Goal: Task Accomplishment & Management: Use online tool/utility

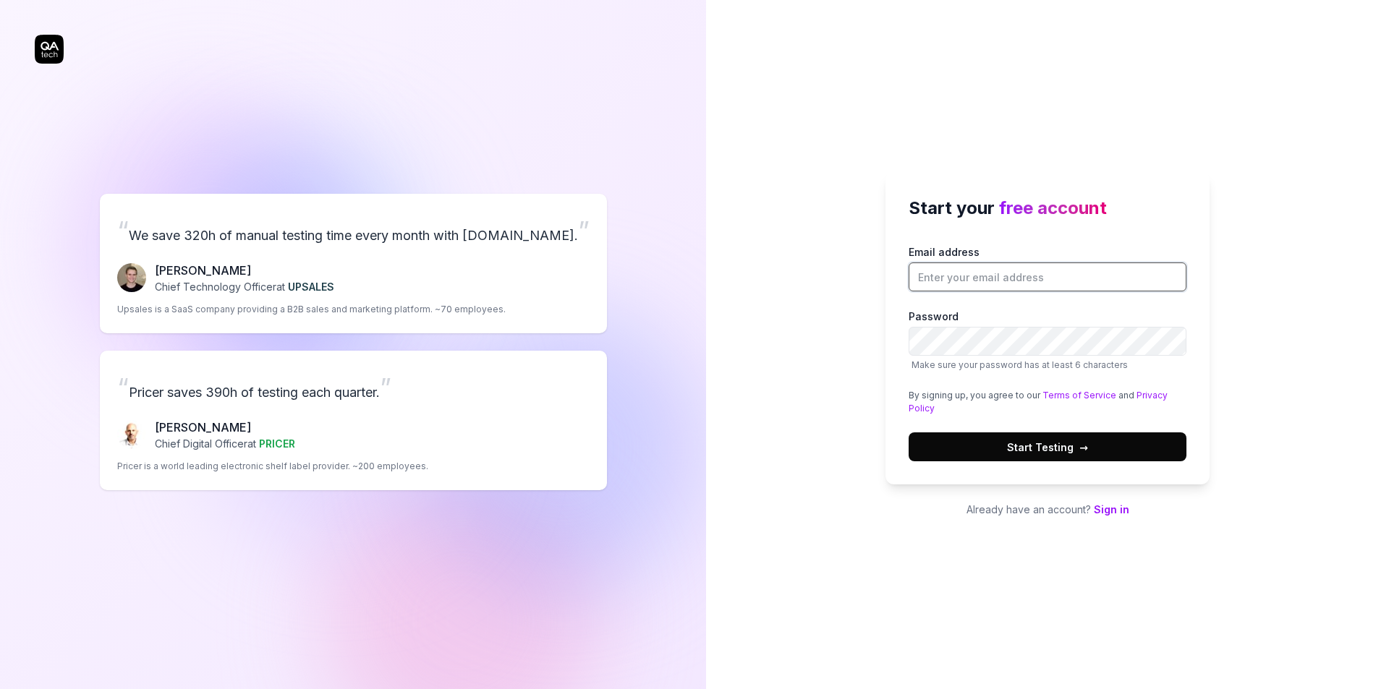
click at [954, 278] on input "Email address" at bounding box center [1048, 277] width 278 height 29
type input "[PERSON_NAME][EMAIL_ADDRESS][DOMAIN_NAME]"
click at [973, 443] on button "Start Testing →" at bounding box center [1048, 447] width 278 height 29
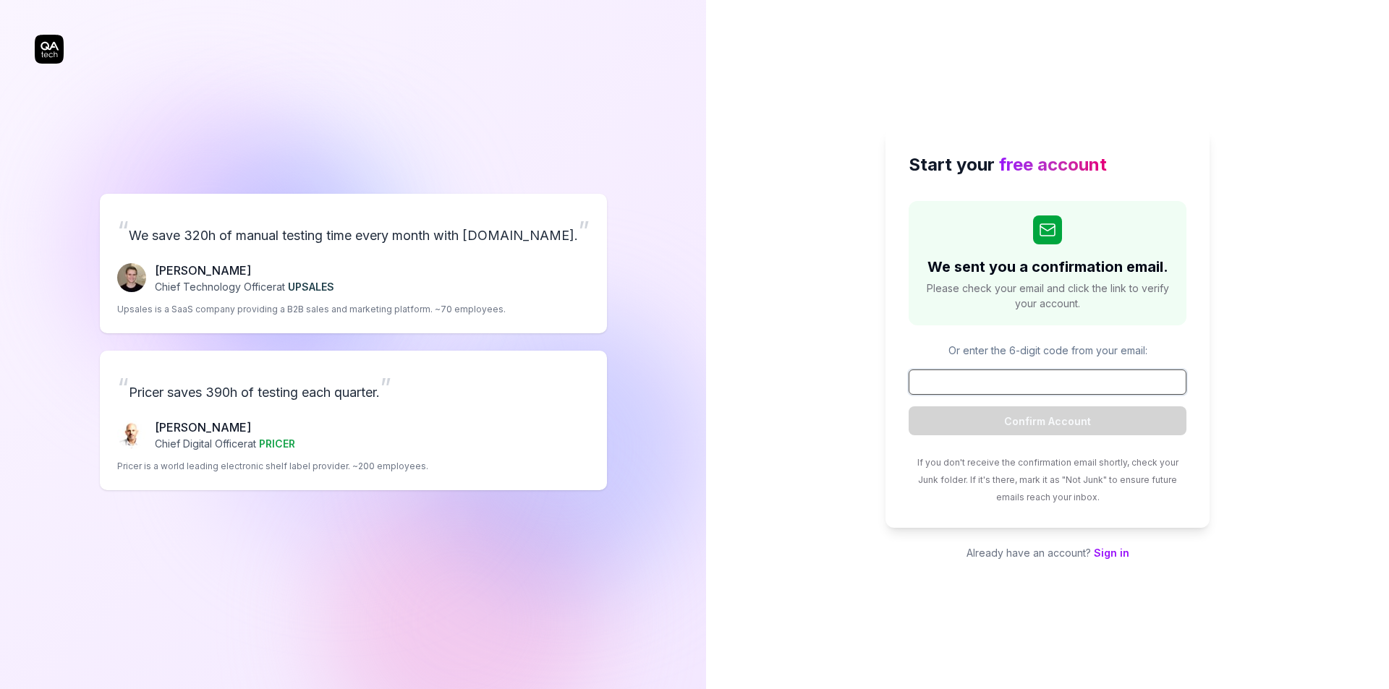
paste input "824183"
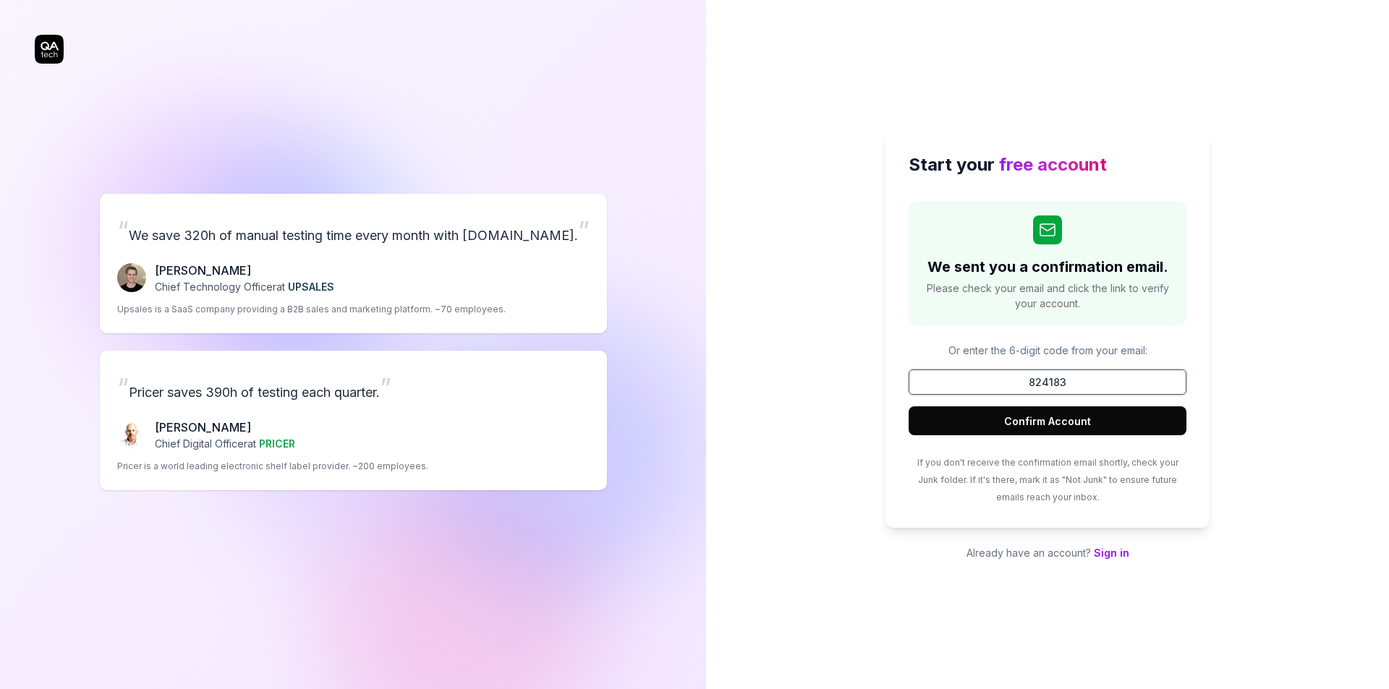
type input "824183"
click at [1033, 416] on button "Confirm Account" at bounding box center [1048, 421] width 278 height 29
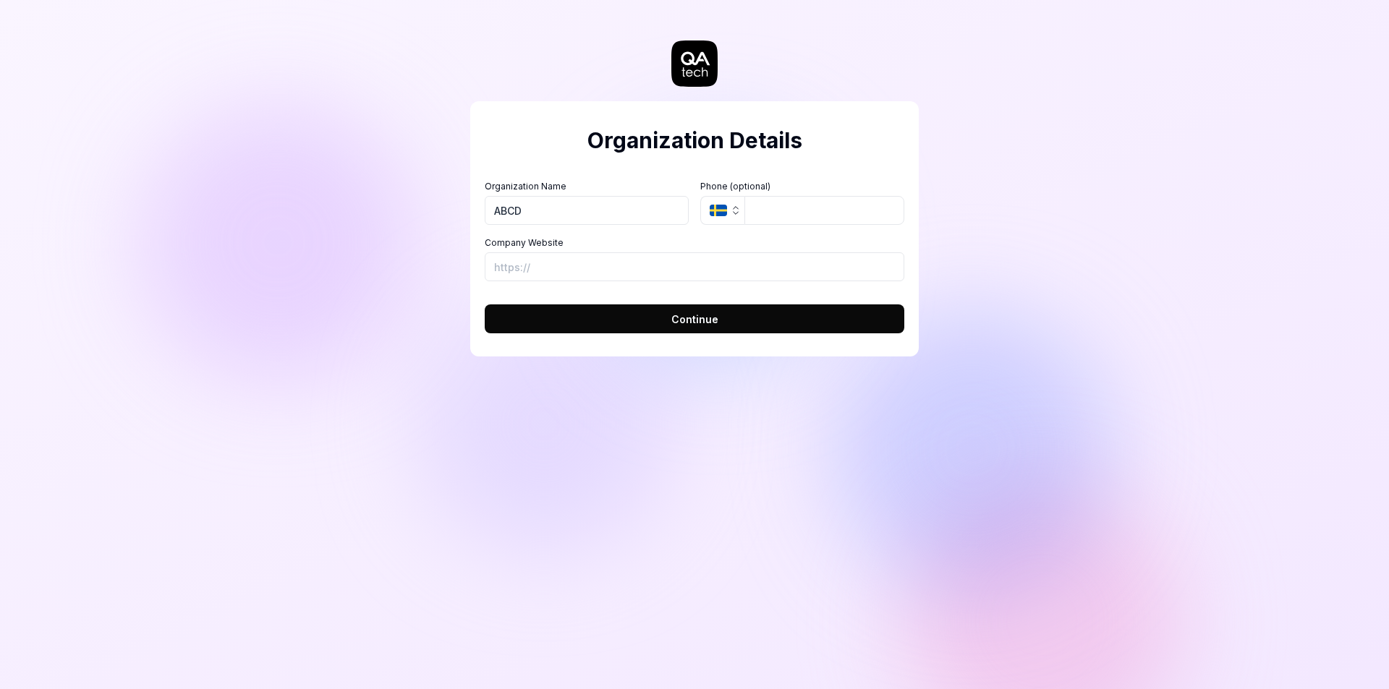
type input "ABCD"
click at [808, 265] on input "Company Website" at bounding box center [695, 266] width 420 height 29
click at [802, 302] on form "Organization Name ABCD Organization Logo (Square minimum 256x256px) Click to up…" at bounding box center [695, 252] width 420 height 162
click at [794, 323] on button "Continue" at bounding box center [695, 319] width 420 height 29
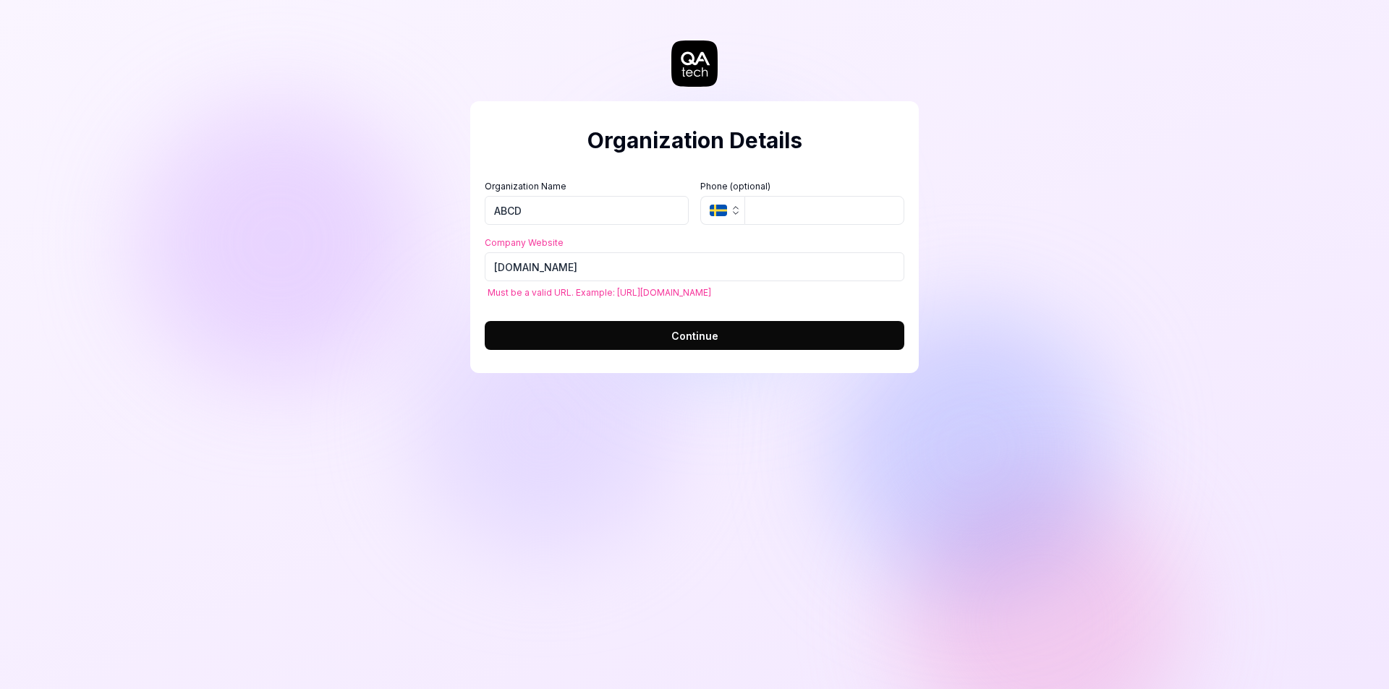
type input "[URL][DOMAIN_NAME]"
click at [624, 336] on button "Continue" at bounding box center [695, 335] width 420 height 29
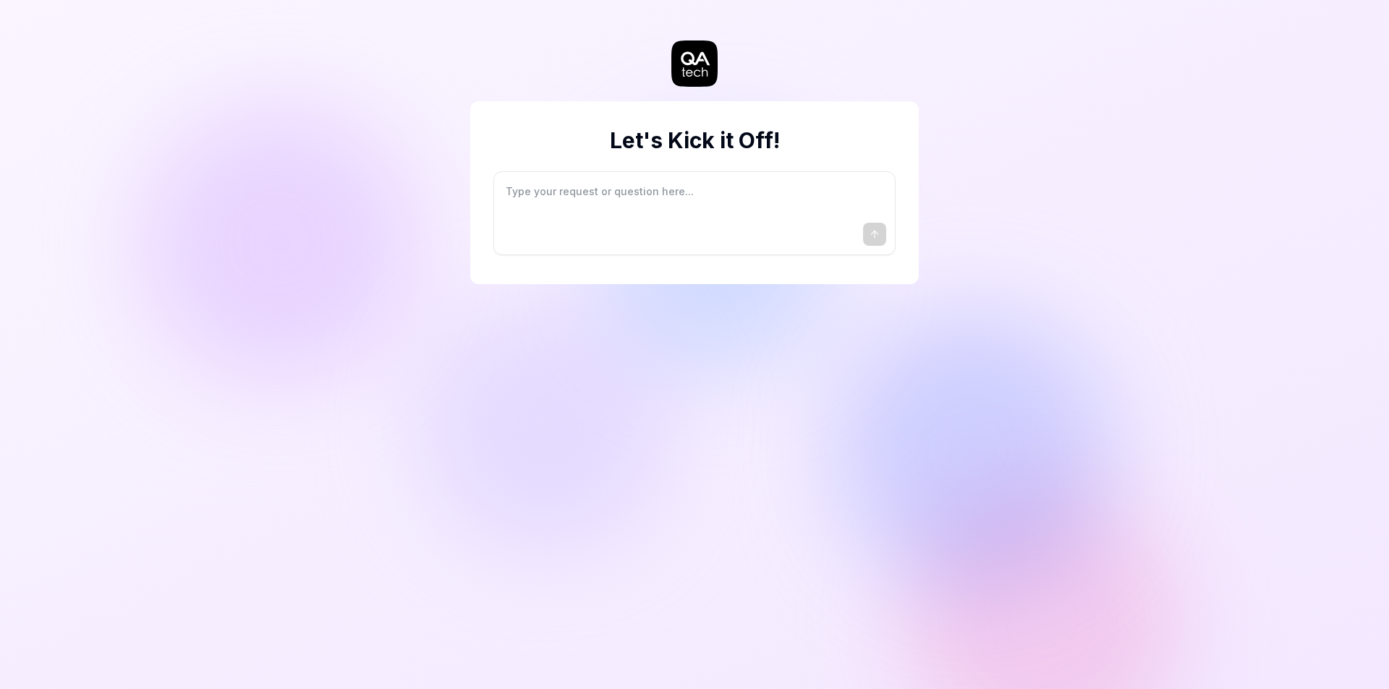
type textarea "*"
type textarea "I"
type textarea "*"
type textarea "I"
type textarea "*"
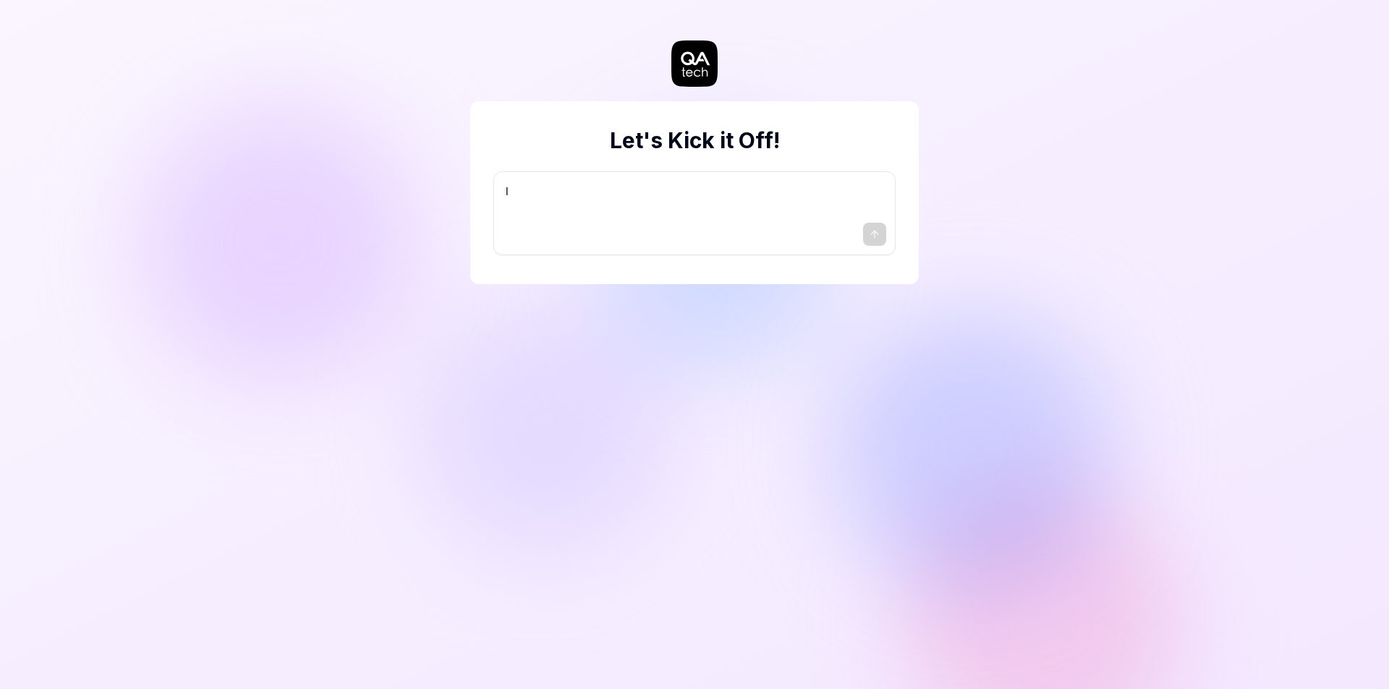
type textarea "I w"
type textarea "*"
type textarea "I wa"
type textarea "*"
type textarea "I wan"
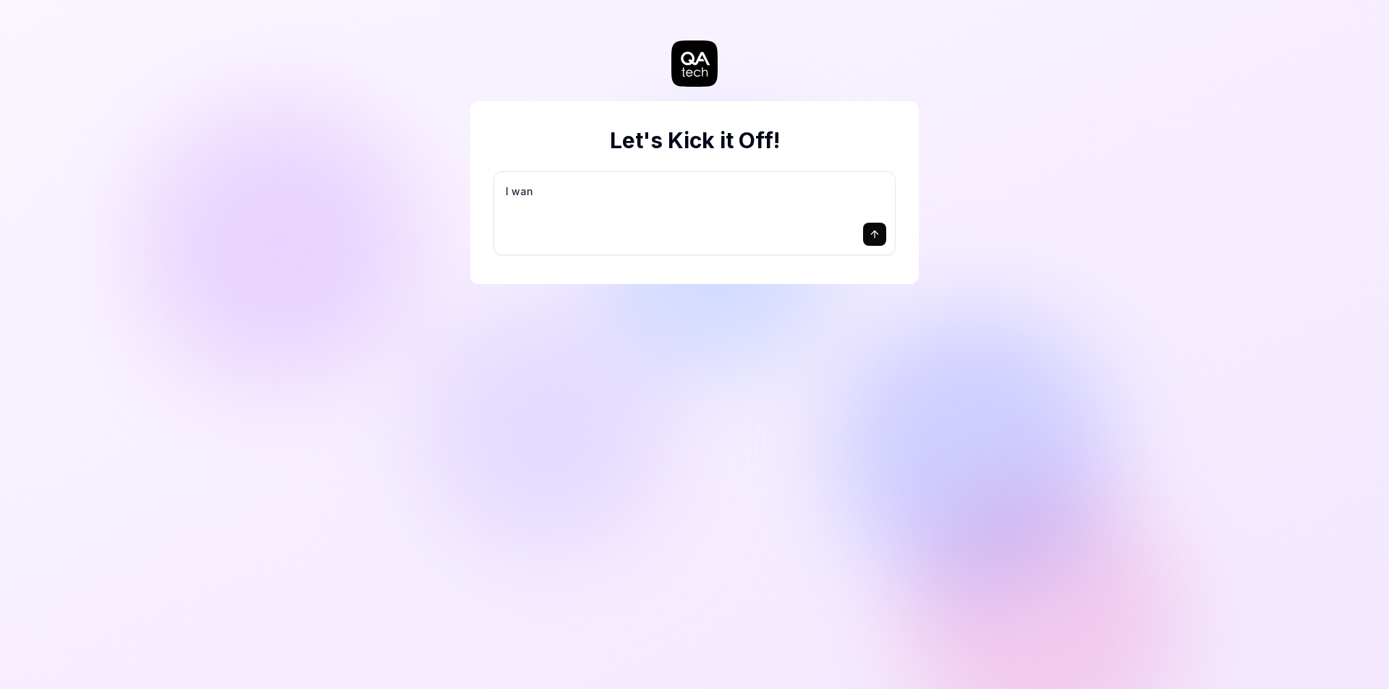
type textarea "*"
type textarea "I want"
type textarea "*"
type textarea "I want"
type textarea "*"
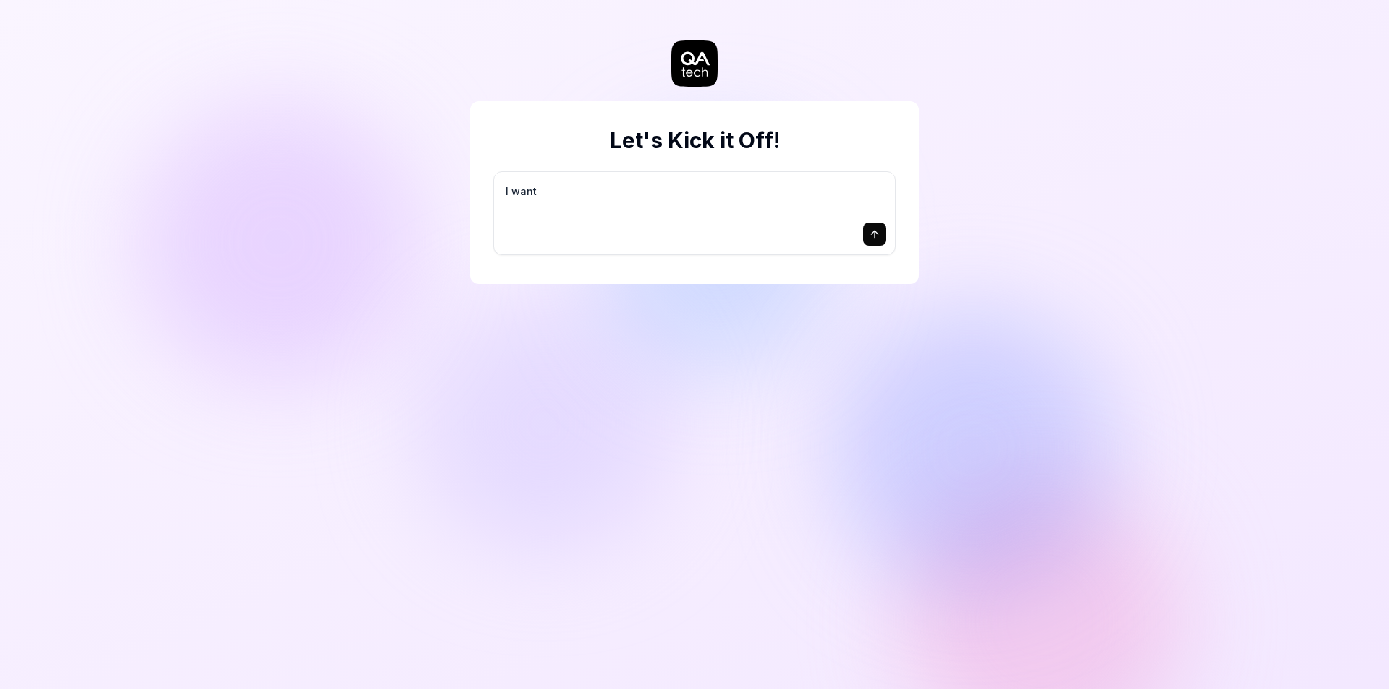
type textarea "I want a"
type textarea "*"
type textarea "I want a"
type textarea "*"
type textarea "I want a g"
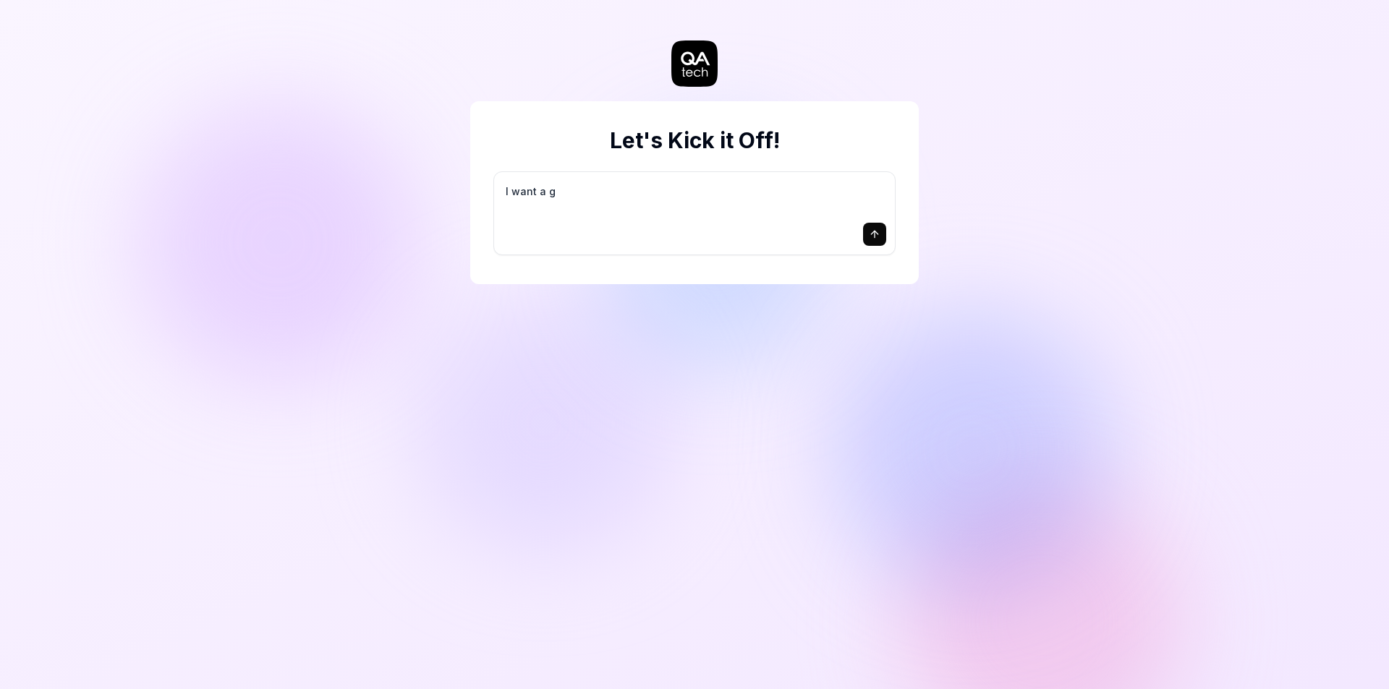
type textarea "*"
type textarea "I want a go"
type textarea "*"
type textarea "I want a goo"
type textarea "*"
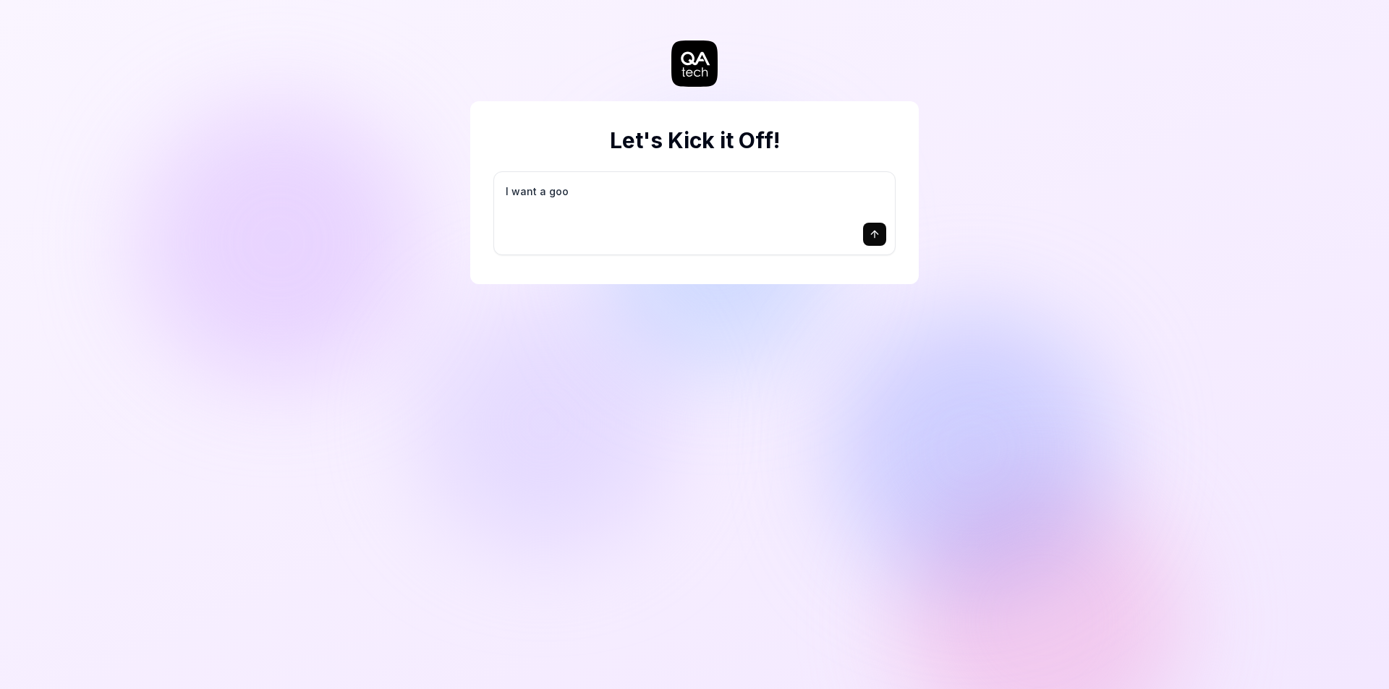
type textarea "I want a good"
type textarea "*"
type textarea "I want a good"
type textarea "*"
type textarea "I want a good t"
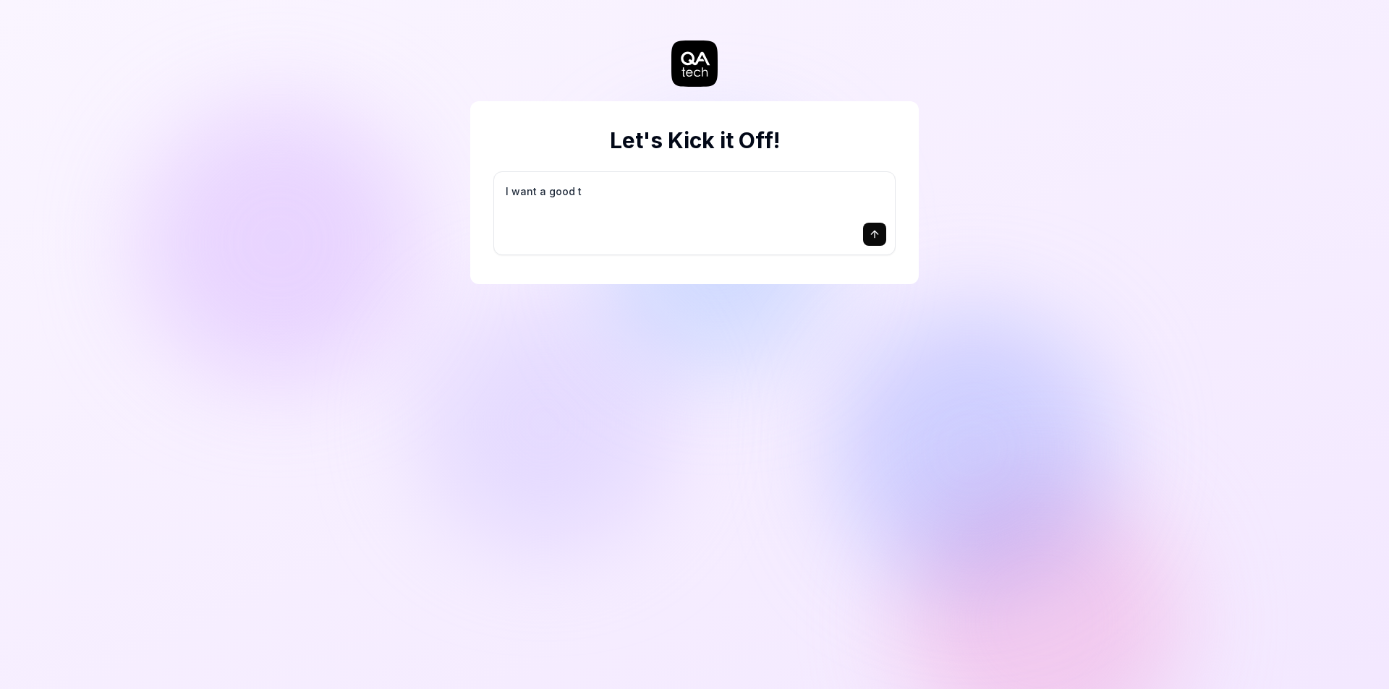
type textarea "*"
type textarea "I want a good te"
type textarea "*"
type textarea "I want a good tes"
type textarea "*"
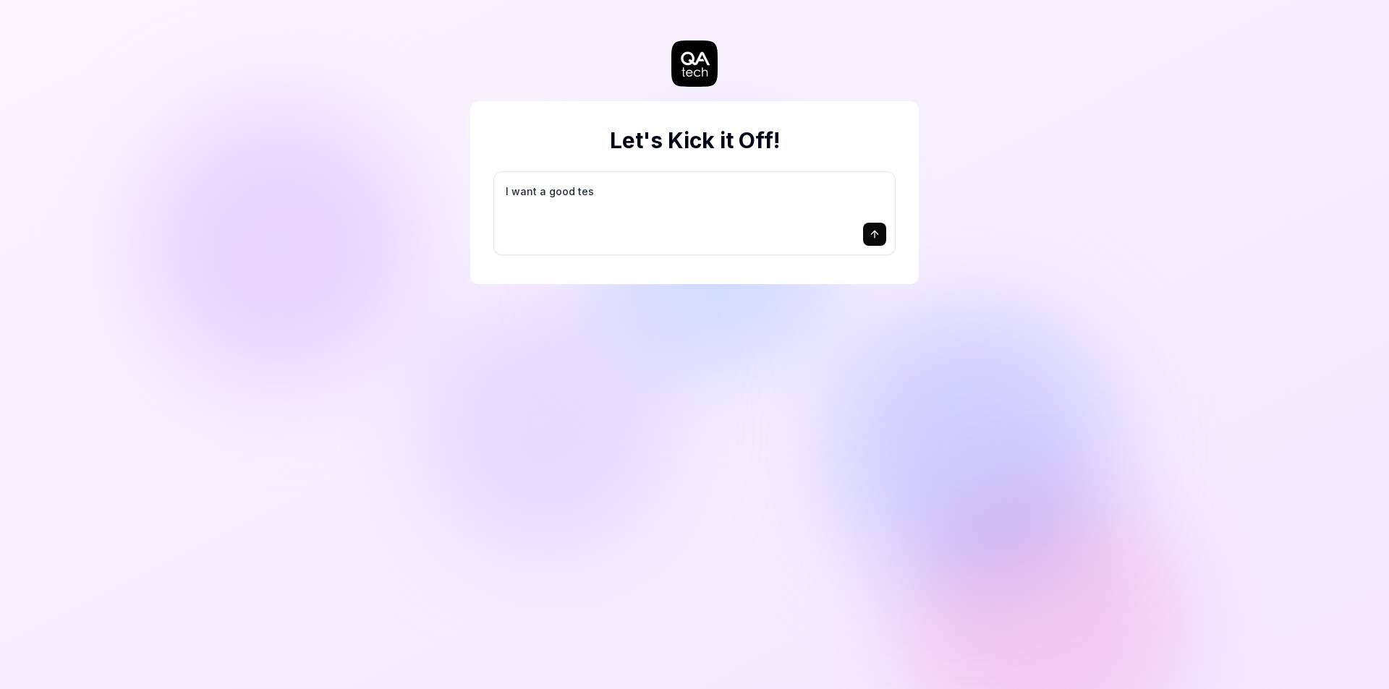
type textarea "I want a good test"
type textarea "*"
type textarea "I want a good test"
type textarea "*"
type textarea "I want a good test s"
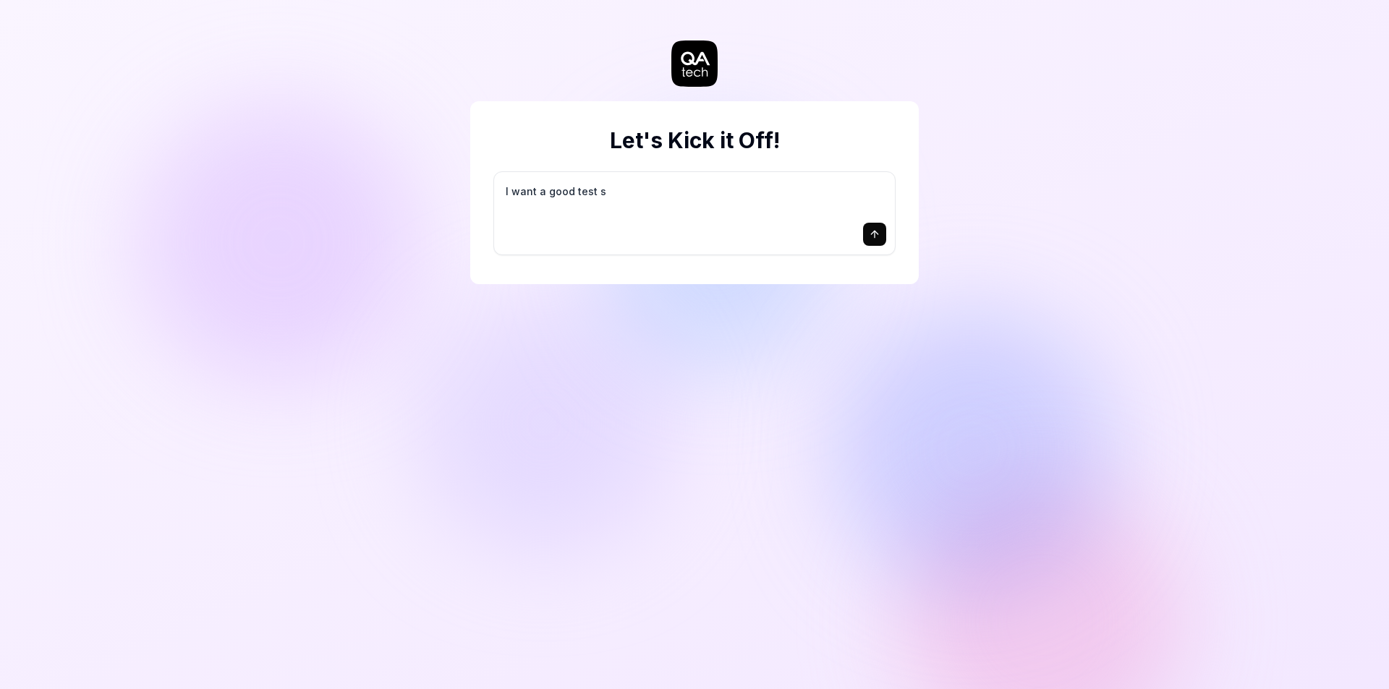
type textarea "*"
type textarea "I want a good test se"
type textarea "*"
type textarea "I want a good test set"
type textarea "*"
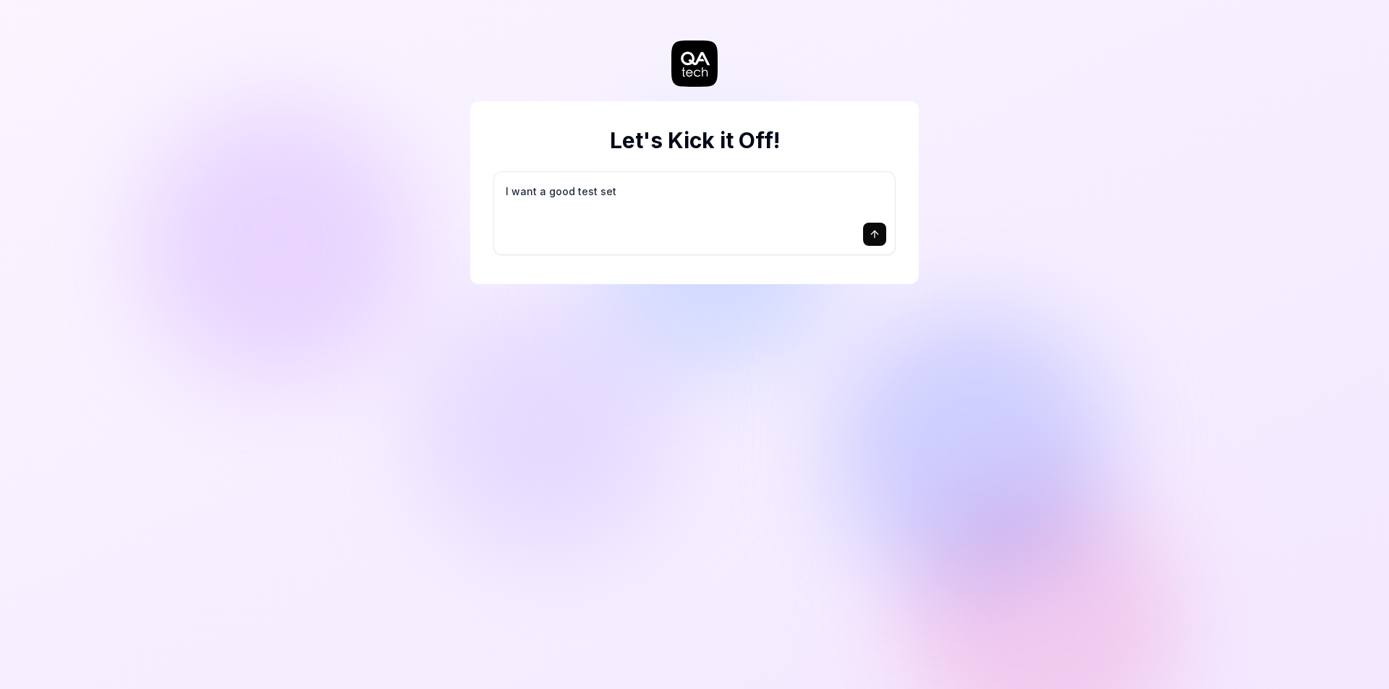
type textarea "I want a good test setu"
type textarea "*"
type textarea "I want a good test setup"
type textarea "*"
type textarea "I want a good test setup"
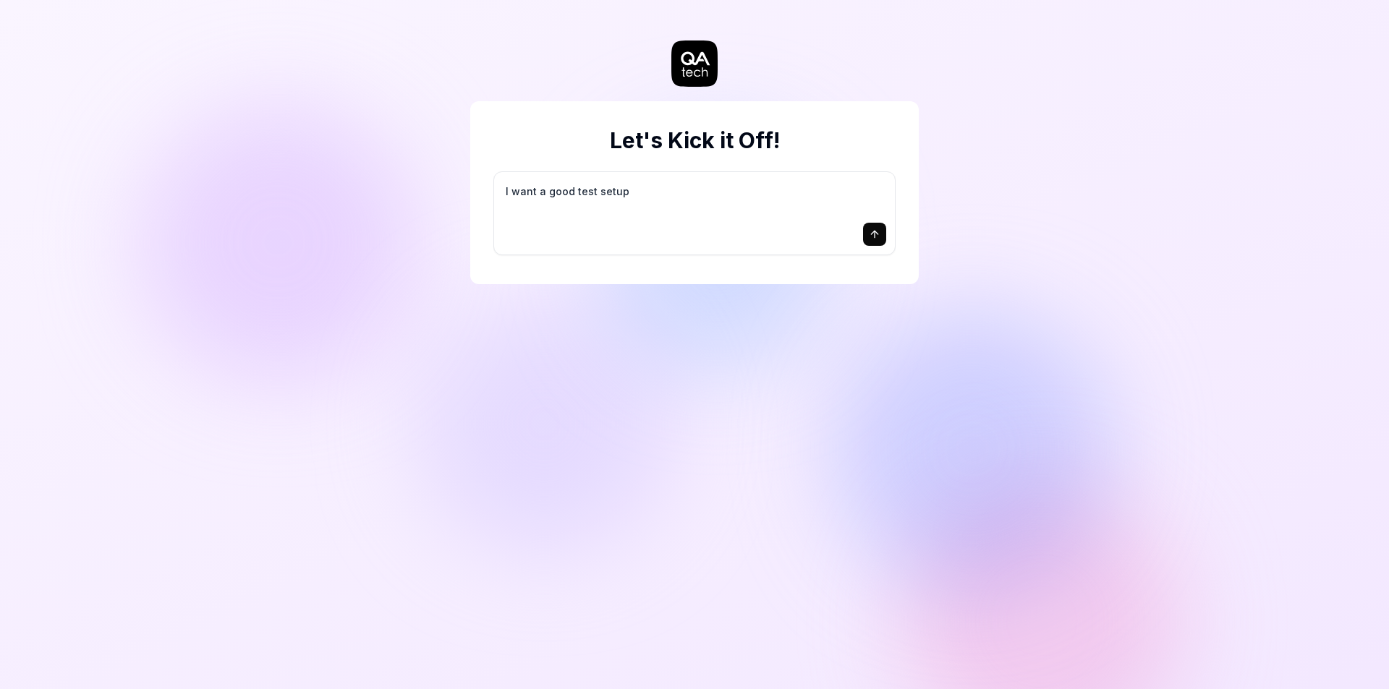
type textarea "*"
type textarea "I want a good test setup f"
type textarea "*"
type textarea "I want a good test setup fo"
type textarea "*"
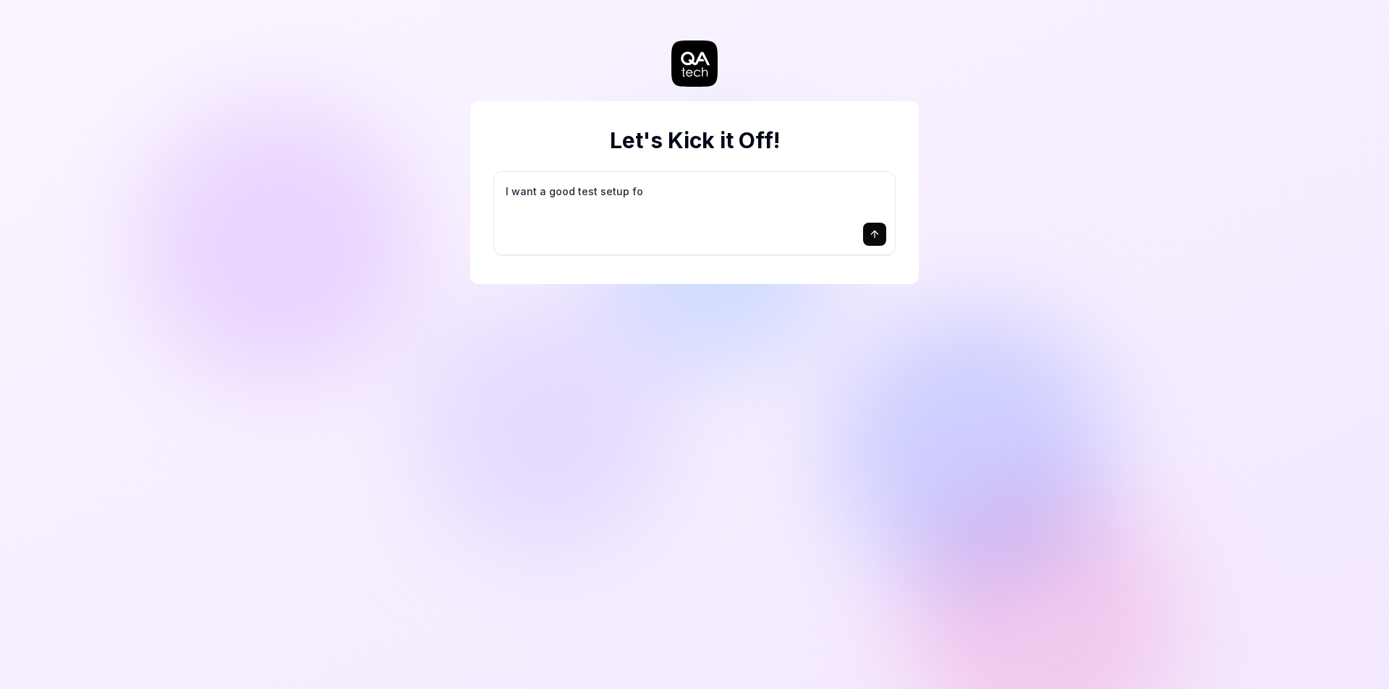
type textarea "I want a good test setup for"
type textarea "*"
type textarea "I want a good test setup for"
type textarea "*"
type textarea "I want a good test setup for m"
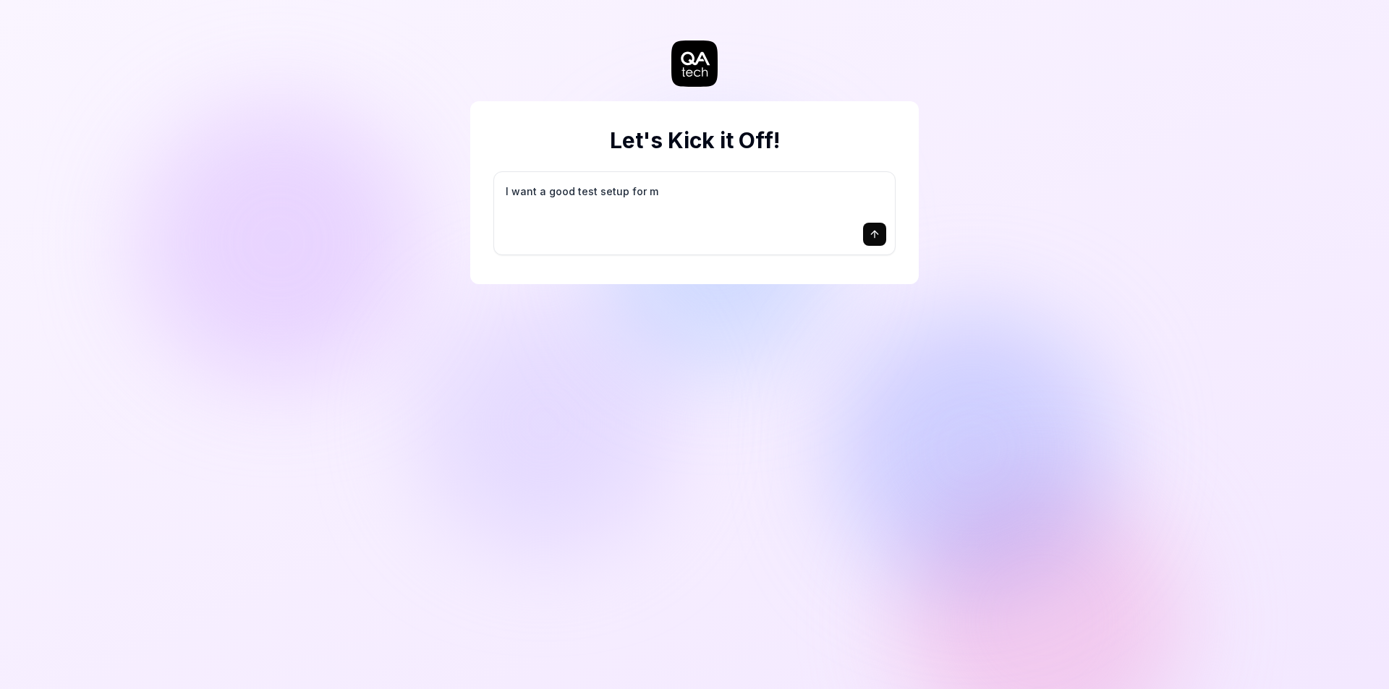
type textarea "*"
type textarea "I want a good test setup for my"
type textarea "*"
type textarea "I want a good test setup for my"
type textarea "*"
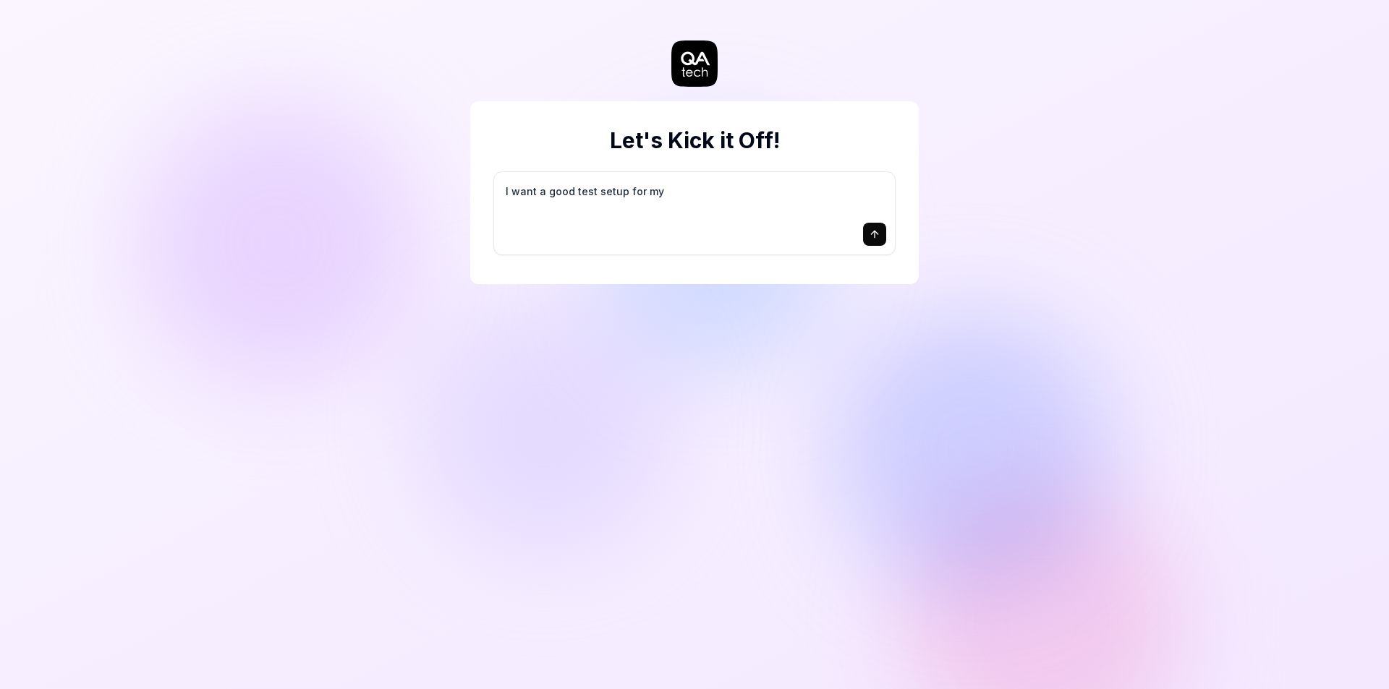
type textarea "I want a good test setup for my s"
type textarea "*"
type textarea "I want a good test setup for my si"
type textarea "*"
type textarea "I want a good test setup for my sit"
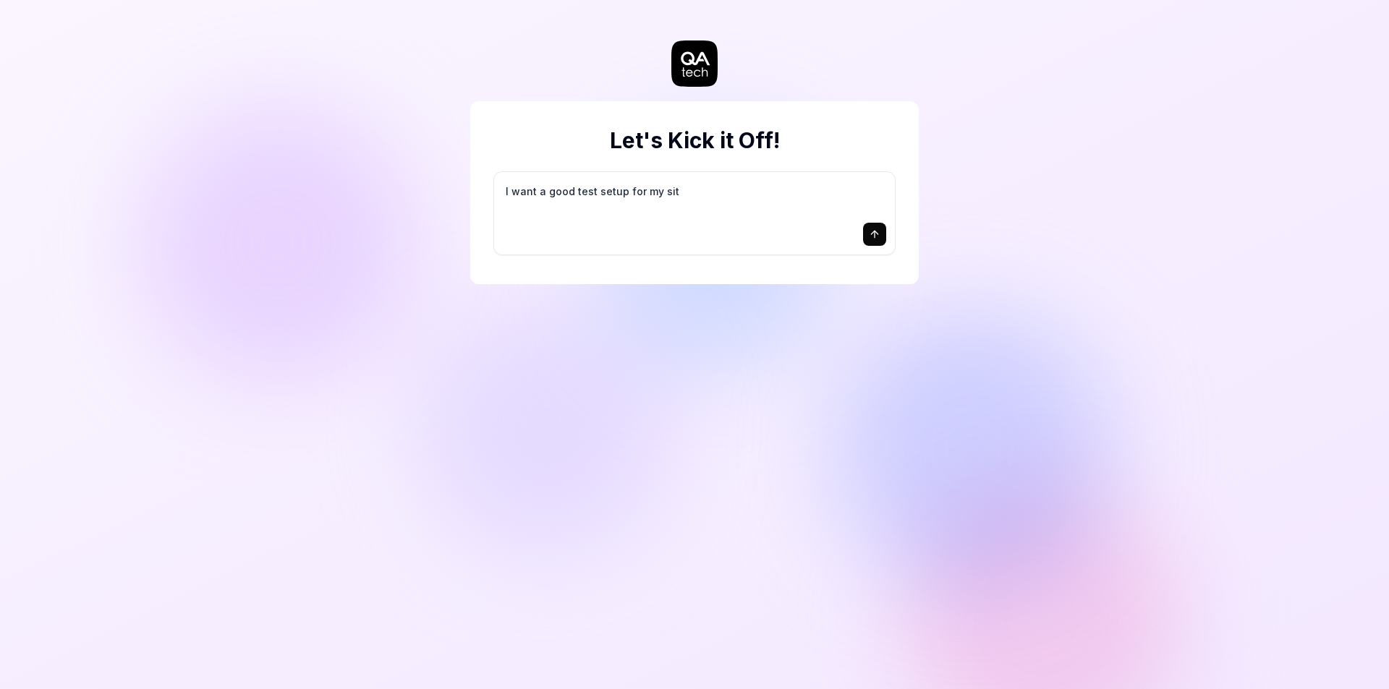
type textarea "*"
type textarea "I want a good test setup for my site"
type textarea "*"
type textarea "I want a good test setup for my site"
type textarea "*"
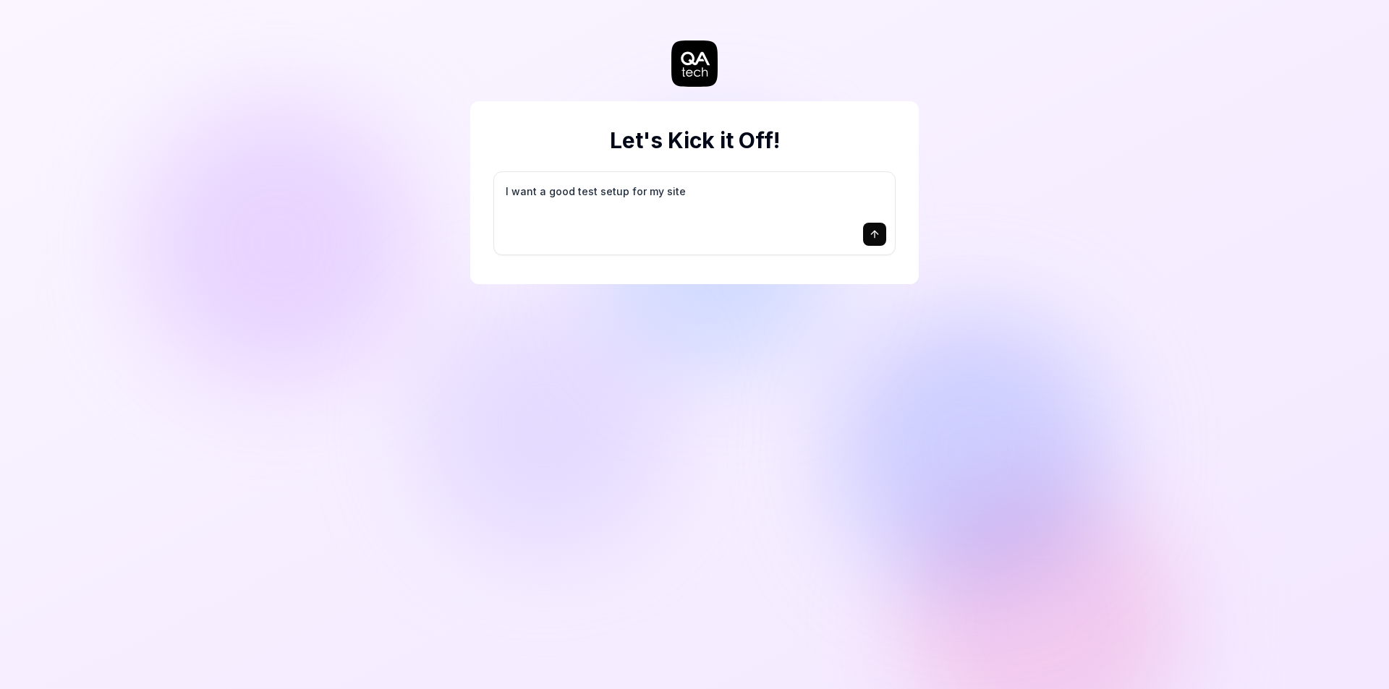
type textarea "I want a good test setup for my site -"
type textarea "*"
type textarea "I want a good test setup for my site -"
type textarea "*"
type textarea "I want a good test setup for my site - h"
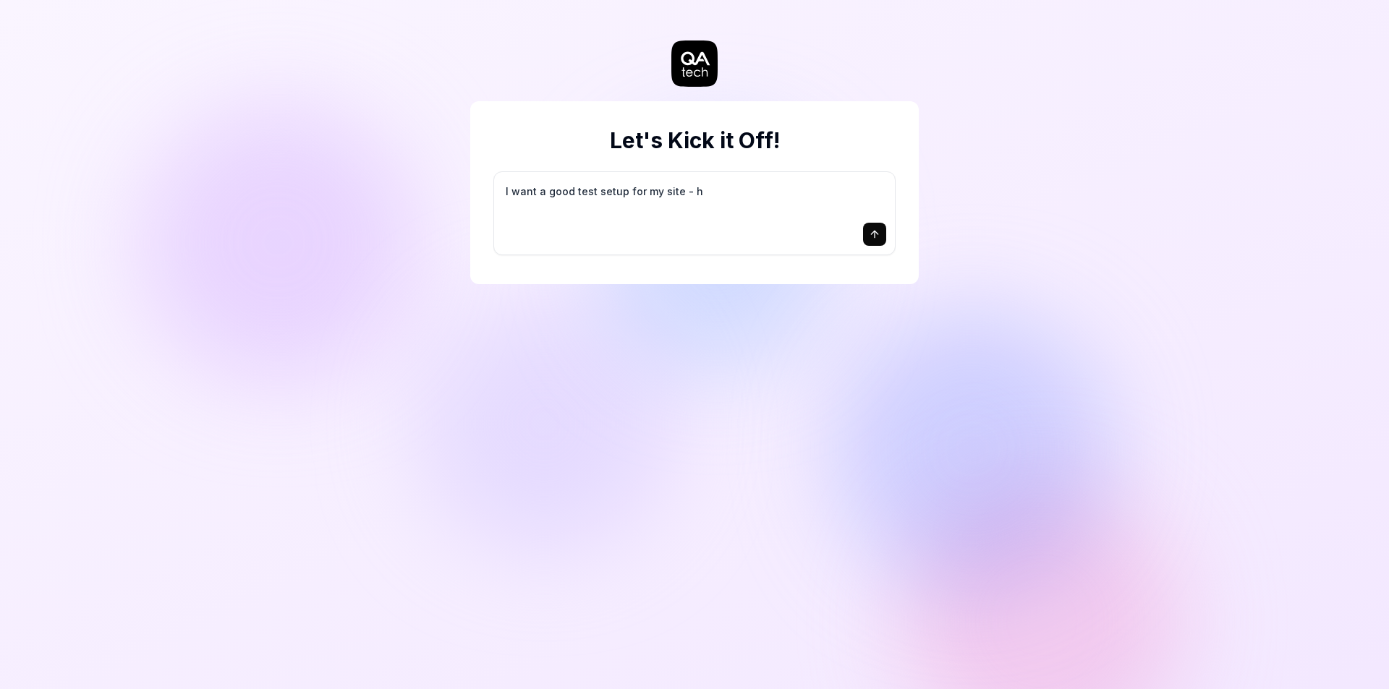
type textarea "*"
type textarea "I want a good test setup for my site - he"
type textarea "*"
type textarea "I want a good test setup for my site - hel"
type textarea "*"
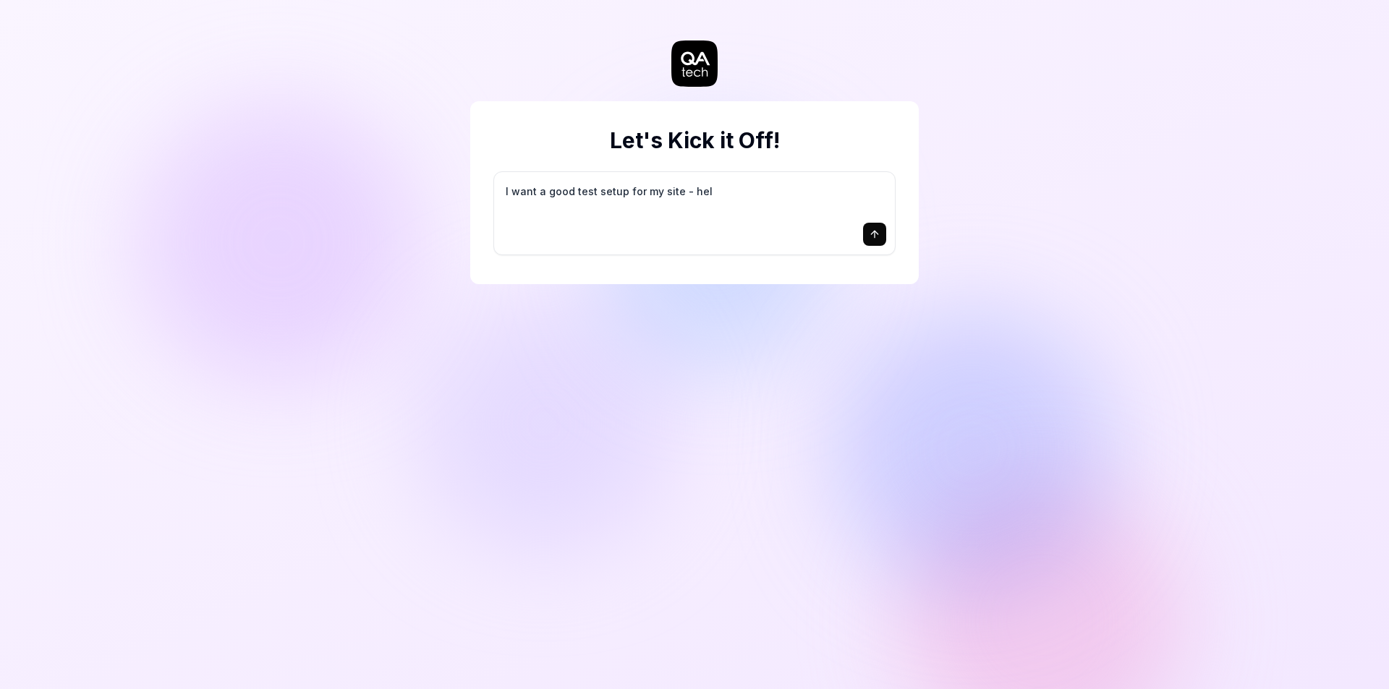
type textarea "I want a good test setup for my site - help"
type textarea "*"
type textarea "I want a good test setup for my site - help"
type textarea "*"
type textarea "I want a good test setup for my site - help m"
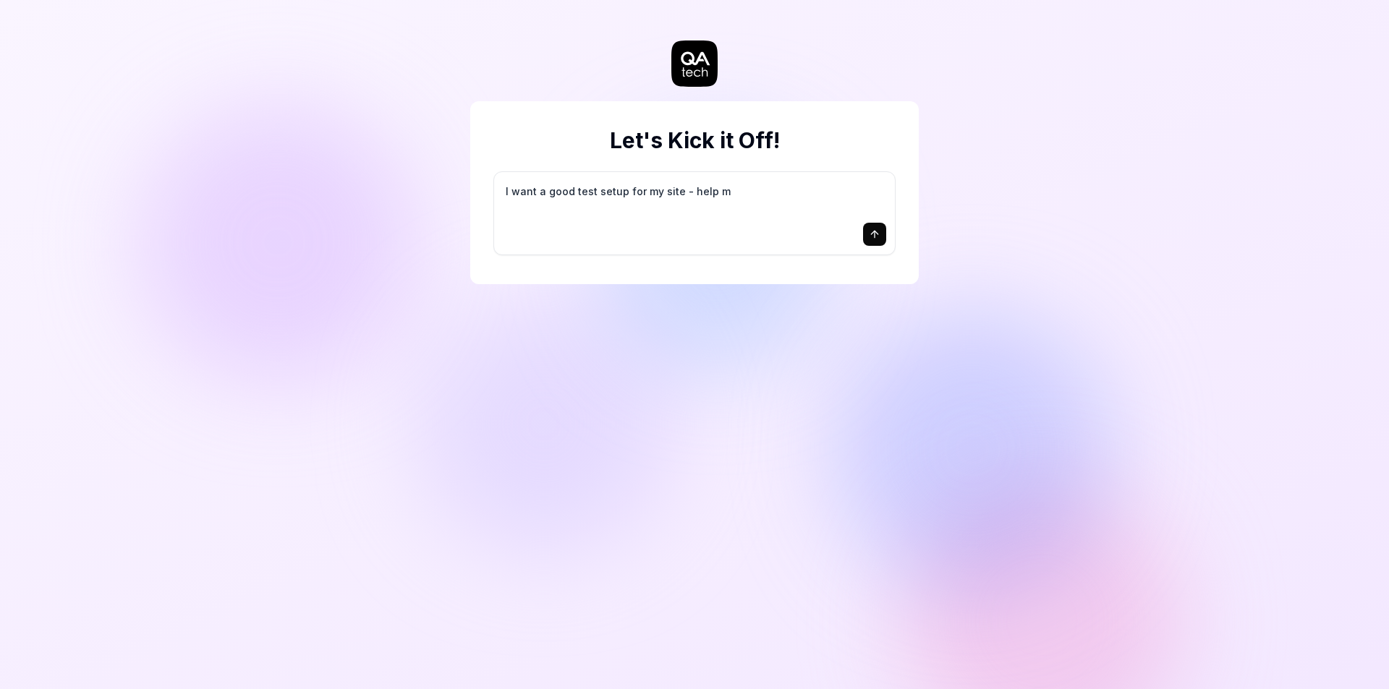
type textarea "*"
type textarea "I want a good test setup for my site - help me"
type textarea "*"
type textarea "I want a good test setup for my site - help me"
type textarea "*"
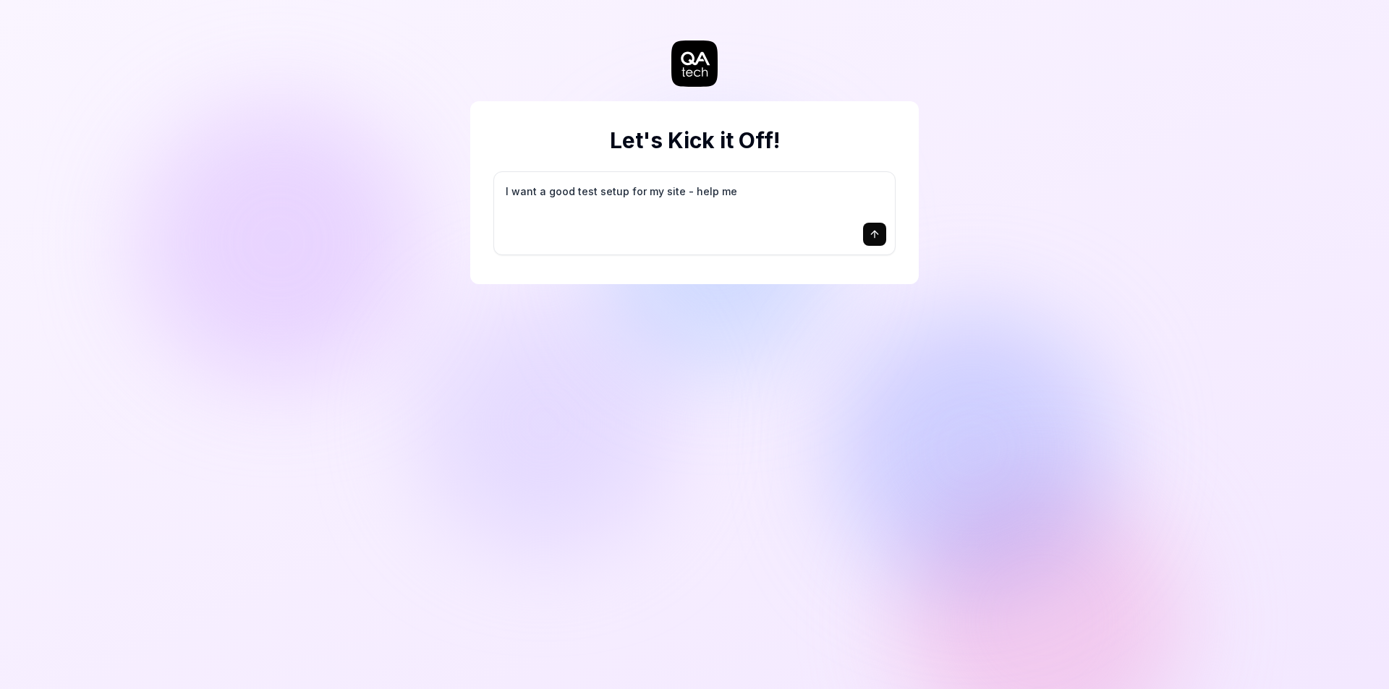
type textarea "I want a good test setup for my site - help me c"
type textarea "*"
type textarea "I want a good test setup for my site - help me cr"
type textarea "*"
type textarea "I want a good test setup for my site - help me cre"
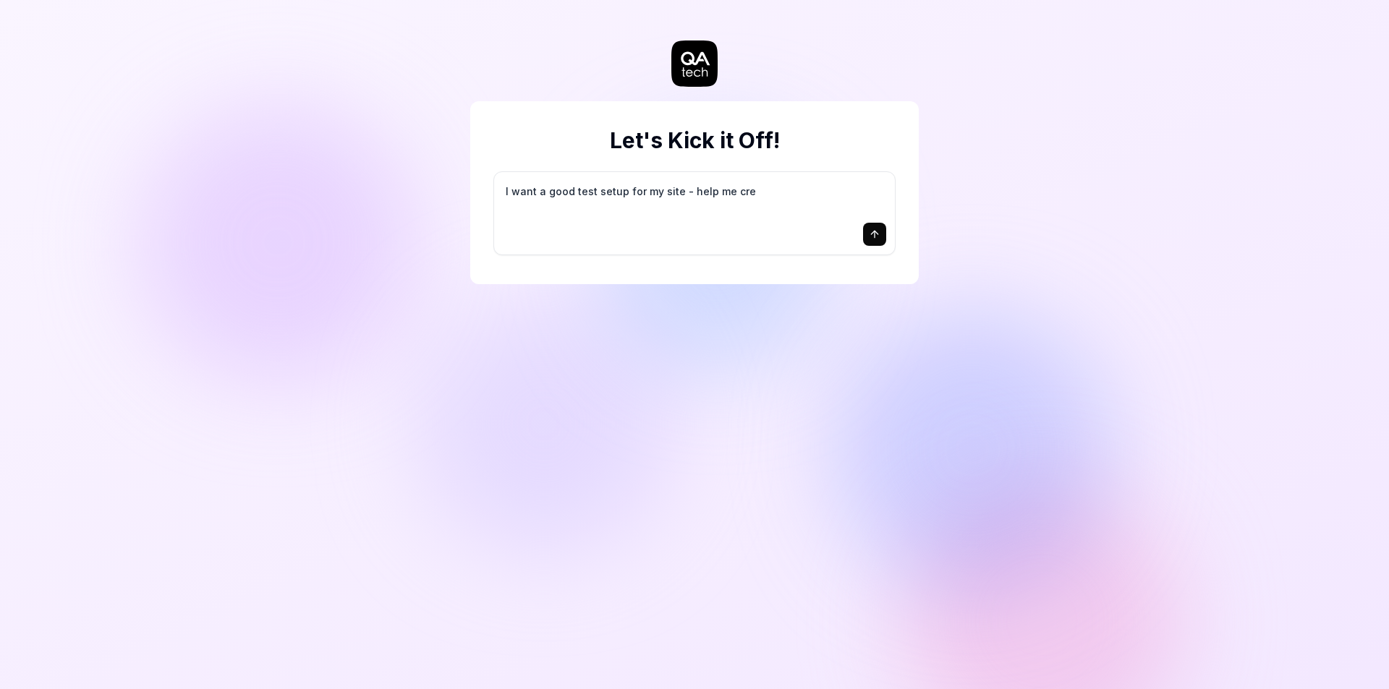
type textarea "*"
type textarea "I want a good test setup for my site - help me crea"
type textarea "*"
type textarea "I want a good test setup for my site - help me creat"
type textarea "*"
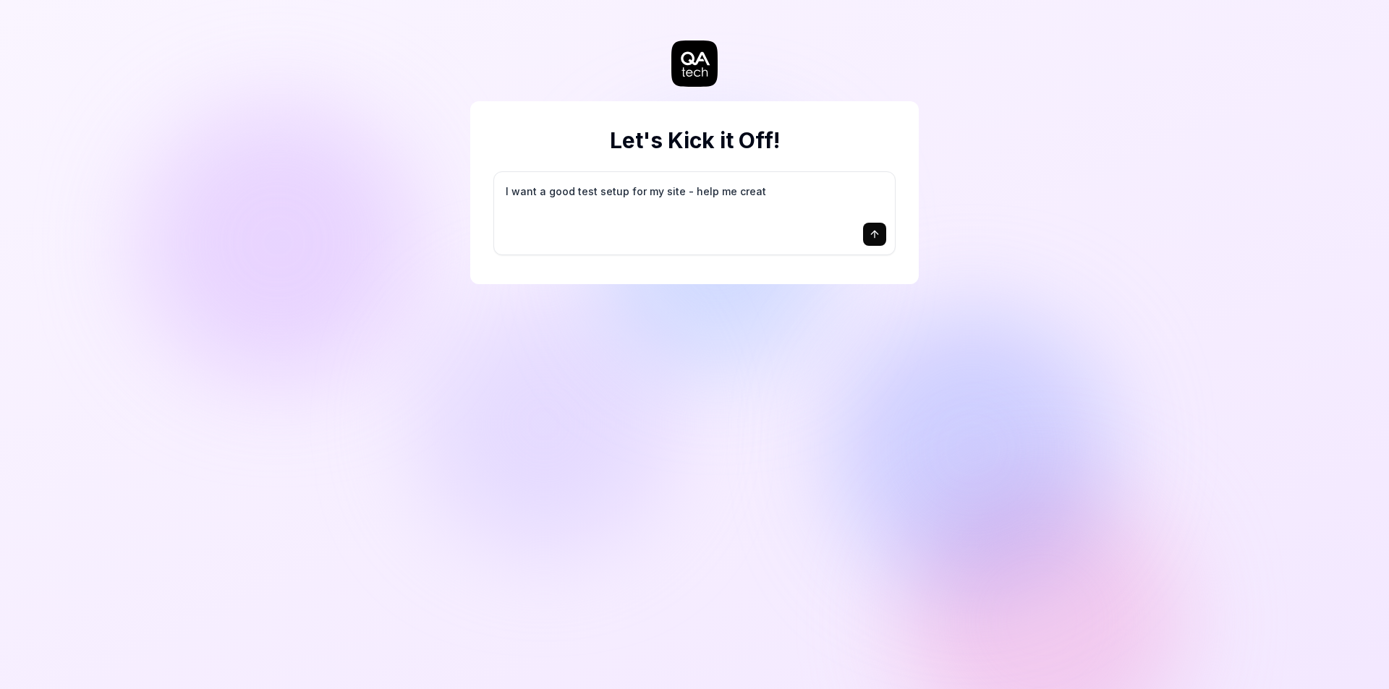
type textarea "I want a good test setup for my site - help me create"
type textarea "*"
type textarea "I want a good test setup for my site - help me create"
type textarea "*"
type textarea "I want a good test setup for my site - help me create t"
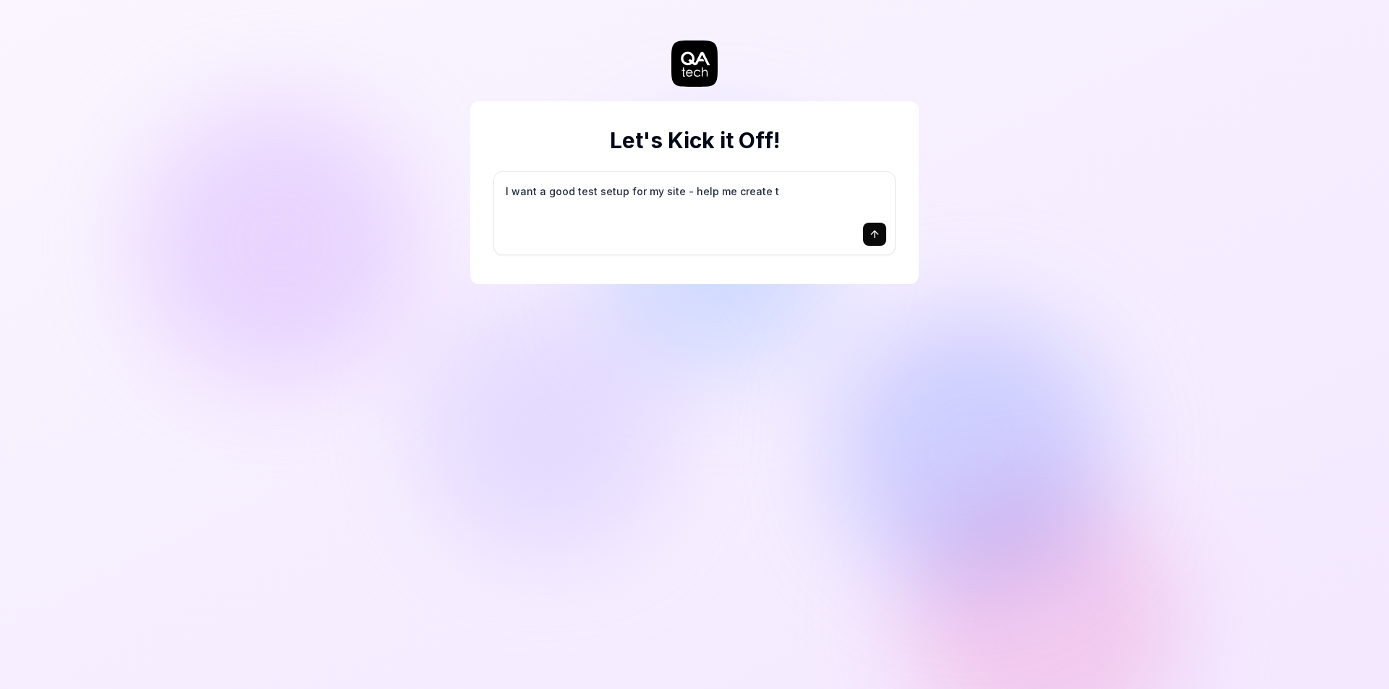
type textarea "*"
type textarea "I want a good test setup for my site - help me create th"
type textarea "*"
type textarea "I want a good test setup for my site - help me create the"
type textarea "*"
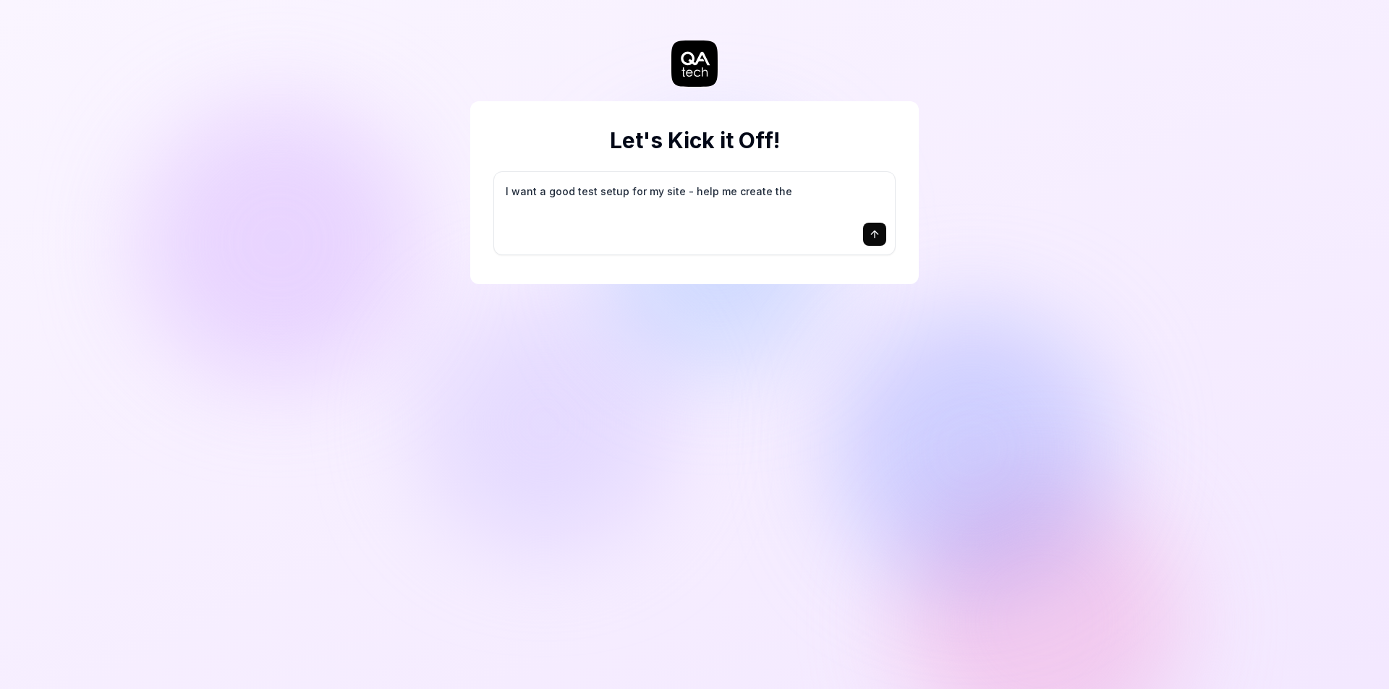
type textarea "I want a good test setup for my site - help me create the"
type textarea "*"
type textarea "I want a good test setup for my site - help me create the f"
type textarea "*"
type textarea "I want a good test setup for my site - help me create the fi"
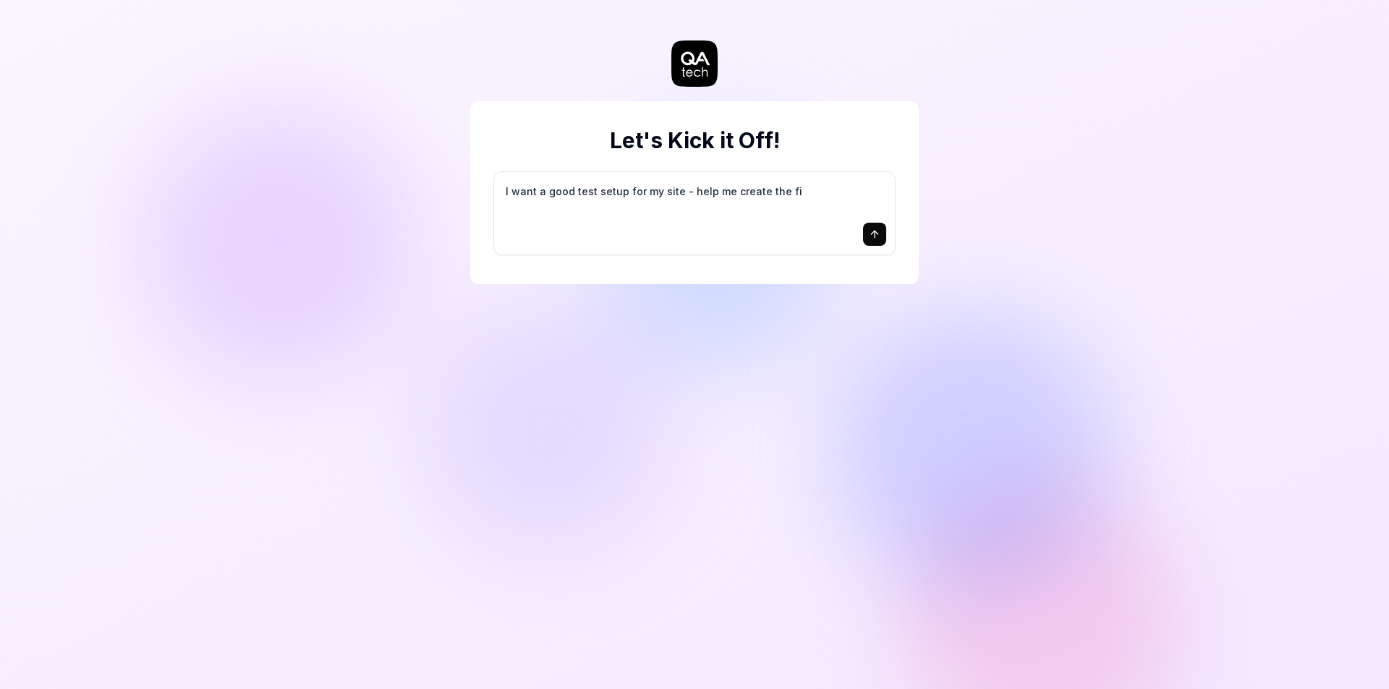
type textarea "*"
type textarea "I want a good test setup for my site - help me create the fir"
type textarea "*"
type textarea "I want a good test setup for my site - help me create the firs"
type textarea "*"
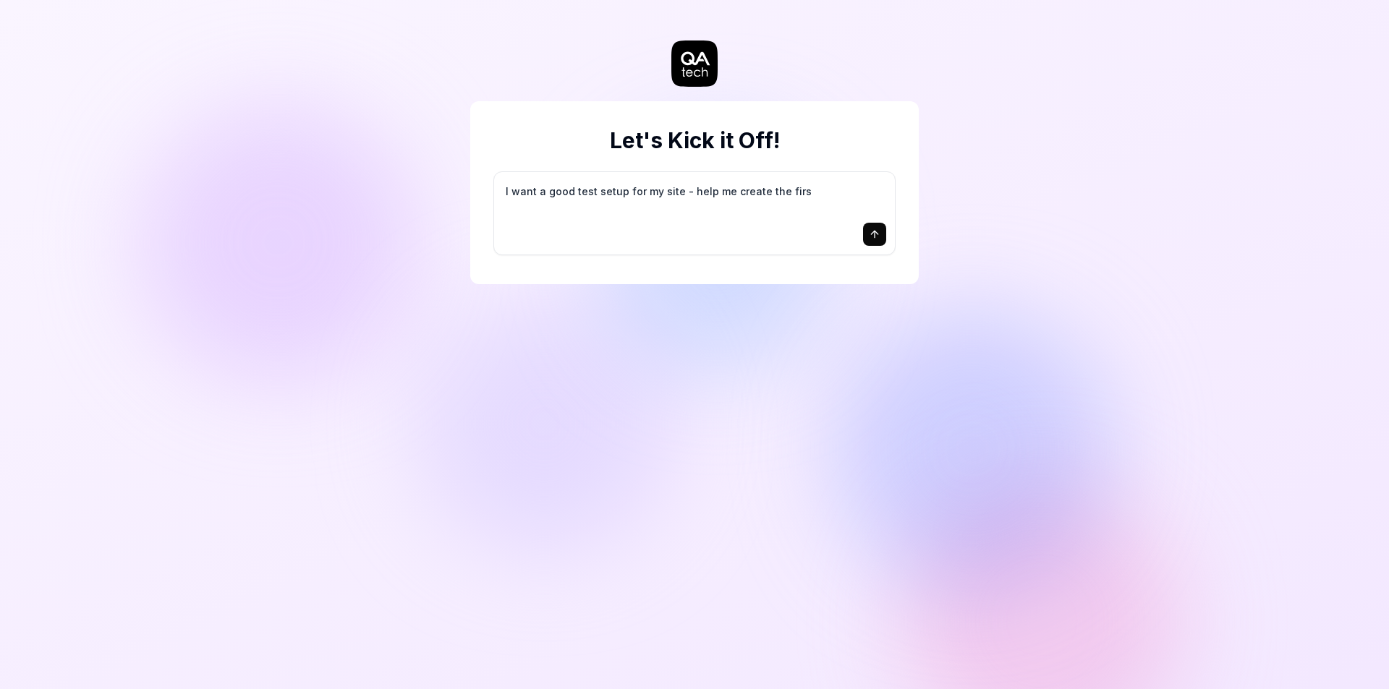
type textarea "I want a good test setup for my site - help me create the first"
type textarea "*"
type textarea "I want a good test setup for my site - help me create the first"
type textarea "*"
type textarea "I want a good test setup for my site - help me create the first 3"
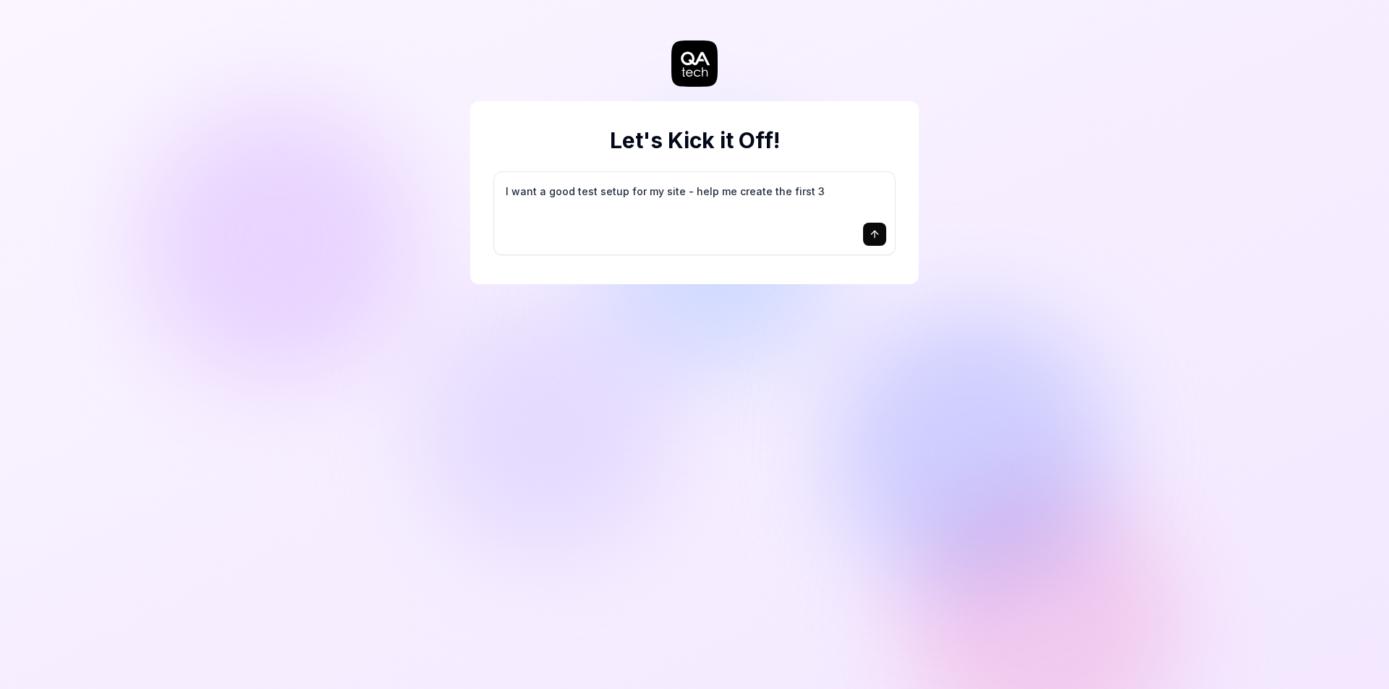
type textarea "*"
type textarea "I want a good test setup for my site - help me create the first 3-"
type textarea "*"
type textarea "I want a good test setup for my site - help me create the first 3-5"
type textarea "*"
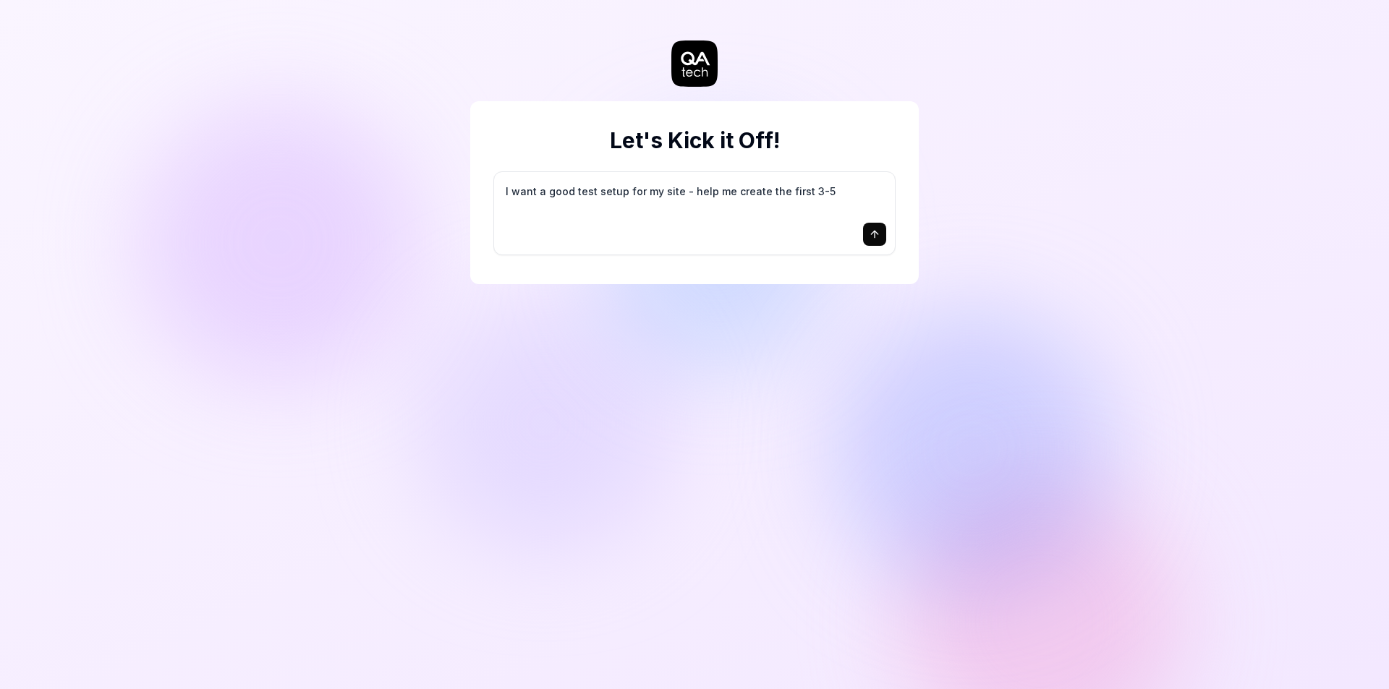
type textarea "I want a good test setup for my site - help me create the first 3-5"
type textarea "*"
type textarea "I want a good test setup for my site - help me create the first 3-5 t"
type textarea "*"
type textarea "I want a good test setup for my site - help me create the first 3-5 te"
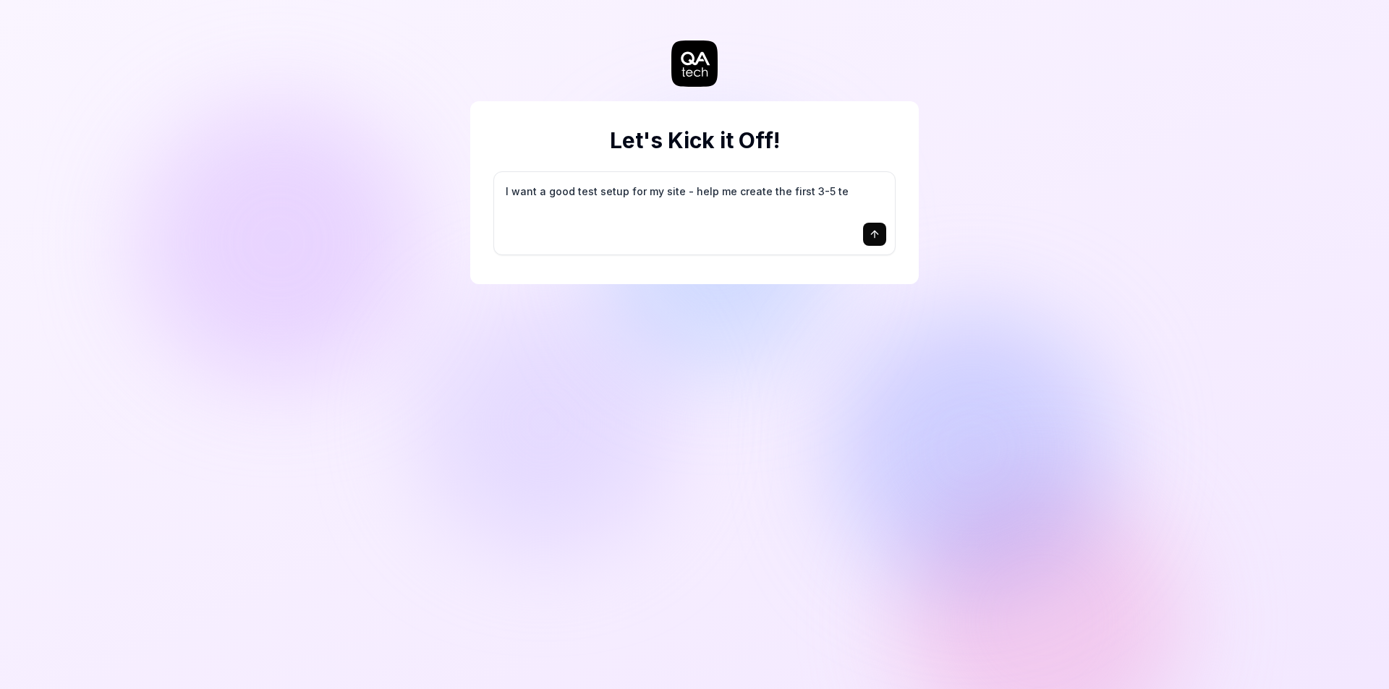
type textarea "*"
type textarea "I want a good test setup for my site - help me create the first 3-5 tes"
type textarea "*"
type textarea "I want a good test setup for my site - help me create the first 3-5 test"
type textarea "*"
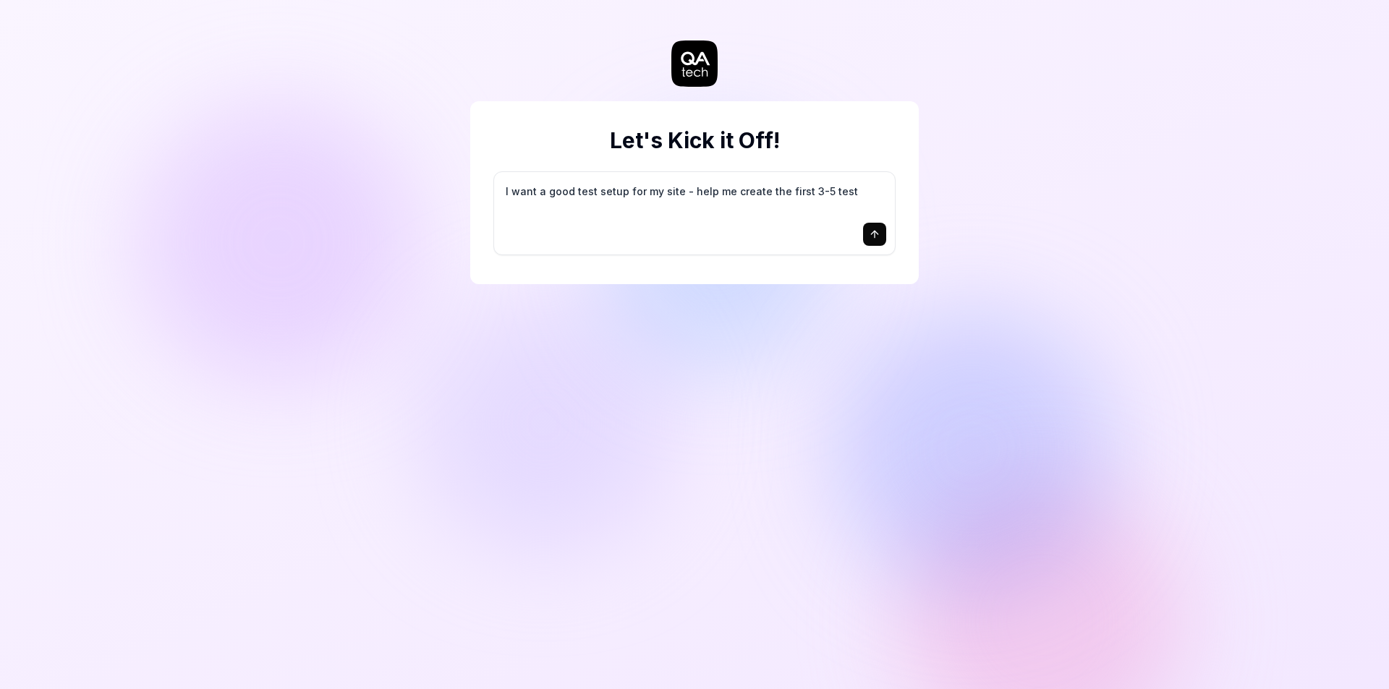
type textarea "I want a good test setup for my site - help me create the first 3-5 test"
type textarea "*"
type textarea "I want a good test setup for my site - help me create the first 3-5 test c"
type textarea "*"
type textarea "I want a good test setup for my site - help me create the first 3-5 test ca"
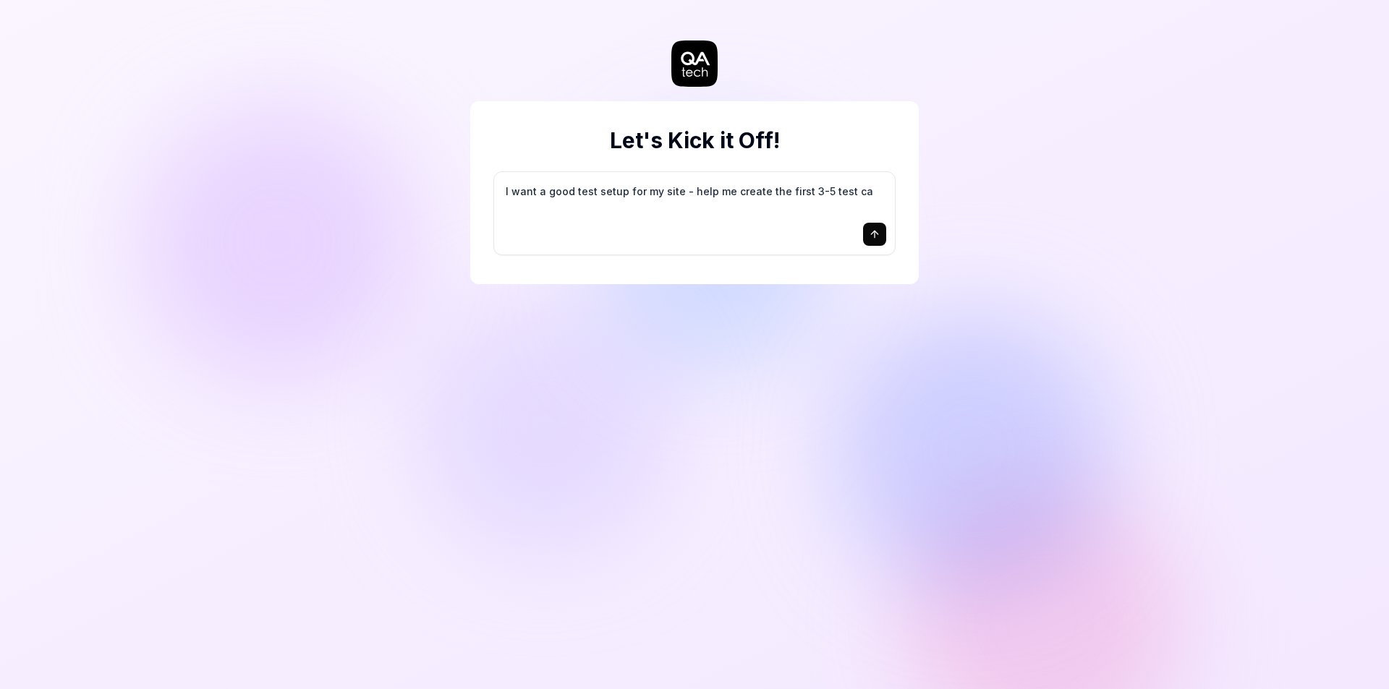
type textarea "*"
type textarea "I want a good test setup for my site - help me create the first 3-5 test cas"
type textarea "*"
type textarea "I want a good test setup for my site - help me create the first 3-5 test case"
type textarea "*"
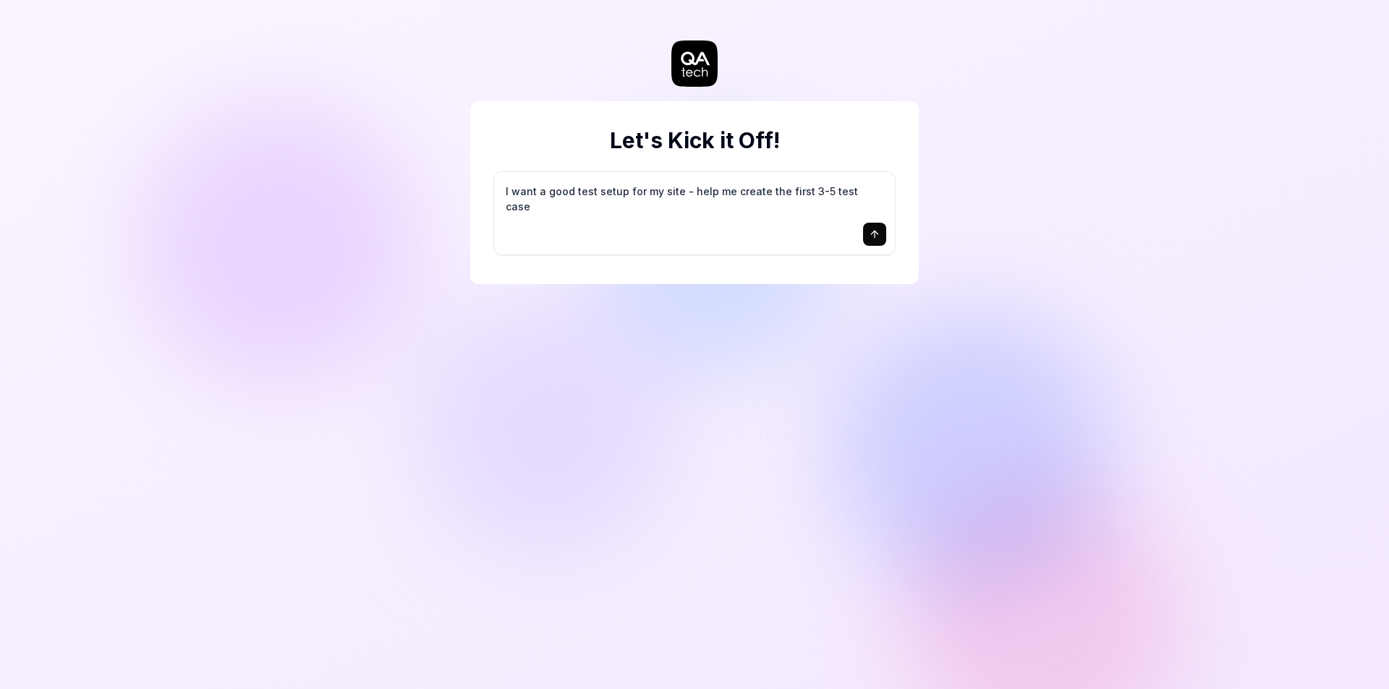
type textarea "I want a good test setup for my site - help me create the first 3-5 test cases"
click at [896, 193] on div "Let's Kick it Off! I want a good test setup for my site - help me create the fi…" at bounding box center [694, 192] width 449 height 183
type textarea "*"
click at [864, 187] on textarea "I want a good test setup for my site - help me create the first 3-5 test cases" at bounding box center [694, 199] width 383 height 36
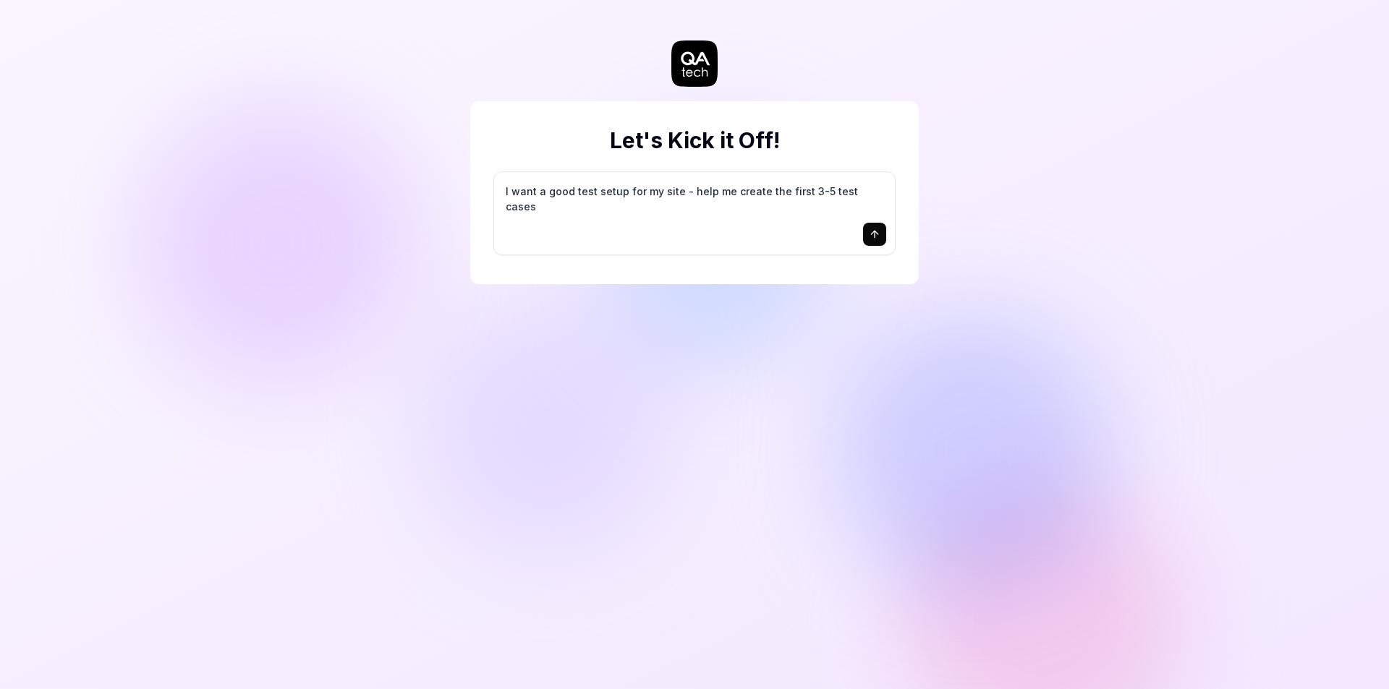
paste textarea "[URL][DOMAIN_NAME]"
type textarea "[URL][DOMAIN_NAME]"
type textarea "*"
type textarea "[URL][DOMAIN_NAME]"
type textarea "*"
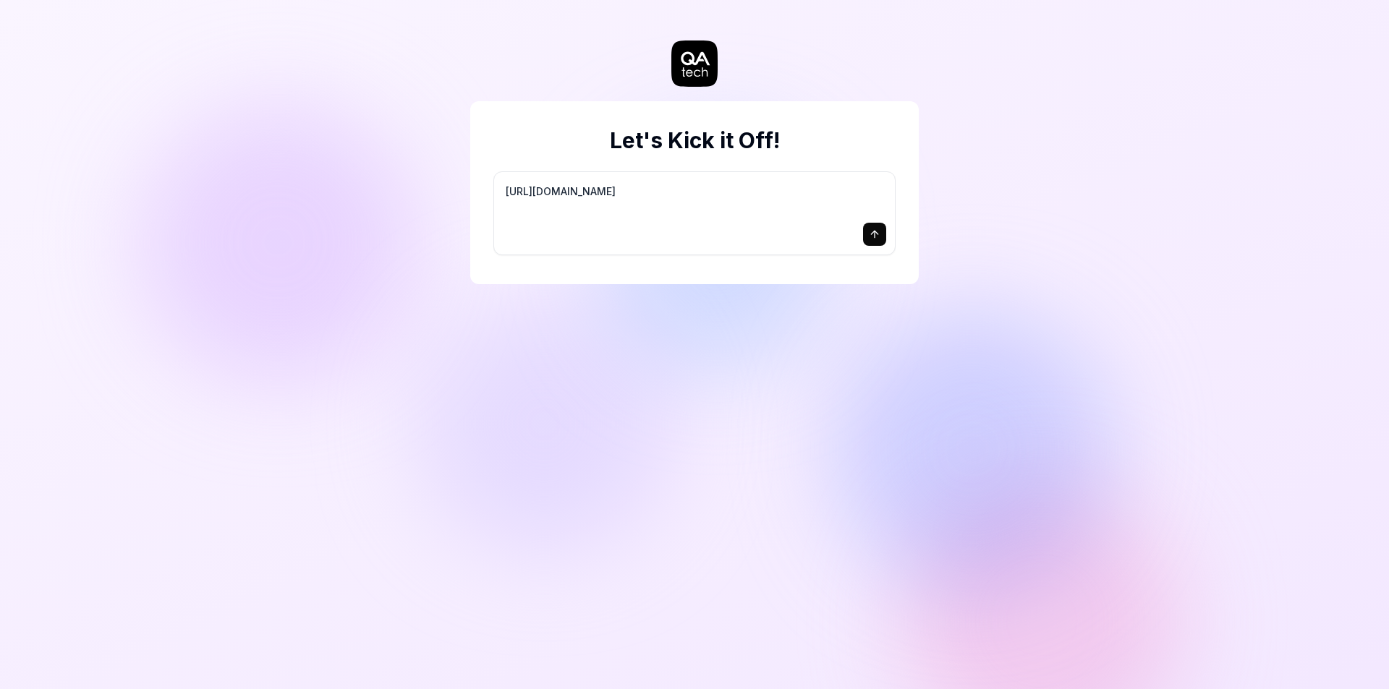
type textarea "[URL][DOMAIN_NAME] t"
type textarea "*"
type textarea "[URL][DOMAIN_NAME] te"
type textarea "*"
type textarea "[URL][DOMAIN_NAME] test"
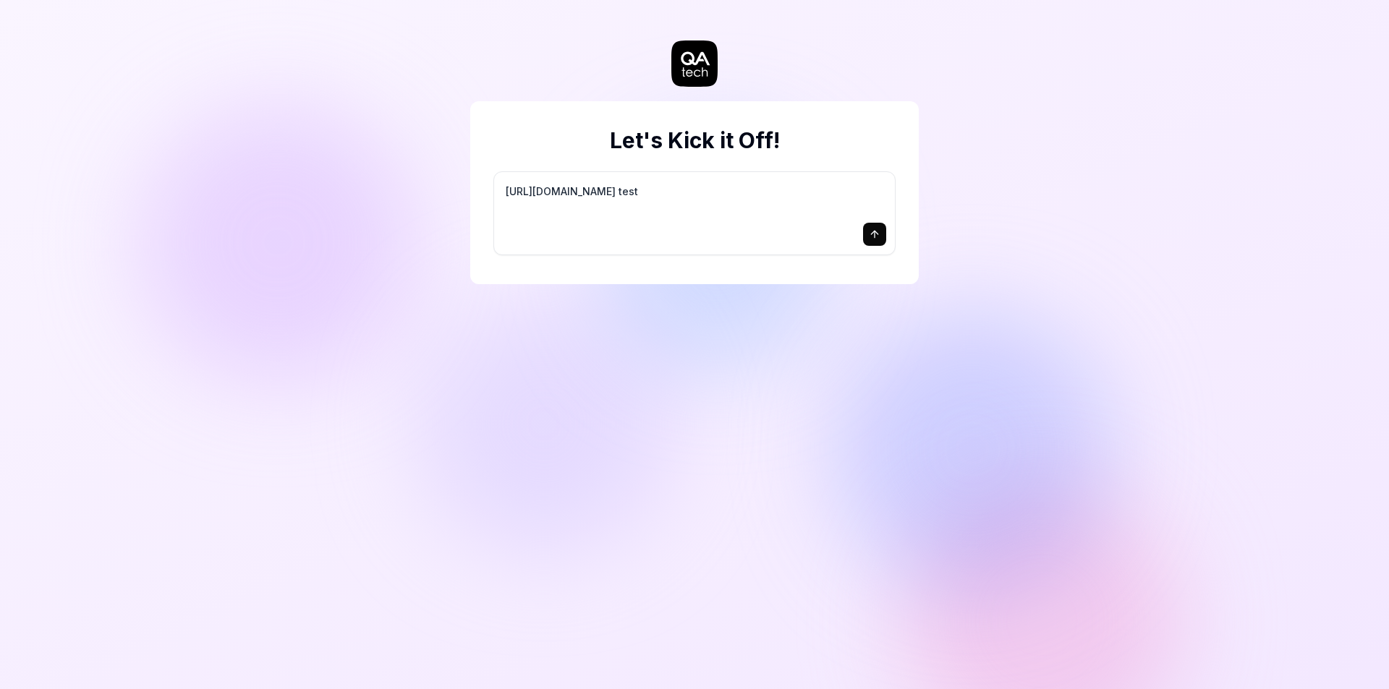
type textarea "*"
type textarea "[URL][DOMAIN_NAME] test"
type textarea "*"
type textarea "[URL][DOMAIN_NAME] test t"
type textarea "*"
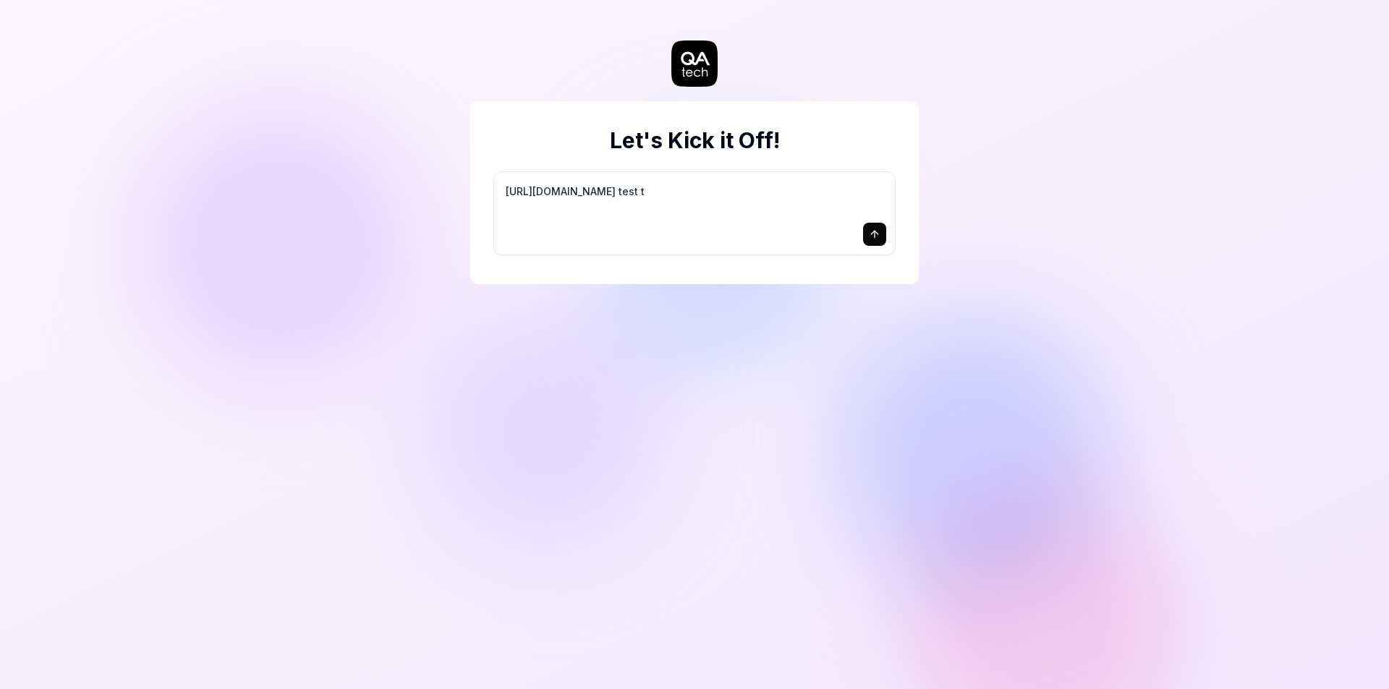
type textarea "[URL][DOMAIN_NAME] test th"
type textarea "*"
type textarea "[URL][DOMAIN_NAME] test this"
type textarea "*"
type textarea "[URL][DOMAIN_NAME] test this"
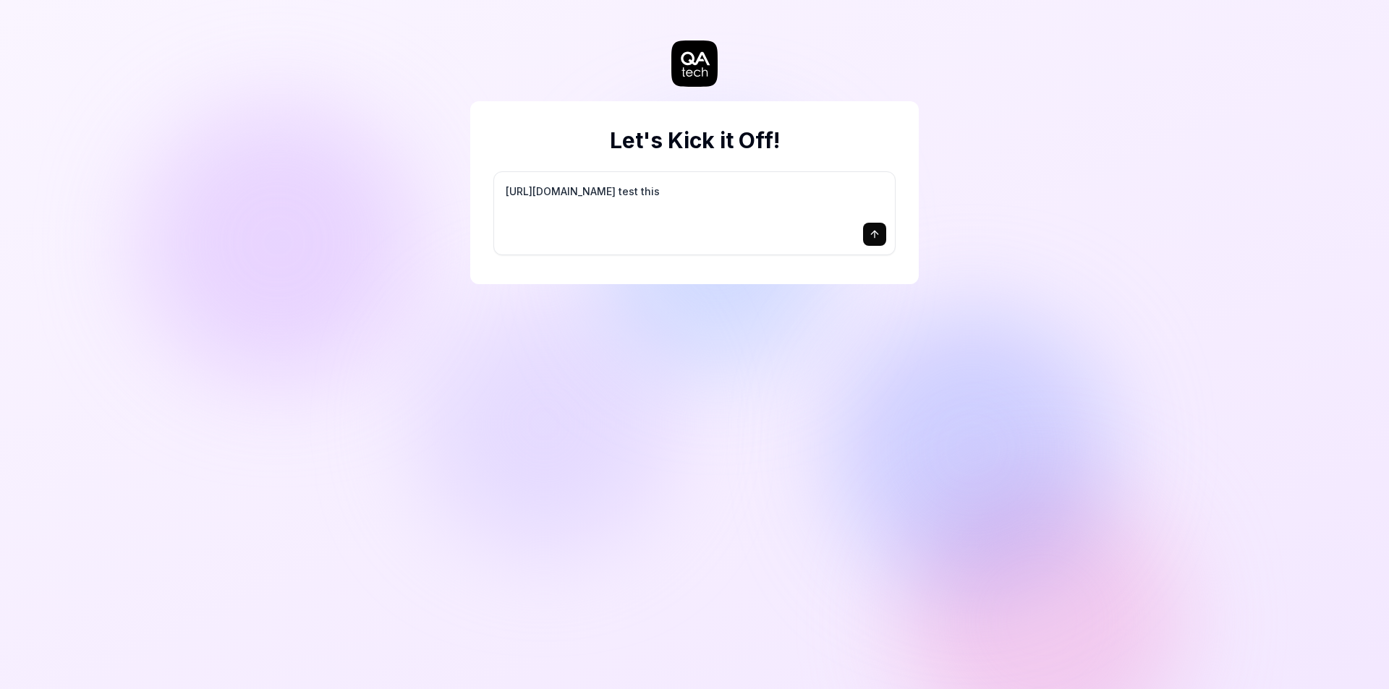
type textarea "*"
type textarea "[URL][DOMAIN_NAME] test this w"
type textarea "*"
type textarea "[URL][DOMAIN_NAME] test this we"
type textarea "*"
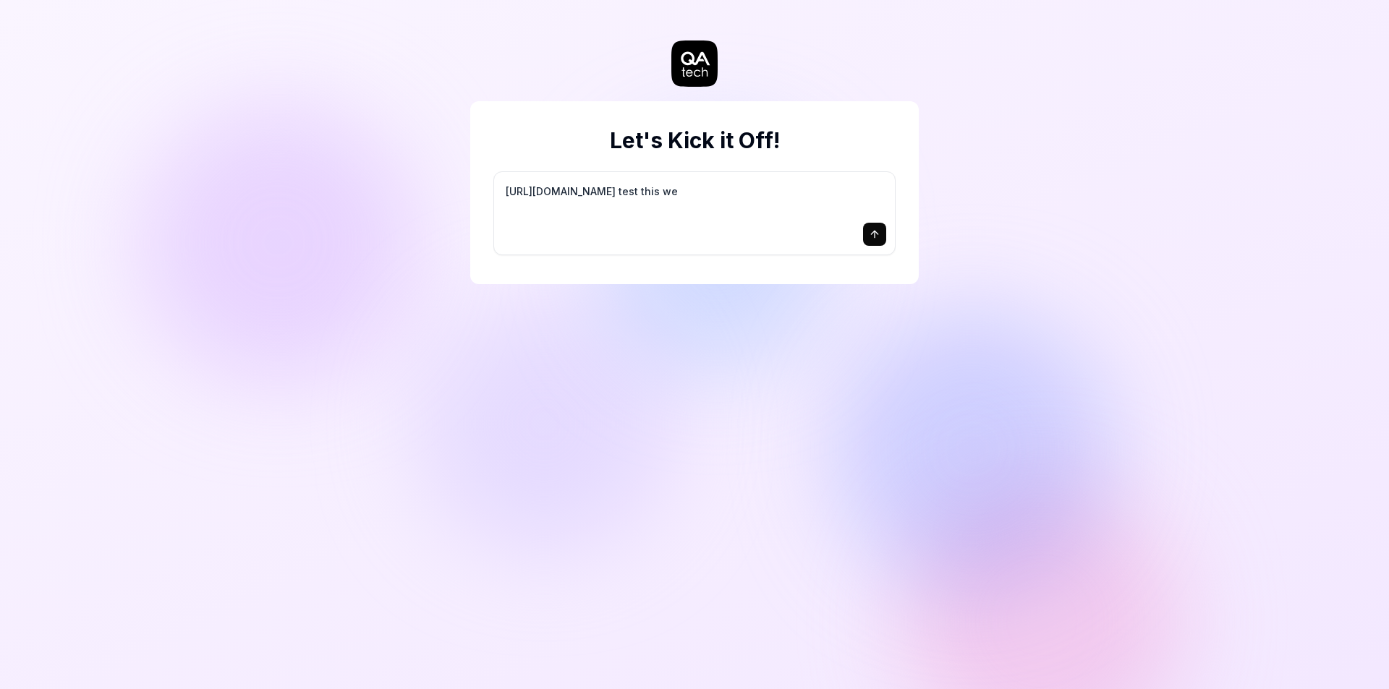
type textarea "[URL][DOMAIN_NAME] test this web"
type textarea "*"
type textarea "[URL][DOMAIN_NAME] test this webs"
type textarea "*"
type textarea "[URL][DOMAIN_NAME] test this websi"
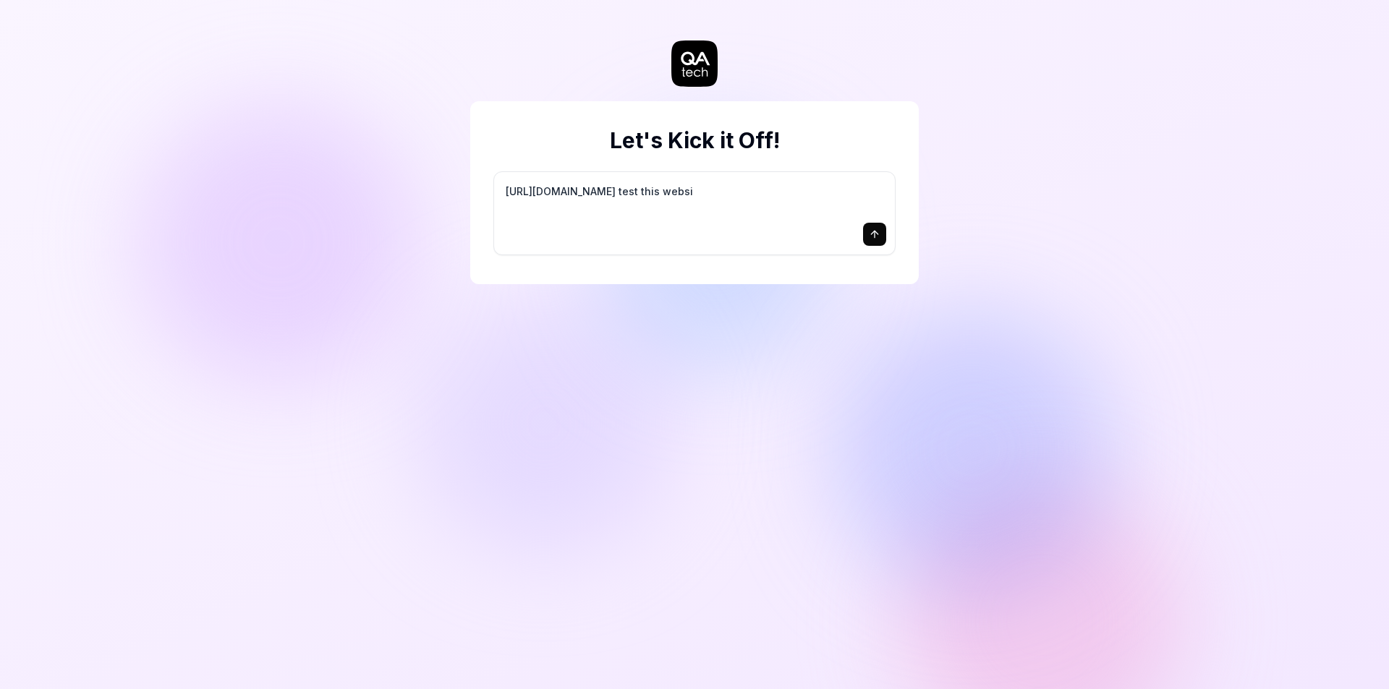
type textarea "*"
type textarea "[URL][DOMAIN_NAME] test this websit"
type textarea "*"
type textarea "[URL][DOMAIN_NAME] test this website"
type textarea "*"
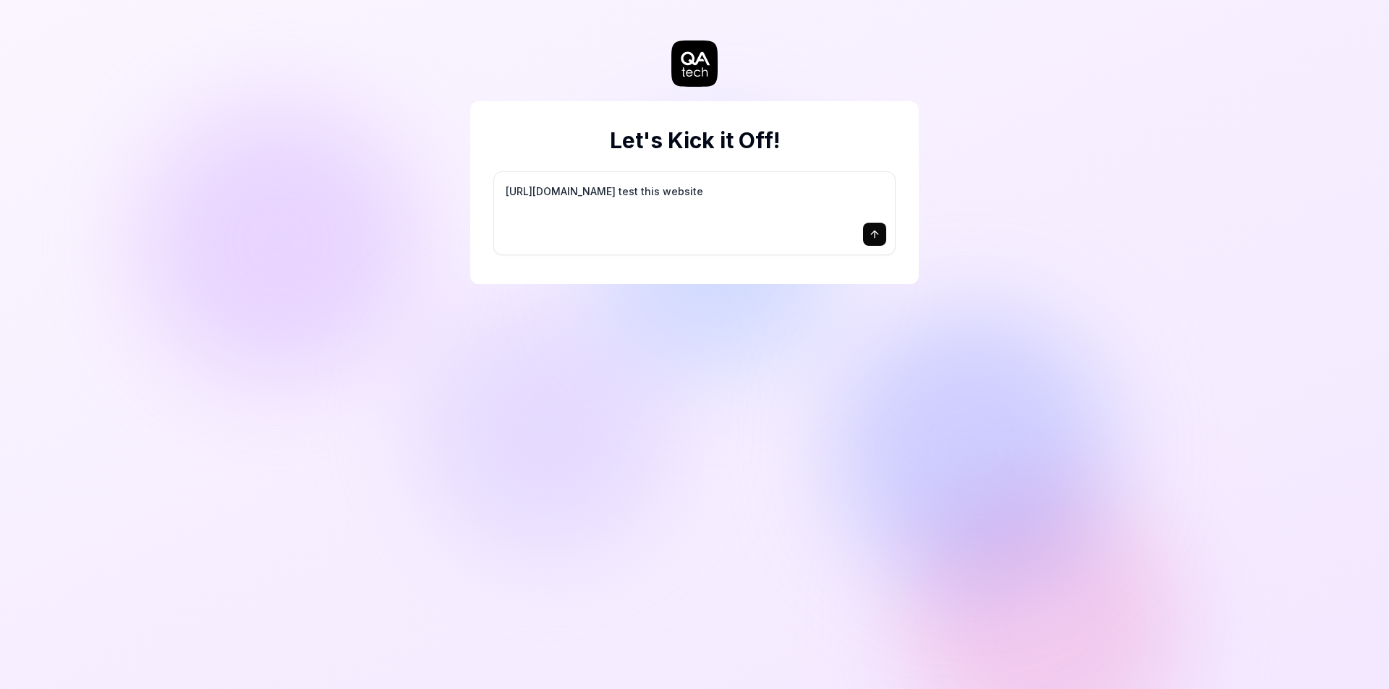
type textarea "[URL][DOMAIN_NAME] test this website"
type textarea "*"
type textarea "[URL][DOMAIN_NAME] test this website a"
type textarea "*"
type textarea "[URL][DOMAIN_NAME] test this website as"
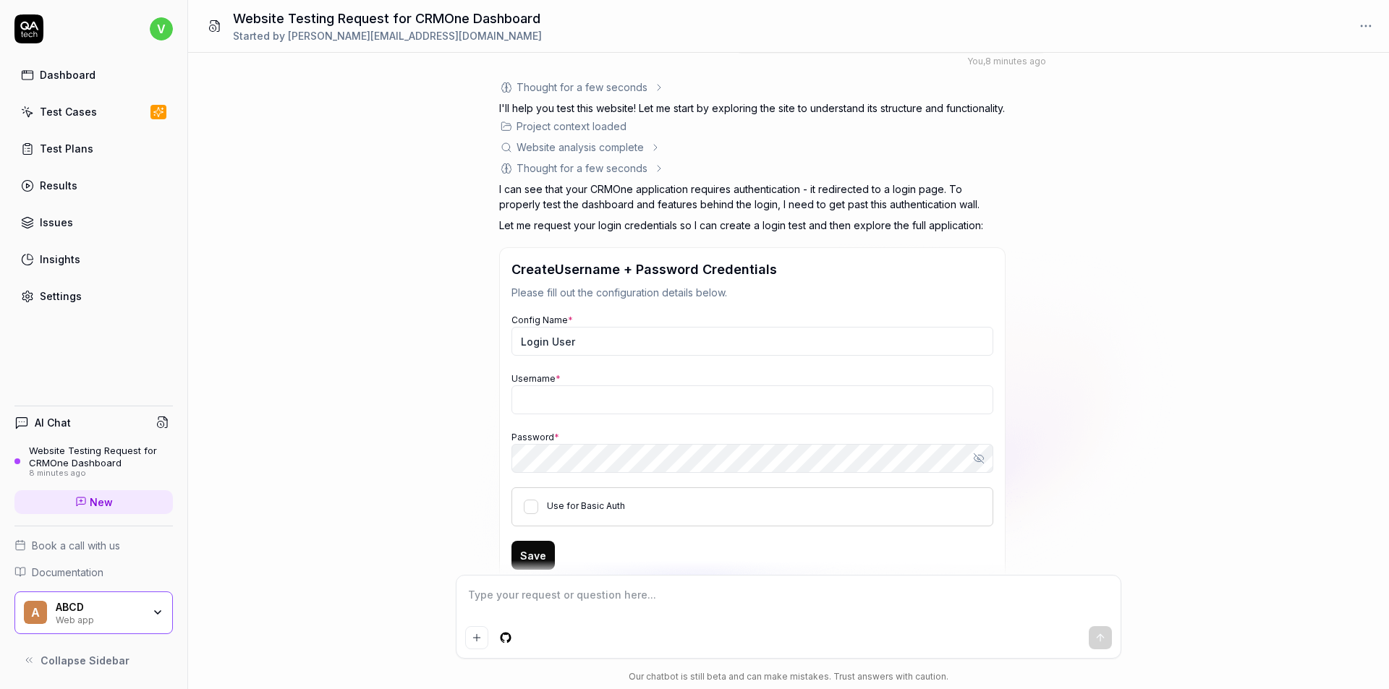
scroll to position [99, 0]
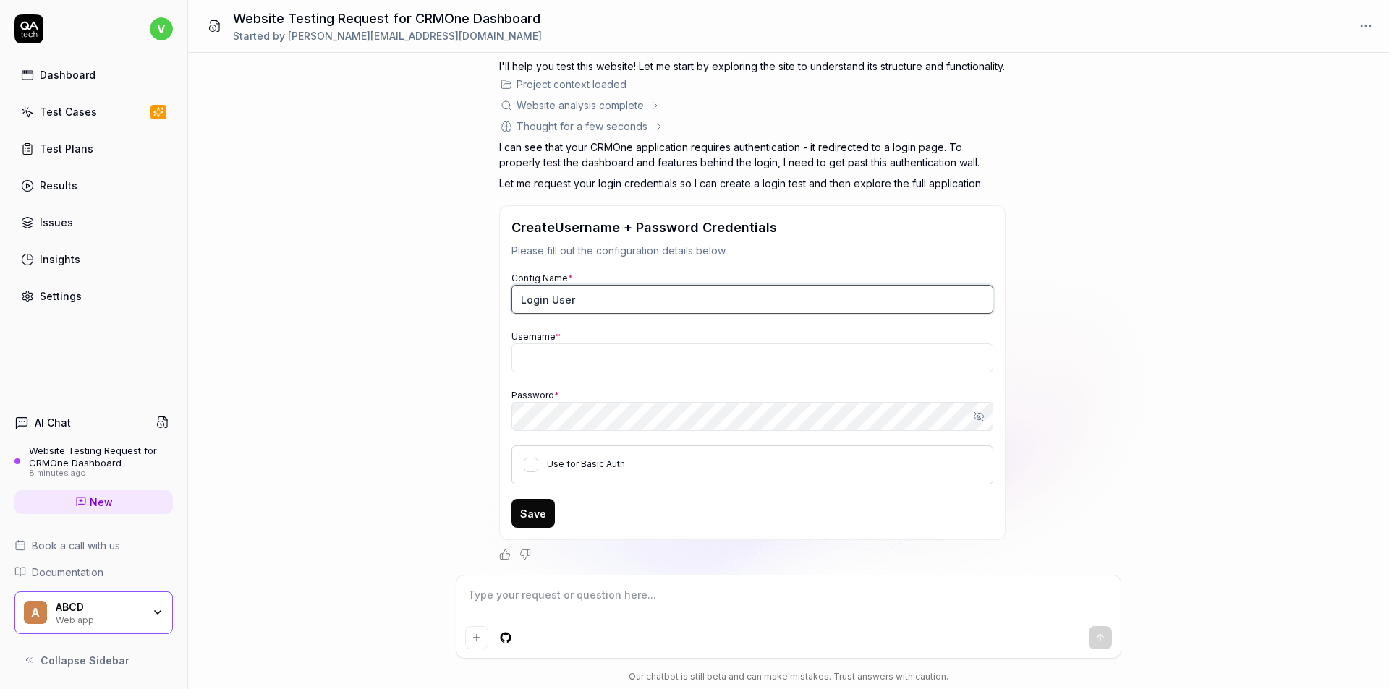
click at [580, 305] on input "Login User" at bounding box center [752, 299] width 482 height 29
click at [543, 356] on input "Username *" at bounding box center [752, 358] width 482 height 29
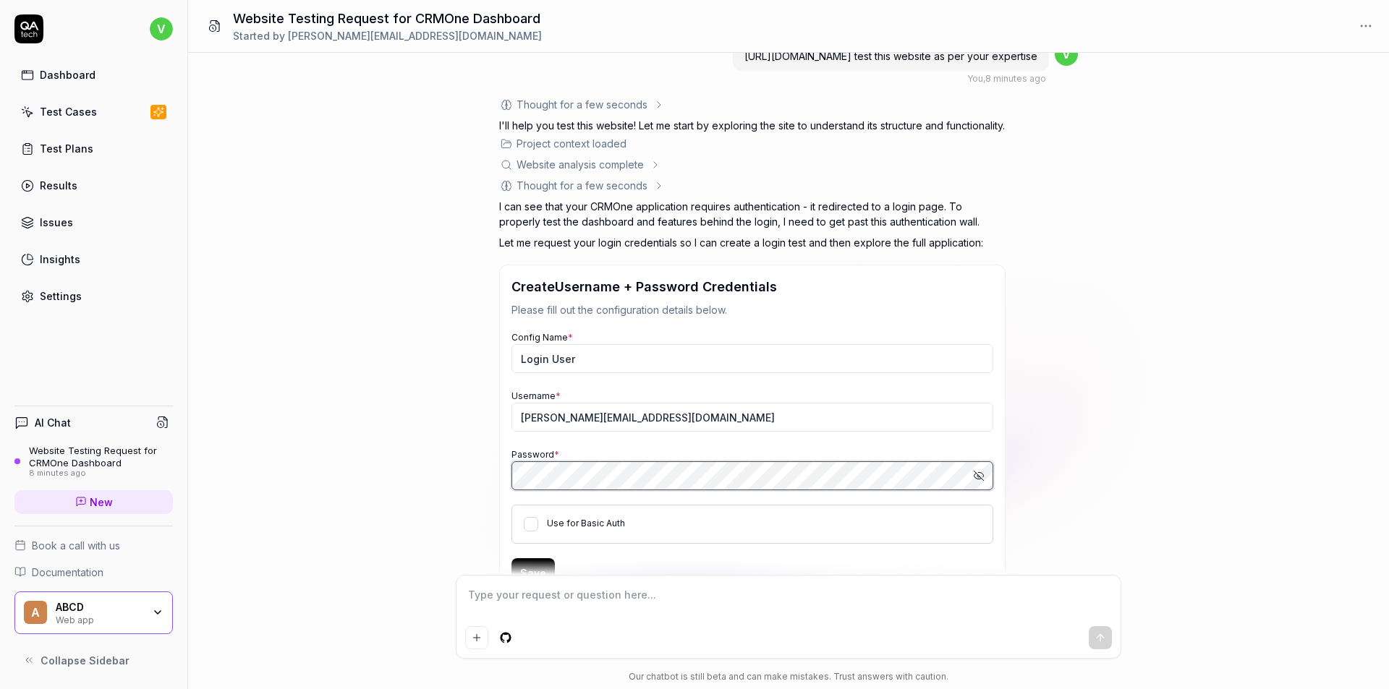
scroll to position [0, 0]
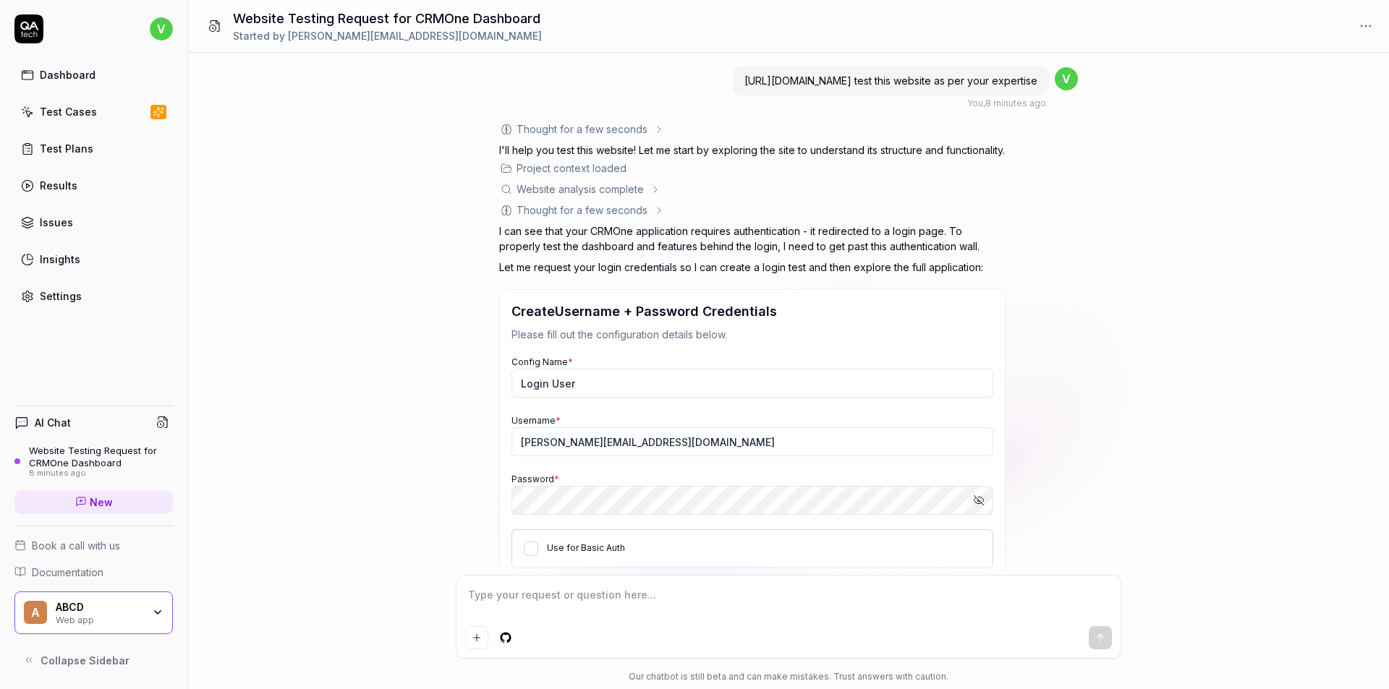
click at [880, 77] on span "[URL][DOMAIN_NAME] test this website as per your expertise" at bounding box center [890, 81] width 293 height 12
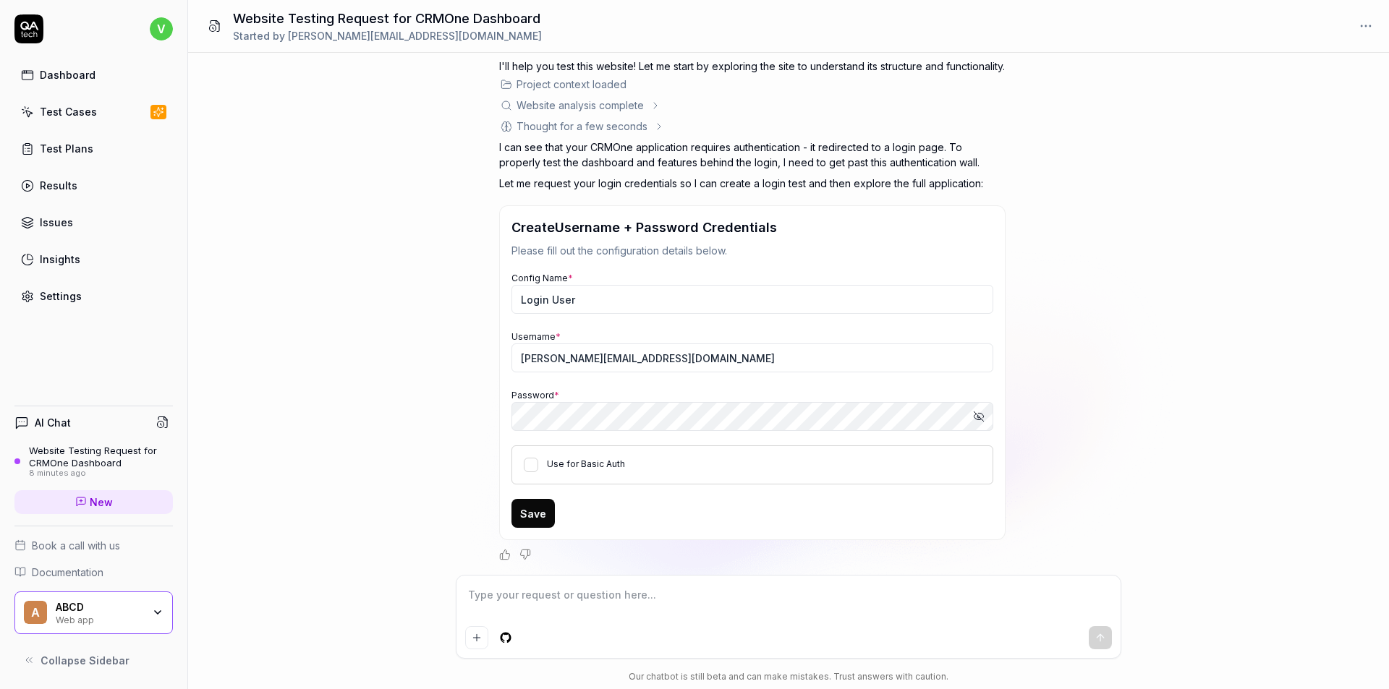
click at [58, 114] on div "Test Cases" at bounding box center [68, 111] width 57 height 15
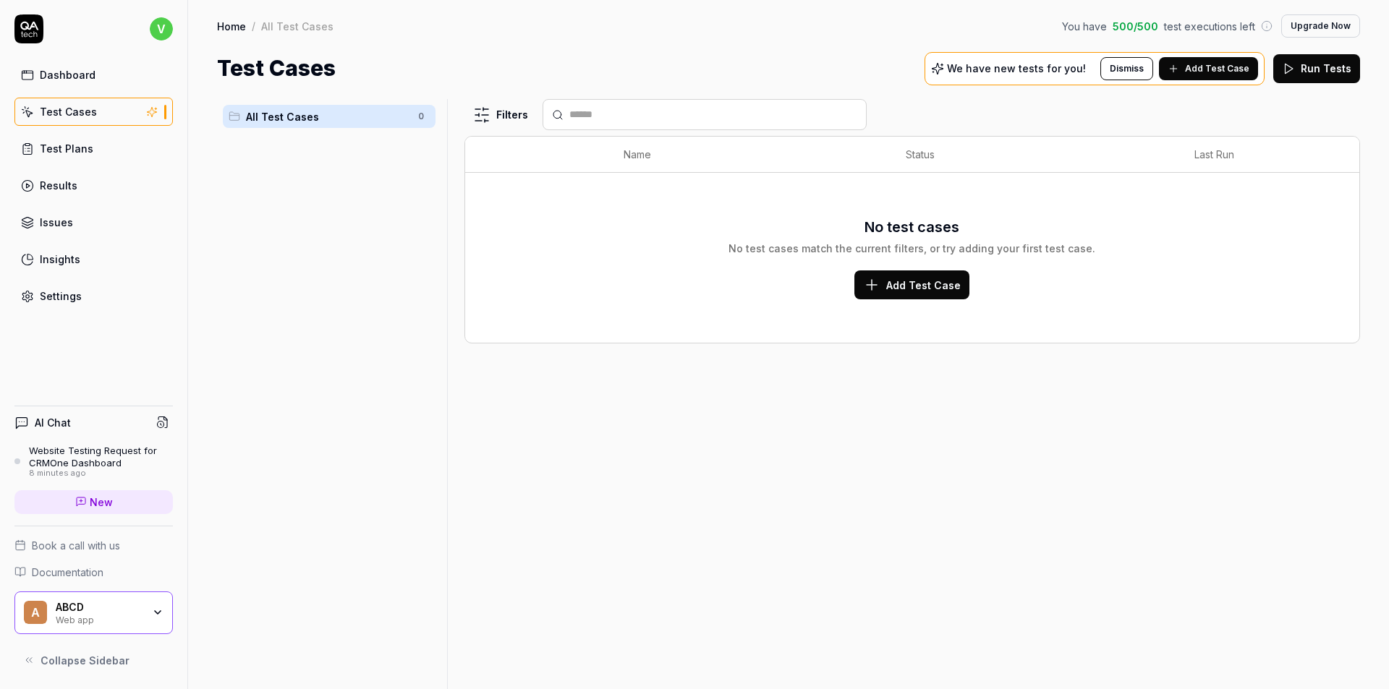
click at [891, 290] on span "Add Test Case" at bounding box center [923, 285] width 75 height 15
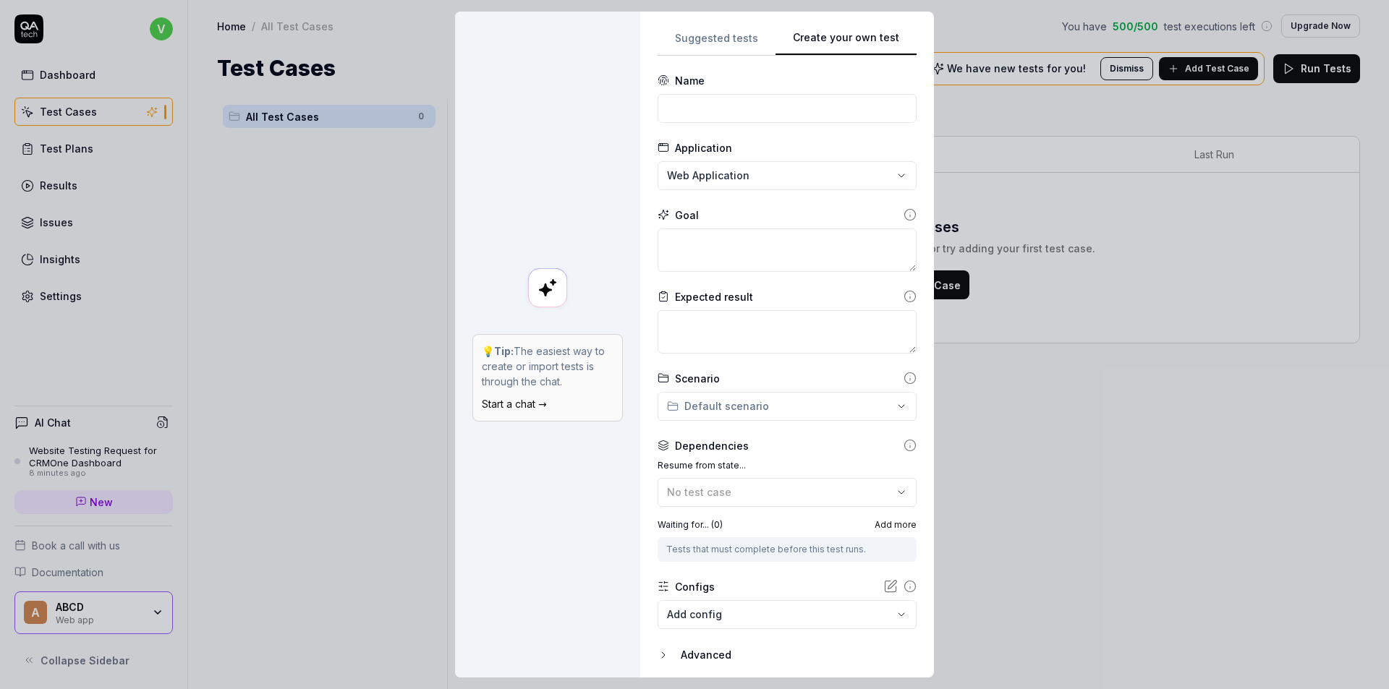
click at [710, 37] on div "**********" at bounding box center [694, 344] width 1389 height 689
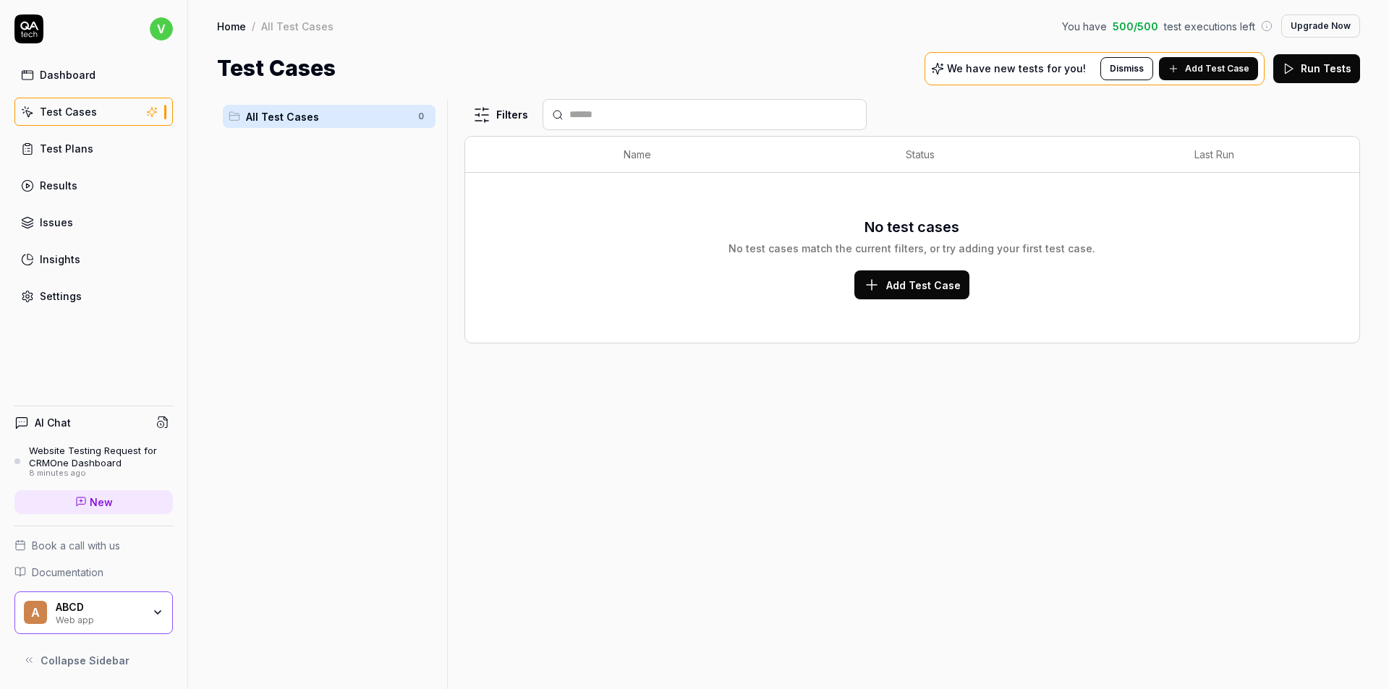
click at [52, 68] on div "Dashboard" at bounding box center [68, 74] width 56 height 15
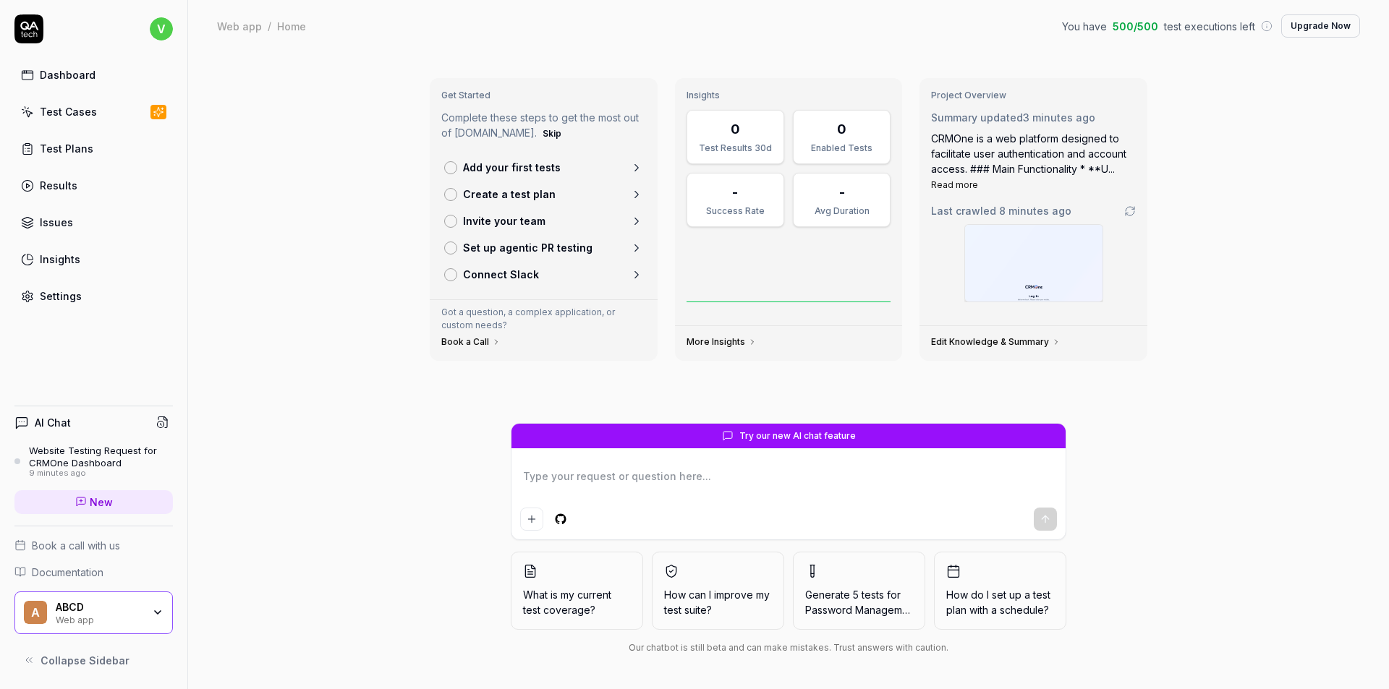
click at [56, 157] on link "Test Plans" at bounding box center [93, 149] width 158 height 28
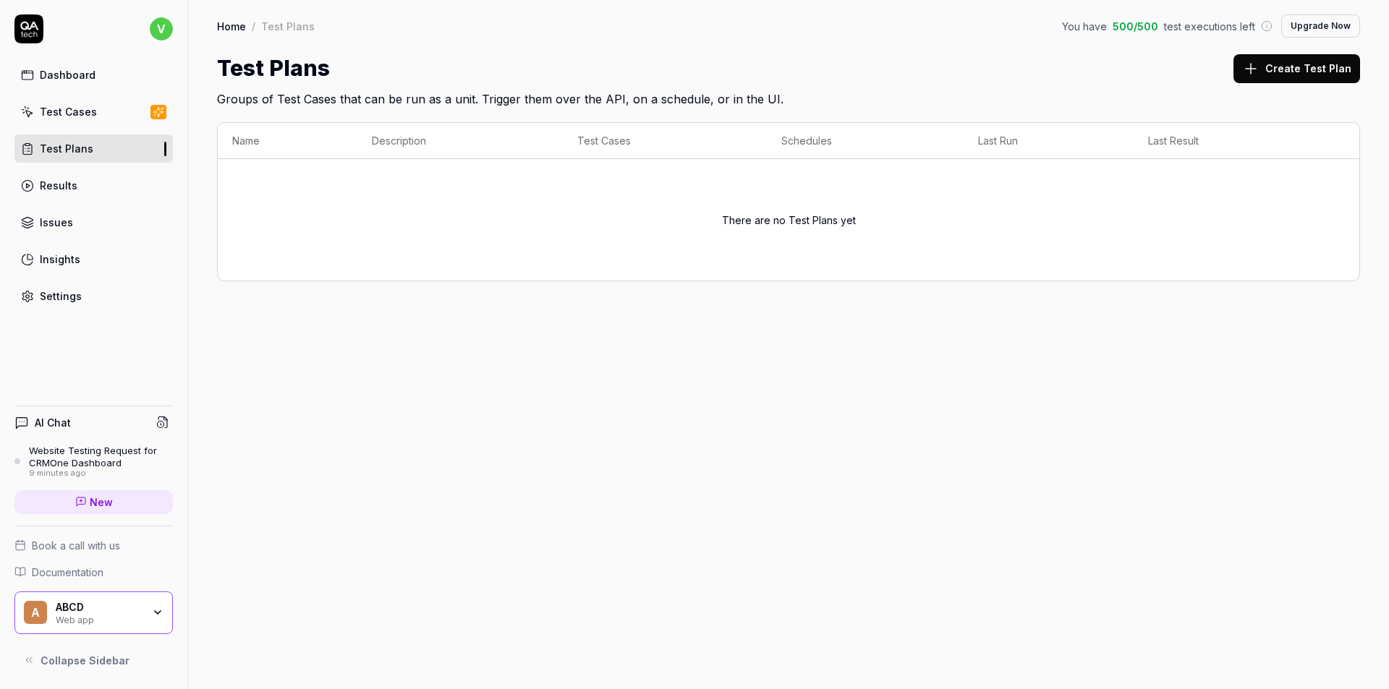
click at [30, 27] on icon at bounding box center [29, 26] width 18 height 9
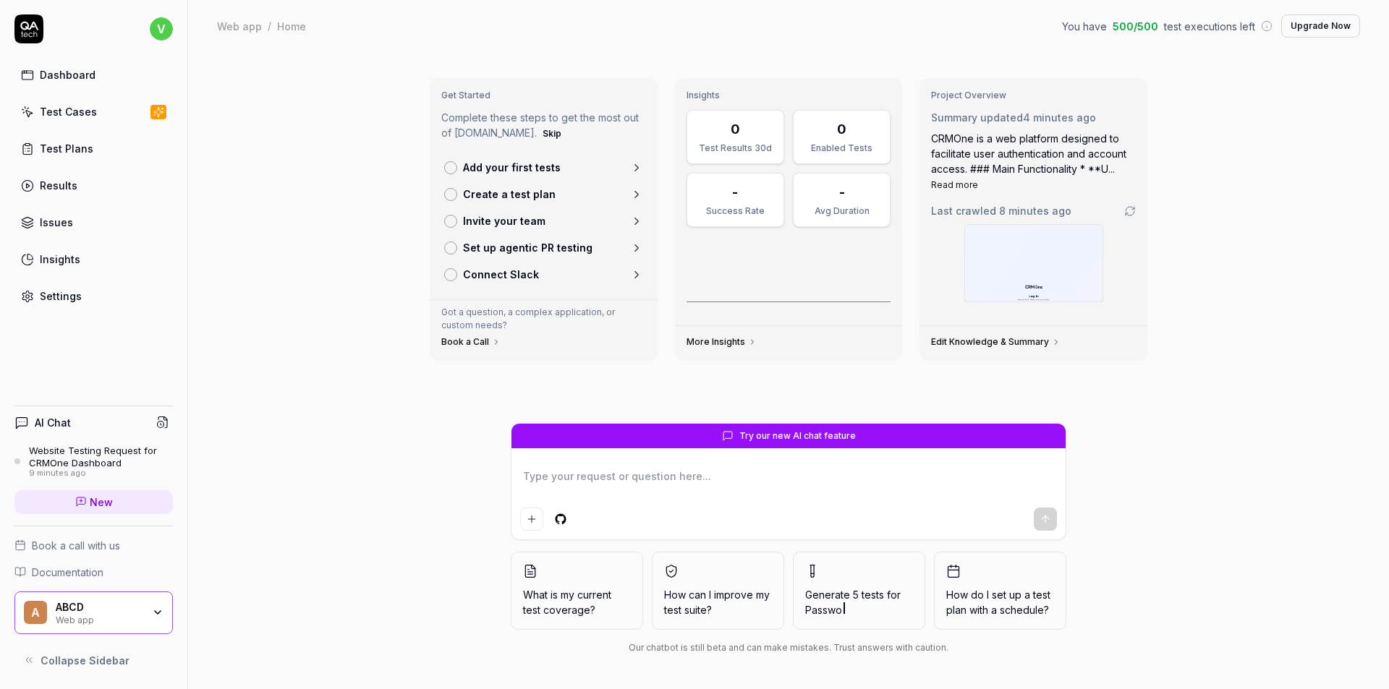
click at [503, 160] on p "Add your first tests" at bounding box center [512, 167] width 98 height 15
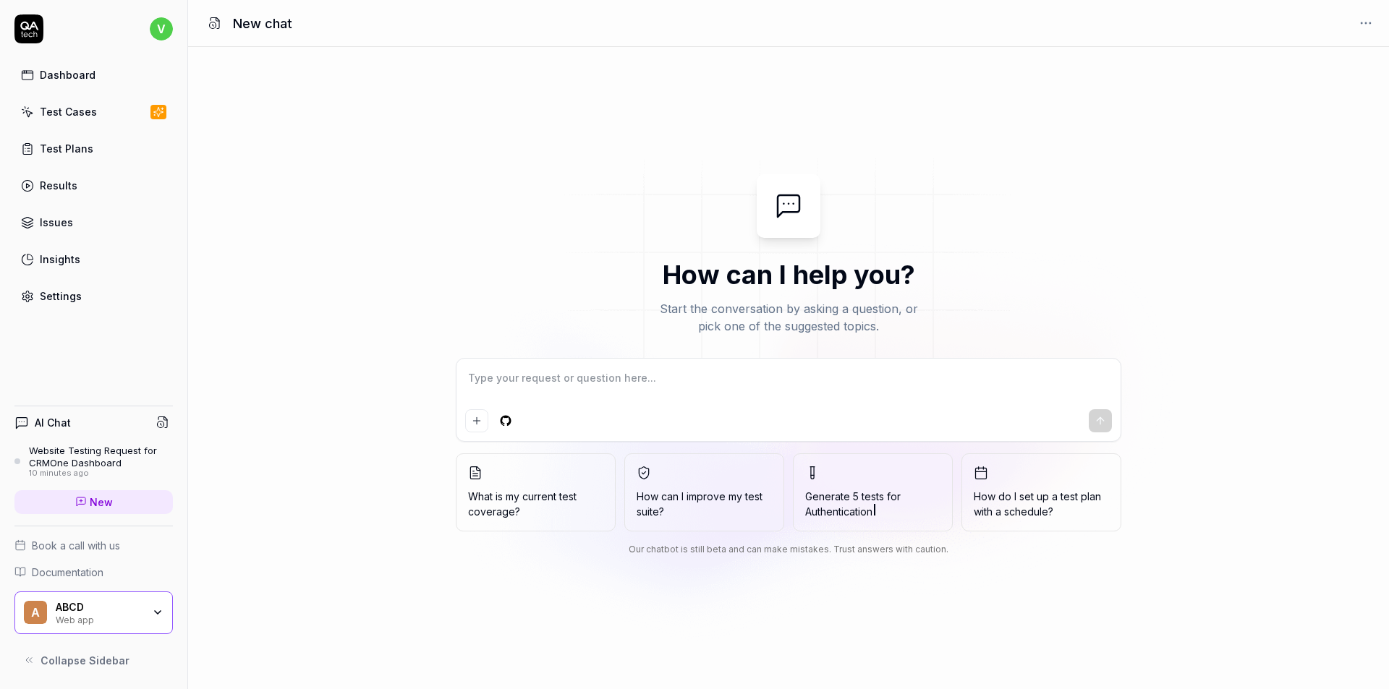
paste textarea "[URL][DOMAIN_NAME]"
click at [1099, 418] on icon "submit" at bounding box center [1101, 421] width 12 height 12
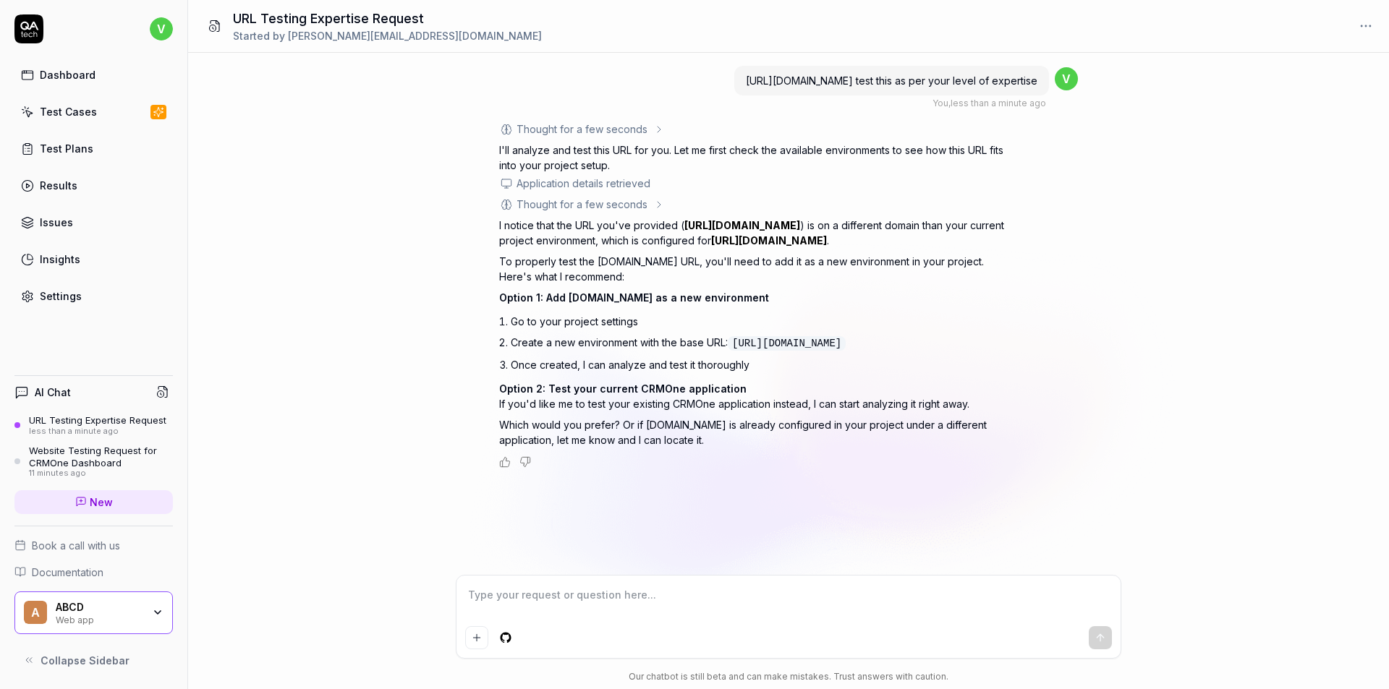
click at [50, 145] on div "Test Plans" at bounding box center [67, 148] width 54 height 15
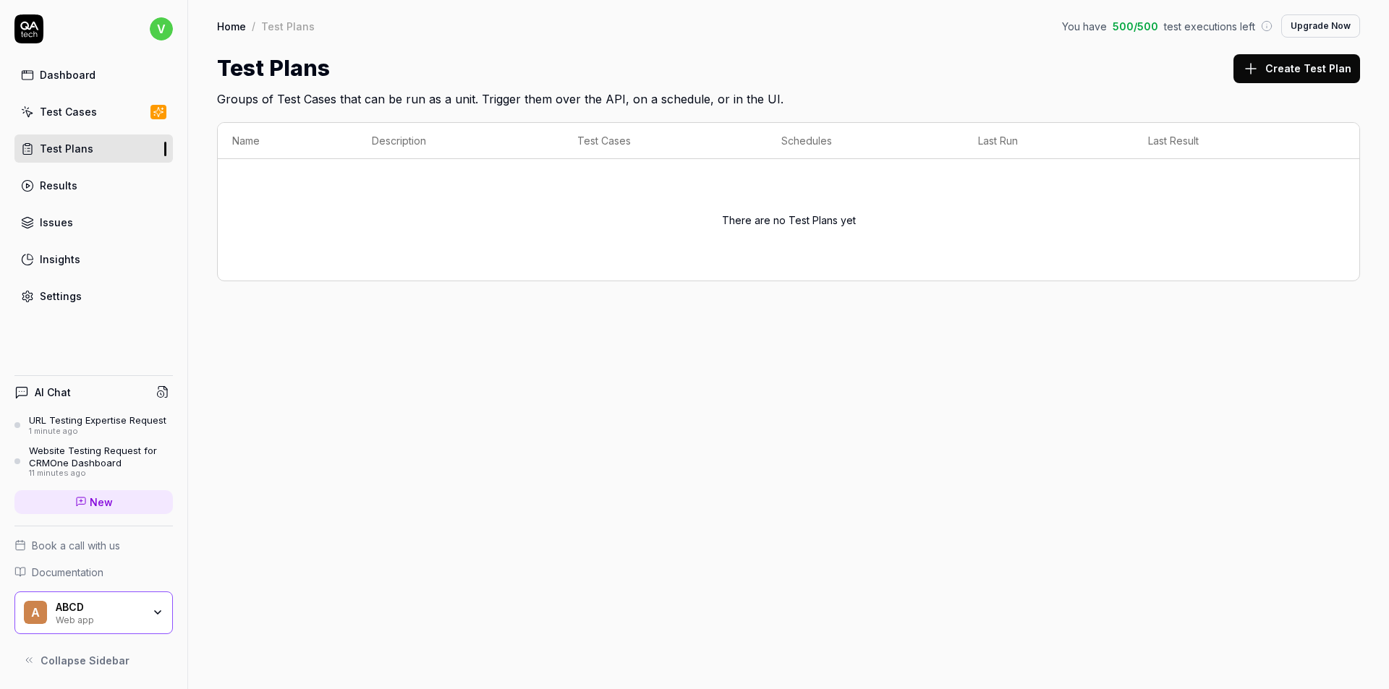
click at [1256, 58] on button "Create Test Plan" at bounding box center [1297, 68] width 127 height 29
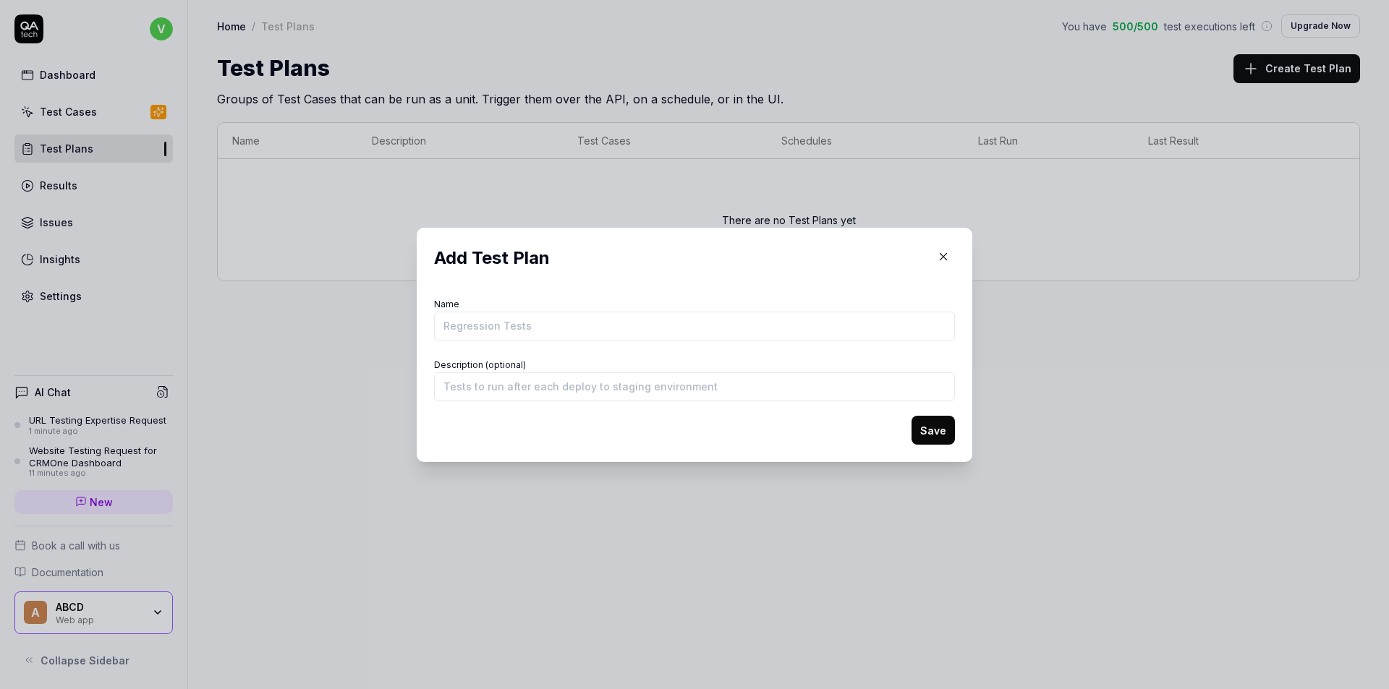
click at [938, 258] on icon "button" at bounding box center [943, 256] width 13 height 13
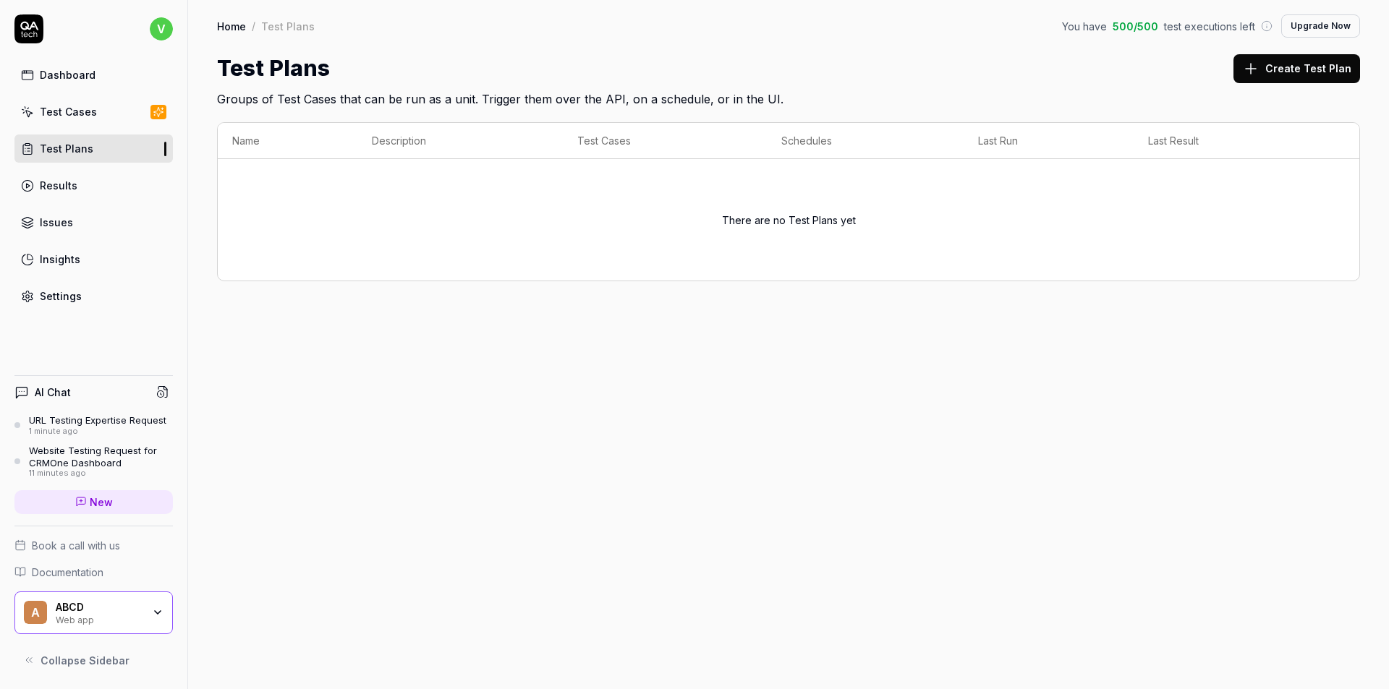
click at [30, 14] on icon at bounding box center [28, 28] width 29 height 29
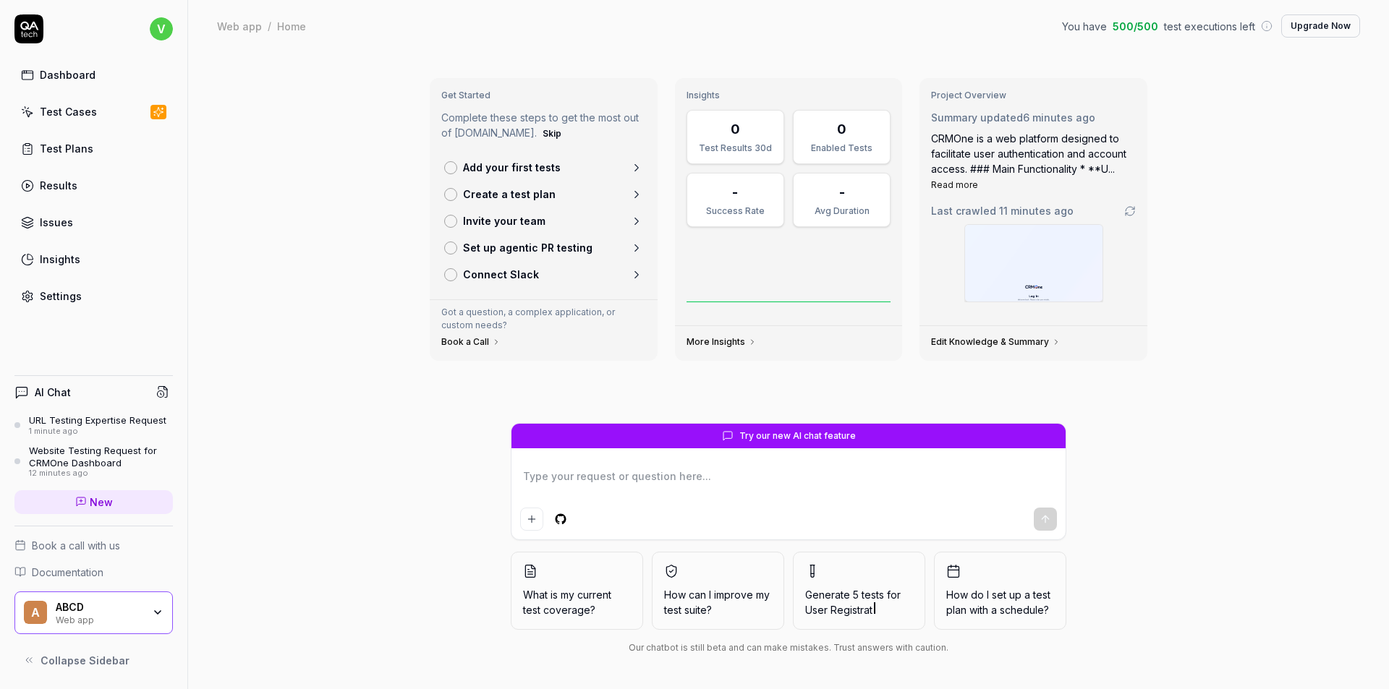
click at [493, 250] on p "Set up agentic PR testing" at bounding box center [528, 247] width 130 height 15
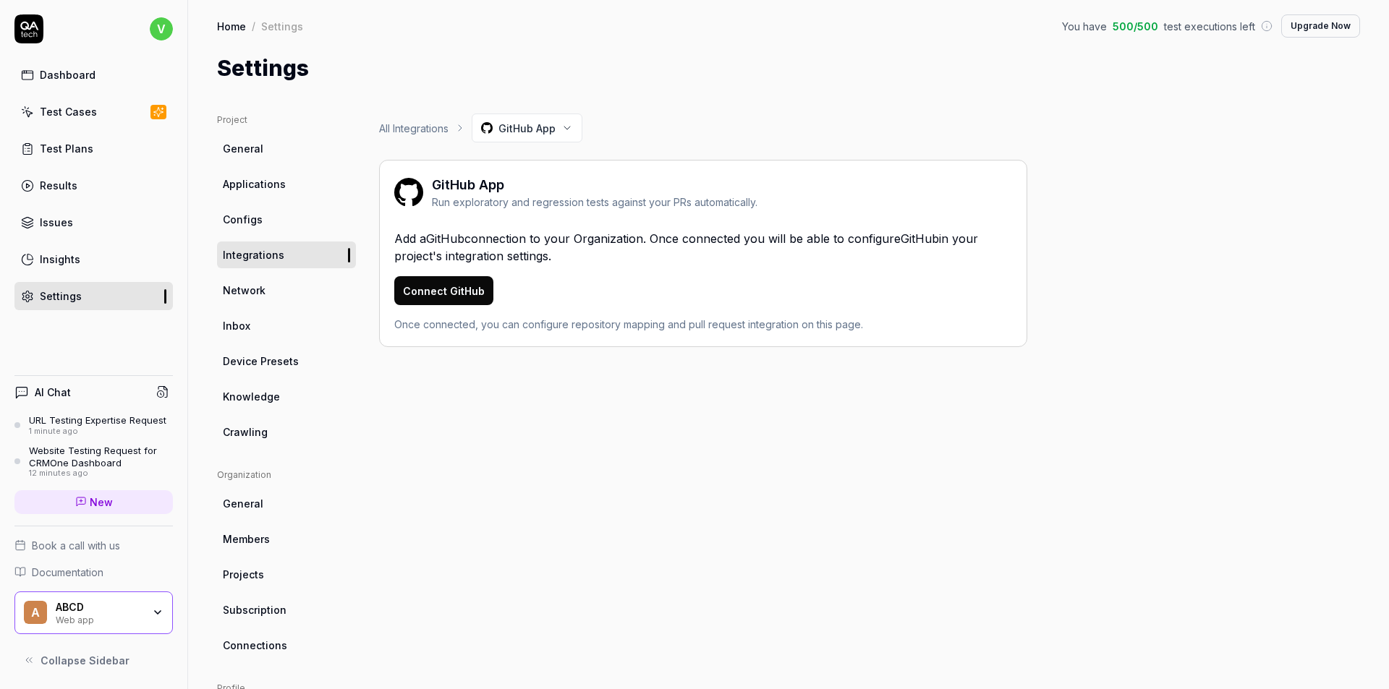
click at [47, 233] on link "Issues" at bounding box center [93, 222] width 158 height 28
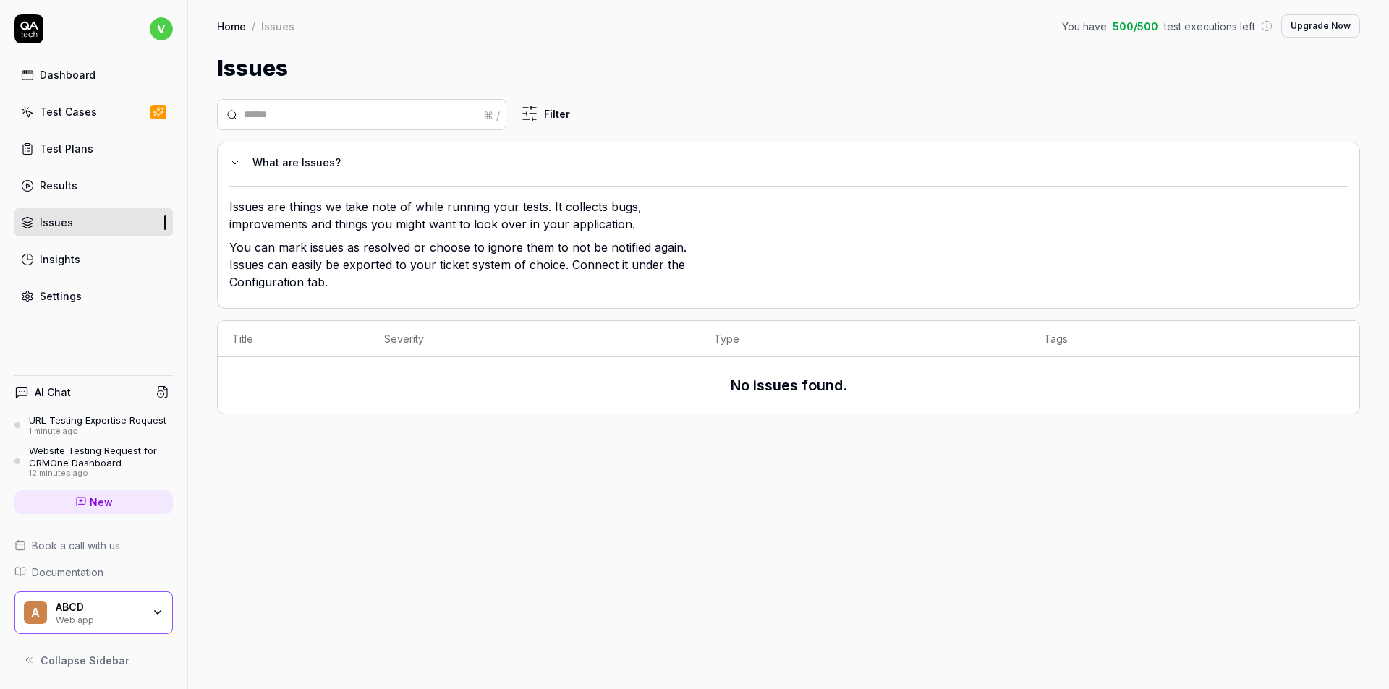
click at [56, 260] on div "Insights" at bounding box center [60, 259] width 41 height 15
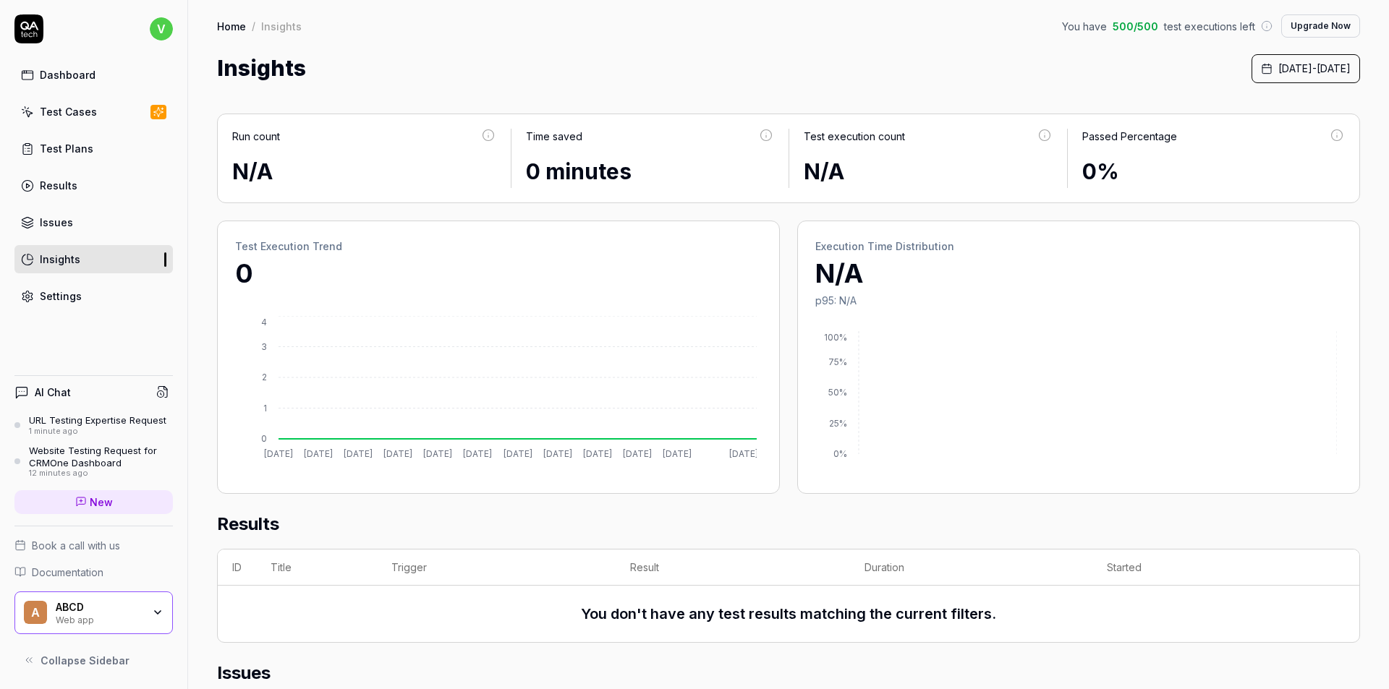
click at [158, 27] on html "v Dashboard Test Cases Test Plans Results Issues Insights Settings AI Chat URL …" at bounding box center [694, 344] width 1389 height 689
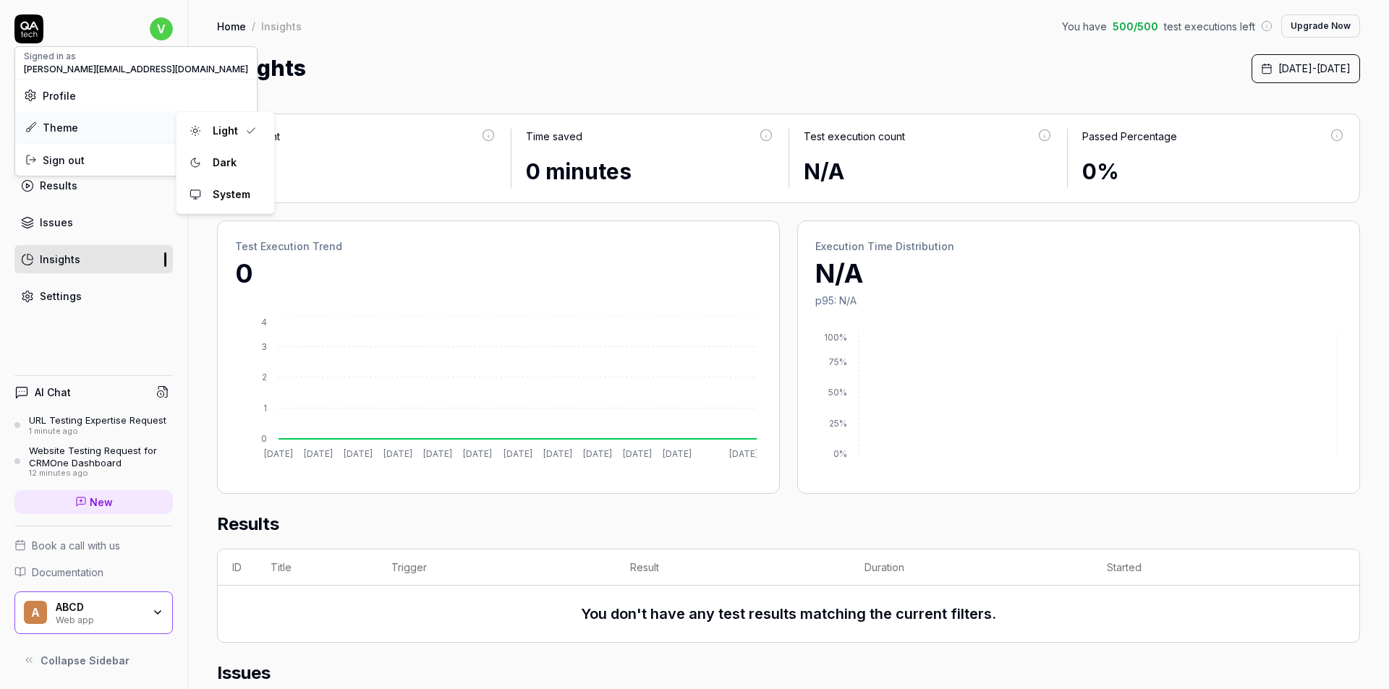
click at [119, 122] on div "Theme" at bounding box center [136, 127] width 242 height 32
click at [248, 161] on div "Dark" at bounding box center [225, 163] width 92 height 32
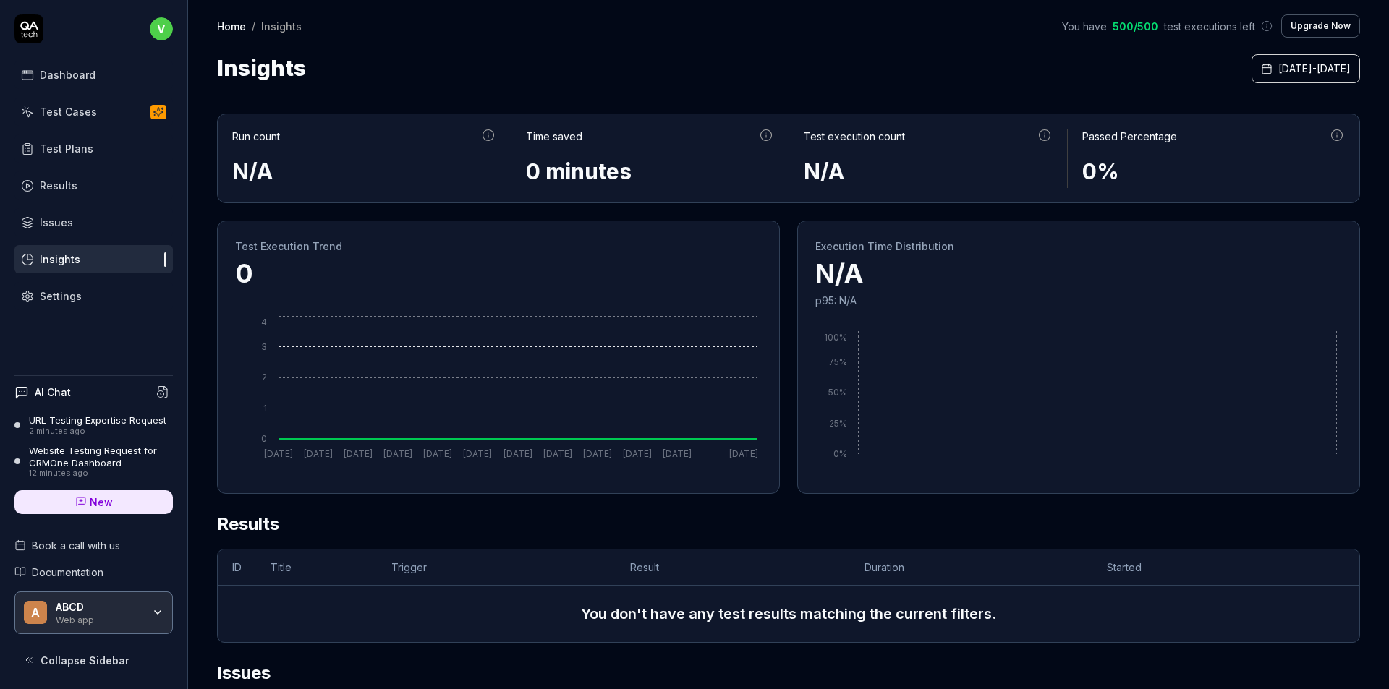
click at [28, 30] on icon at bounding box center [28, 28] width 29 height 29
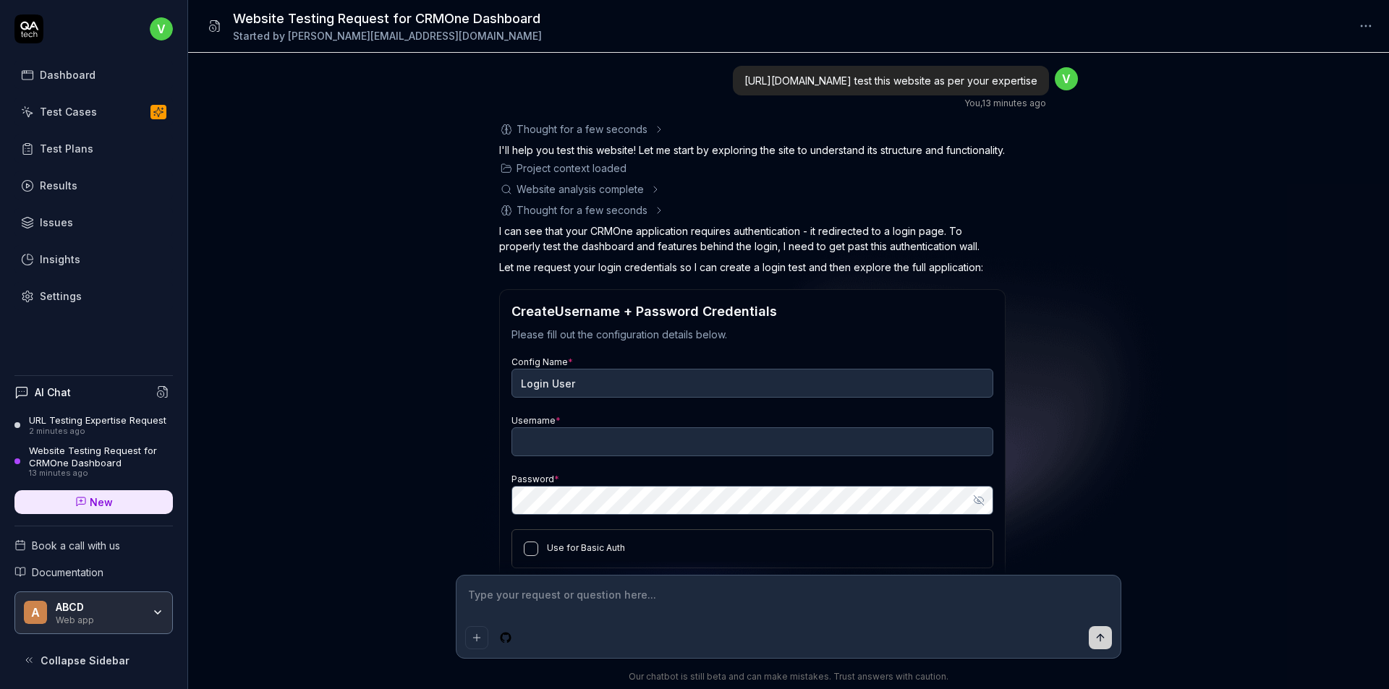
scroll to position [99, 0]
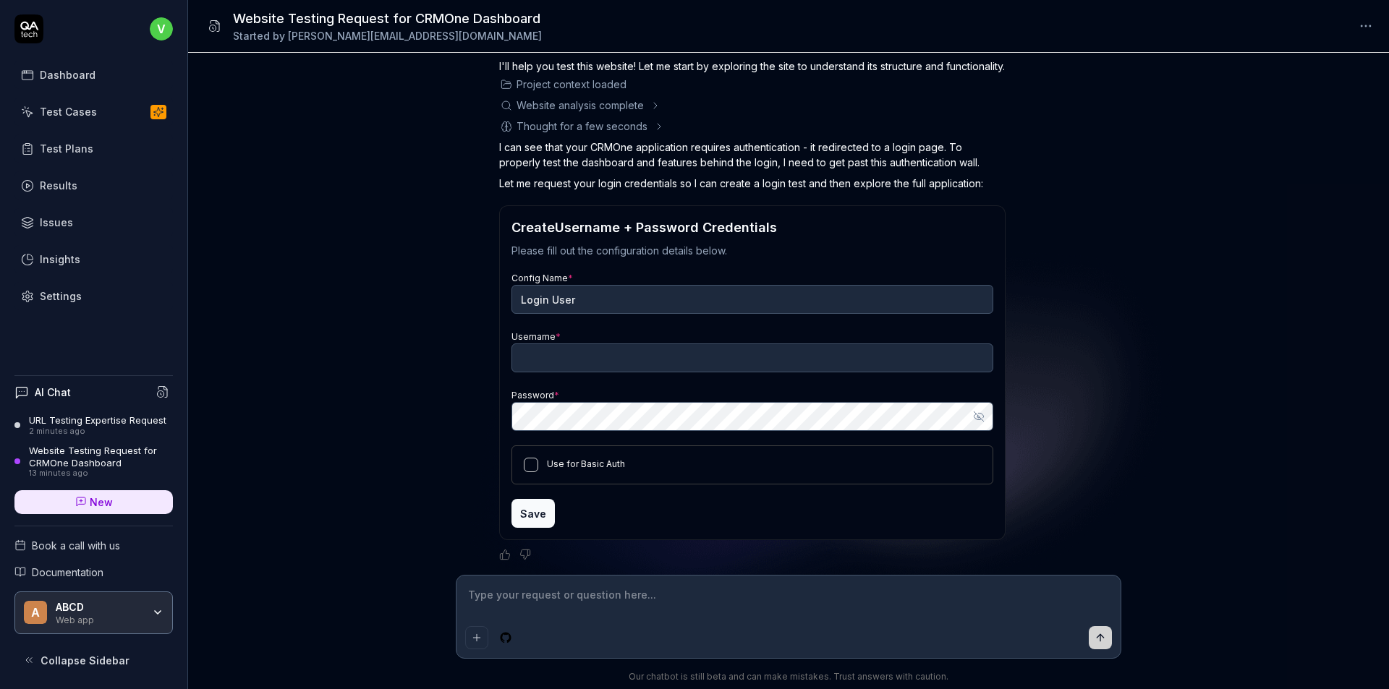
click at [553, 603] on textarea at bounding box center [788, 603] width 647 height 36
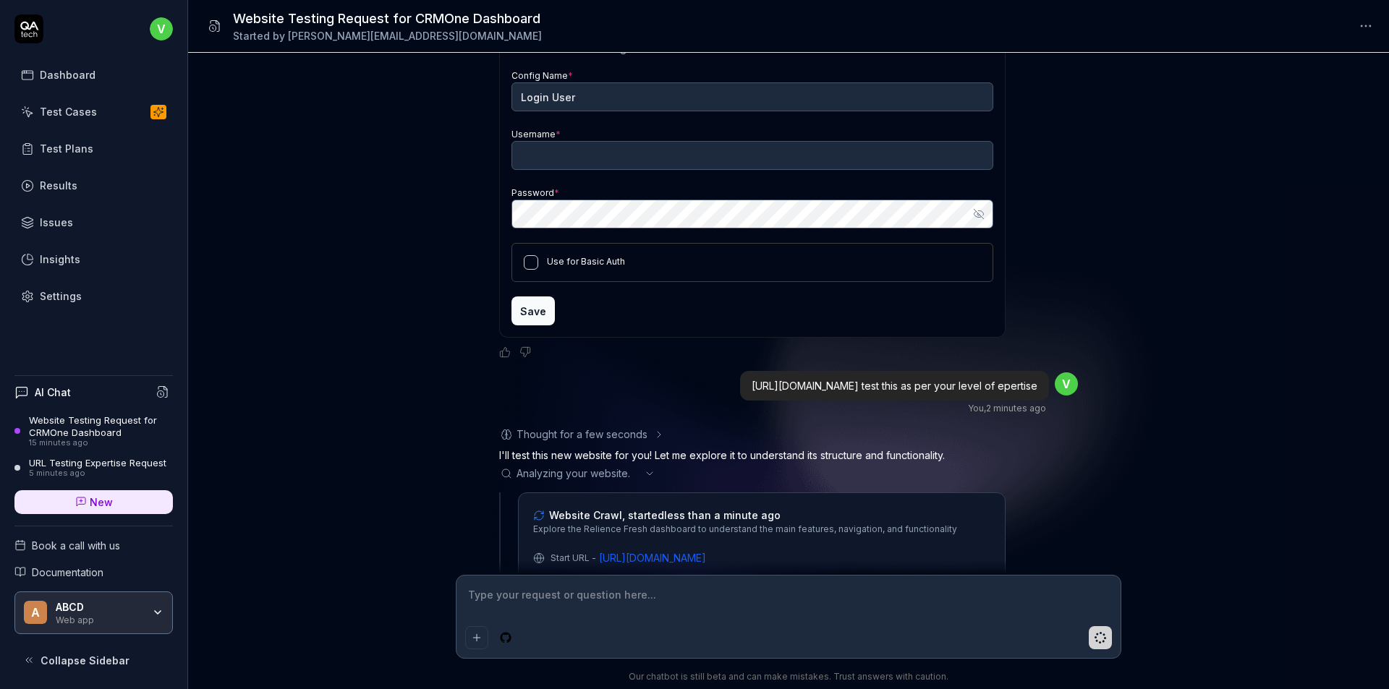
scroll to position [375, 0]
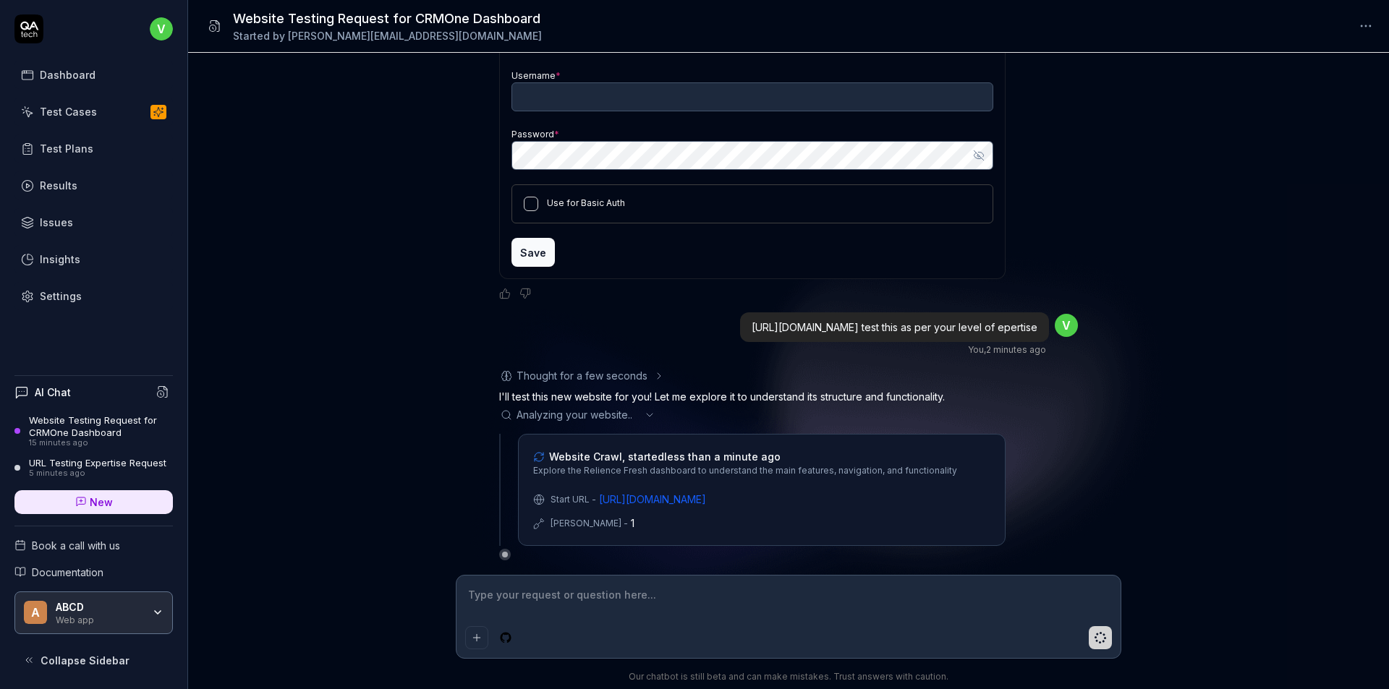
drag, startPoint x: 723, startPoint y: 328, endPoint x: 575, endPoint y: 310, distance: 148.7
click at [740, 313] on div "[URL][DOMAIN_NAME] test this as per your level of epertise" at bounding box center [894, 328] width 309 height 30
copy span "[URL][DOMAIN_NAME] test this as per your level of epertise"
click at [93, 495] on span "New" at bounding box center [101, 502] width 23 height 15
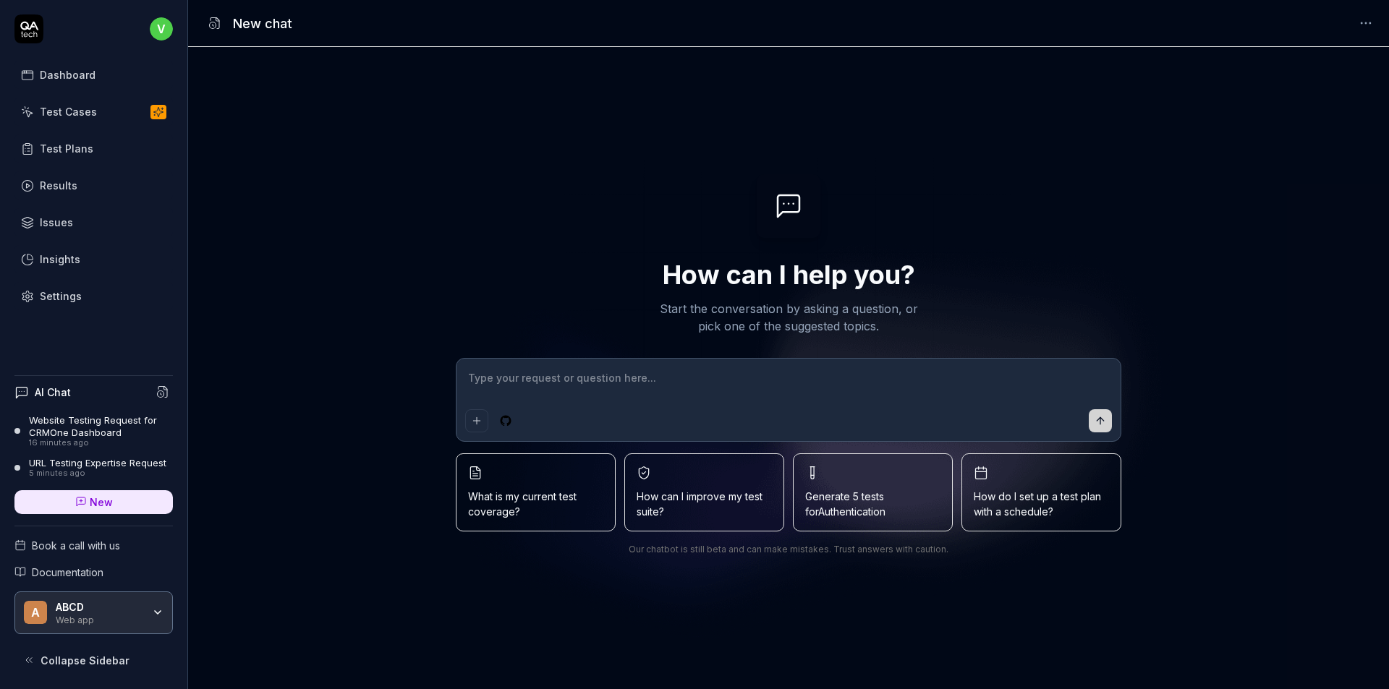
type textarea "*"
type textarea "[URL][DOMAIN_NAME] test this as per your level of epertise"
type textarea "*"
type textarea "[URL][DOMAIN_NAME] test this as per your level of expertise"
type textarea "*"
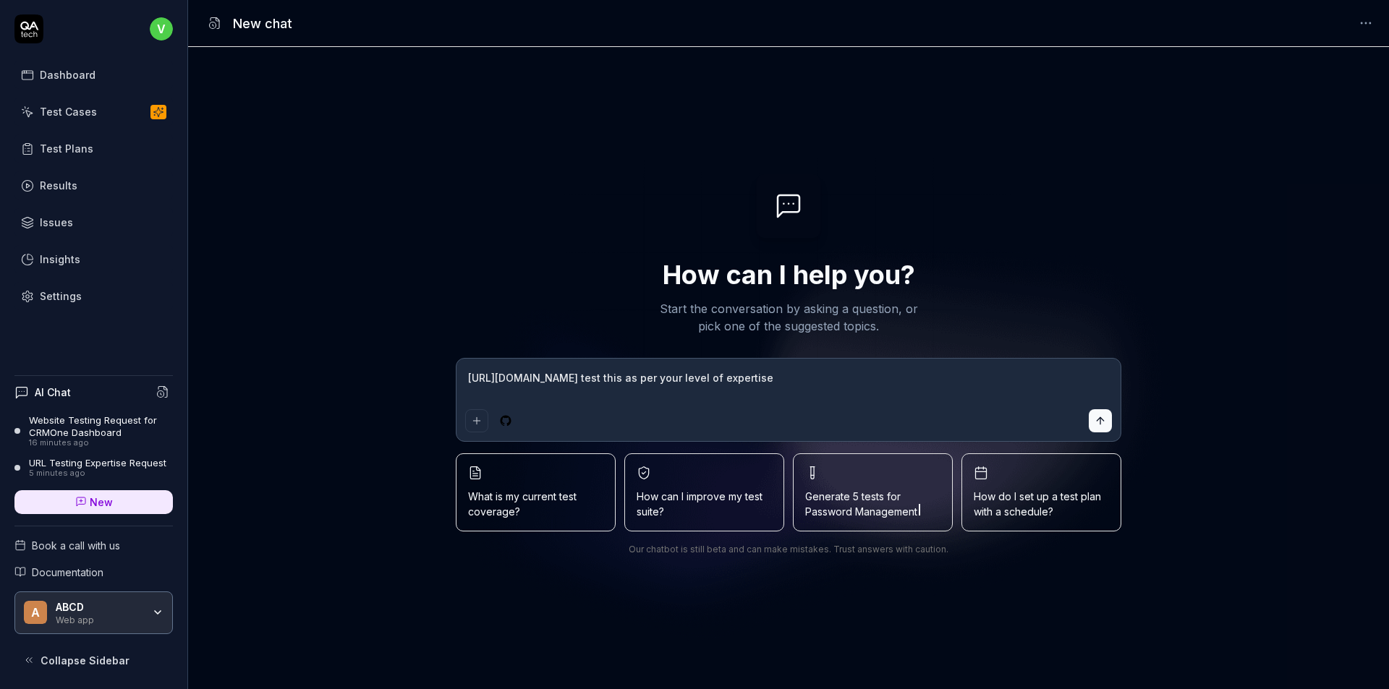
type textarea "[URL][DOMAIN_NAME] test this as per your level of expertise"
click at [1098, 425] on icon "submit" at bounding box center [1101, 421] width 12 height 12
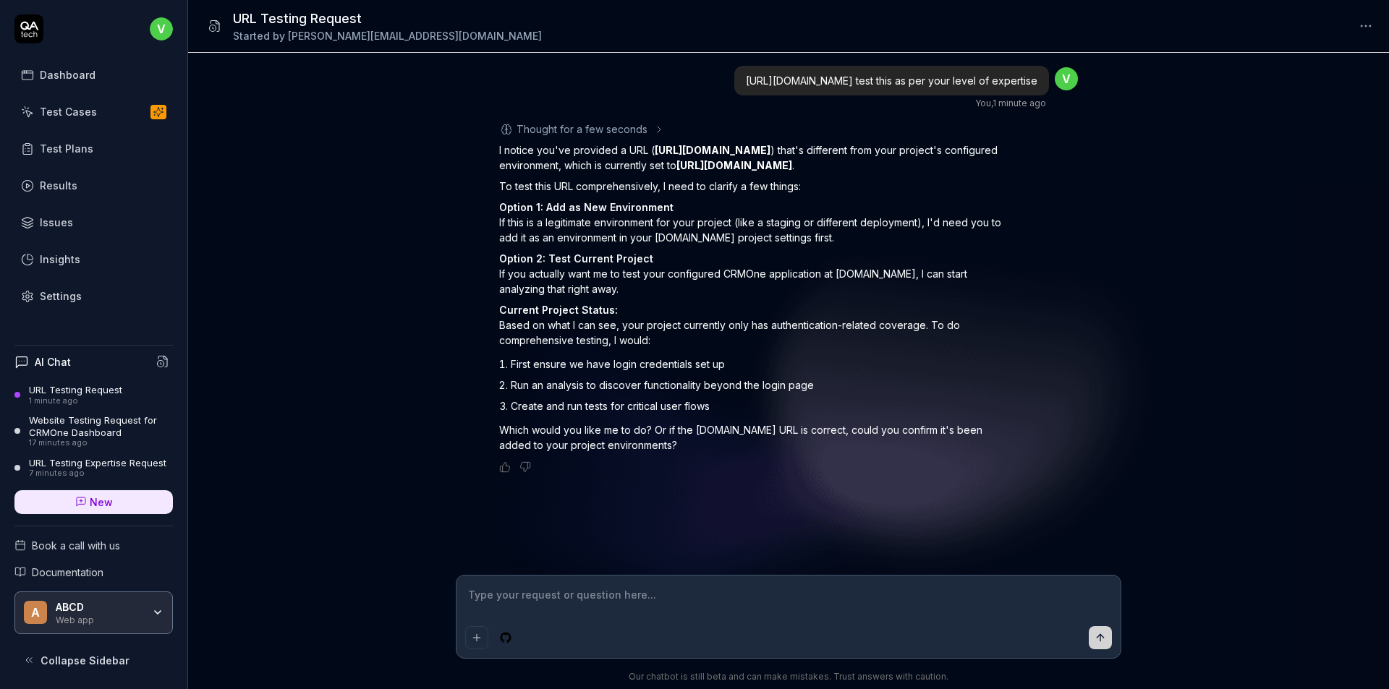
type textarea "*"
type textarea "u"
type textarea "*"
type textarea "us"
type textarea "*"
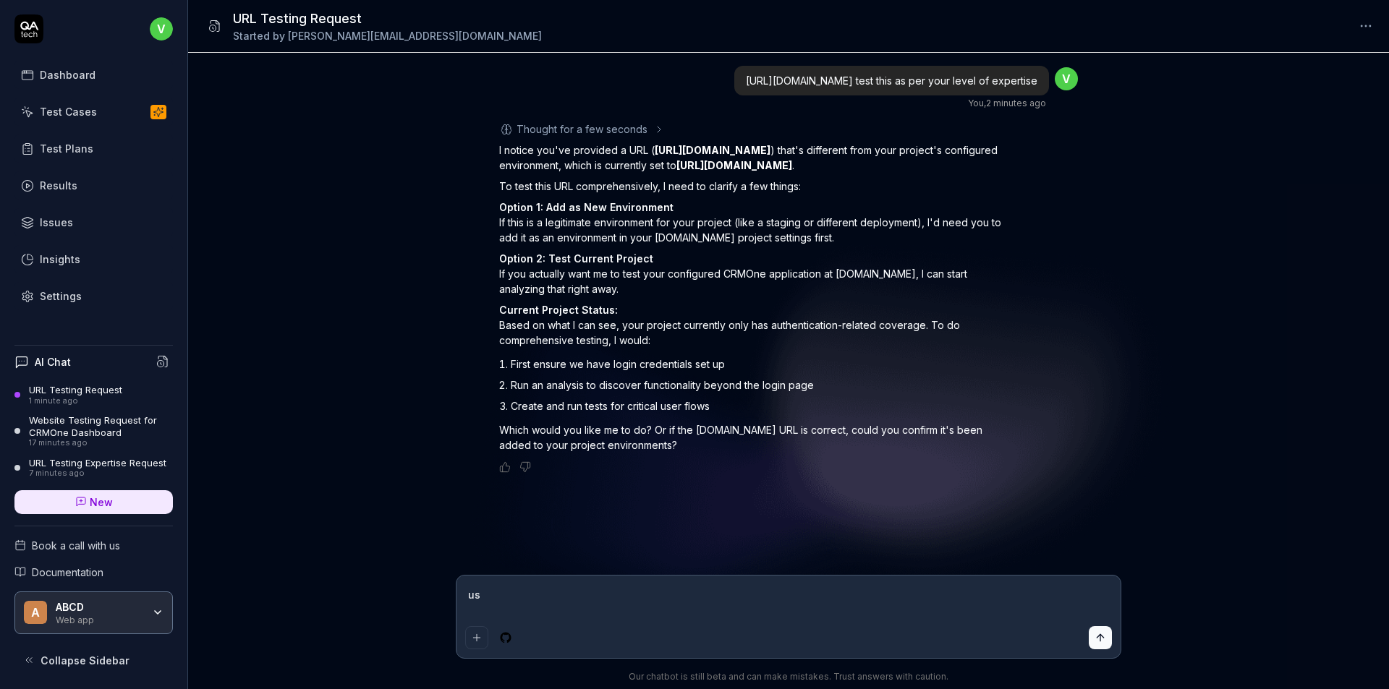
type textarea "use"
type textarea "*"
type textarea "user"
type textarea "*"
type textarea "user"
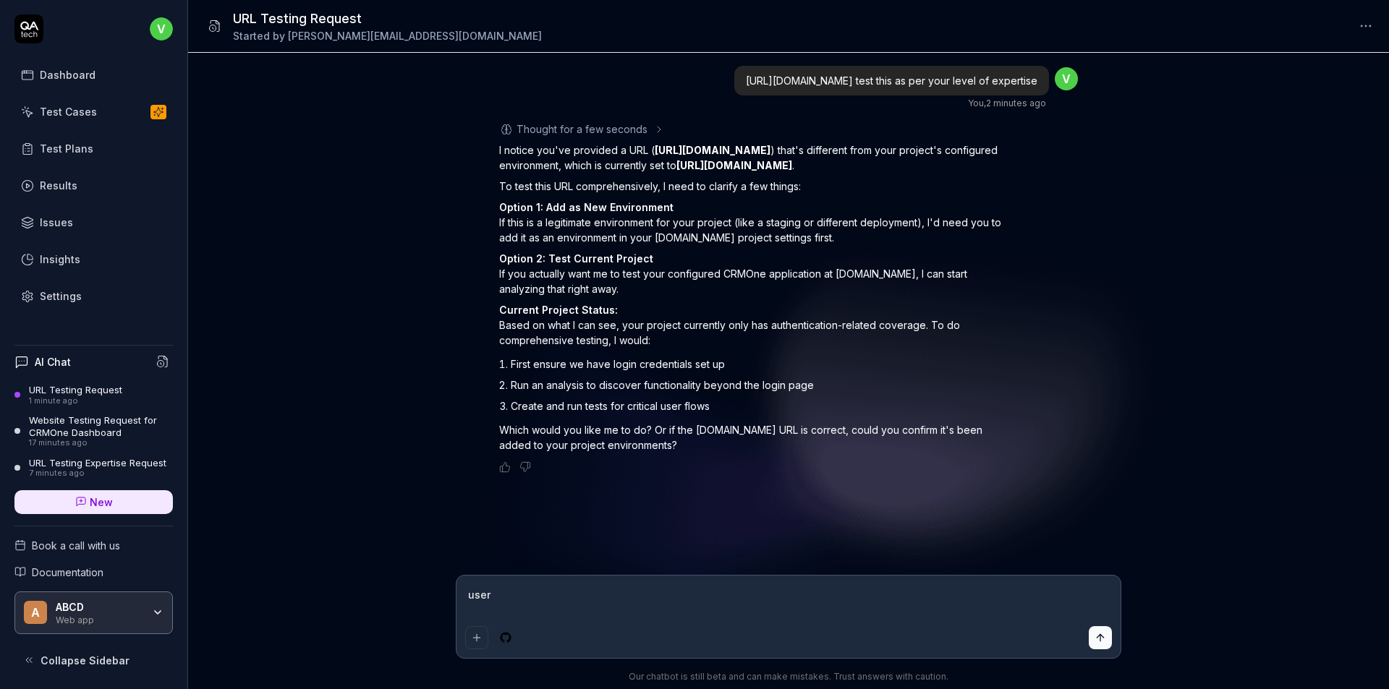
type textarea "*"
type textarea "user i"
type textarea "*"
type textarea "user id"
type textarea "*"
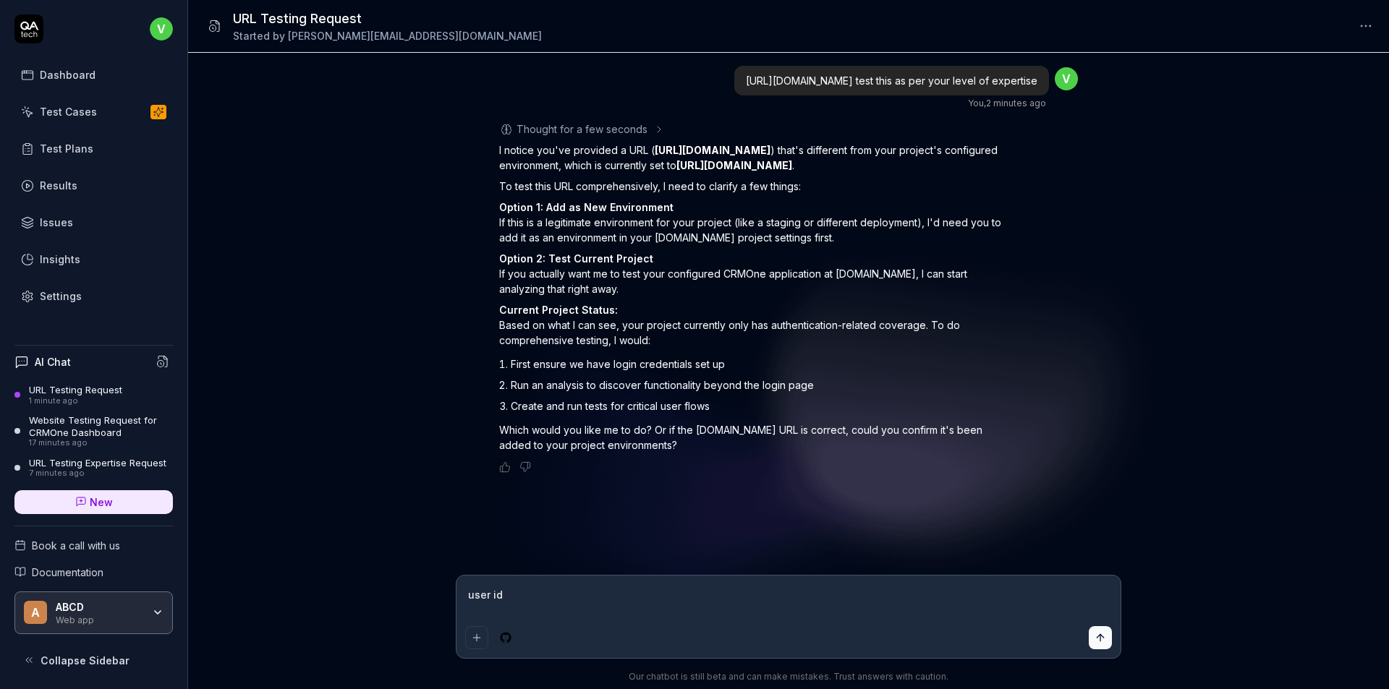
type textarea "user id:"
type textarea "*"
type textarea "user id:"
type textarea "*"
type textarea "user id: v"
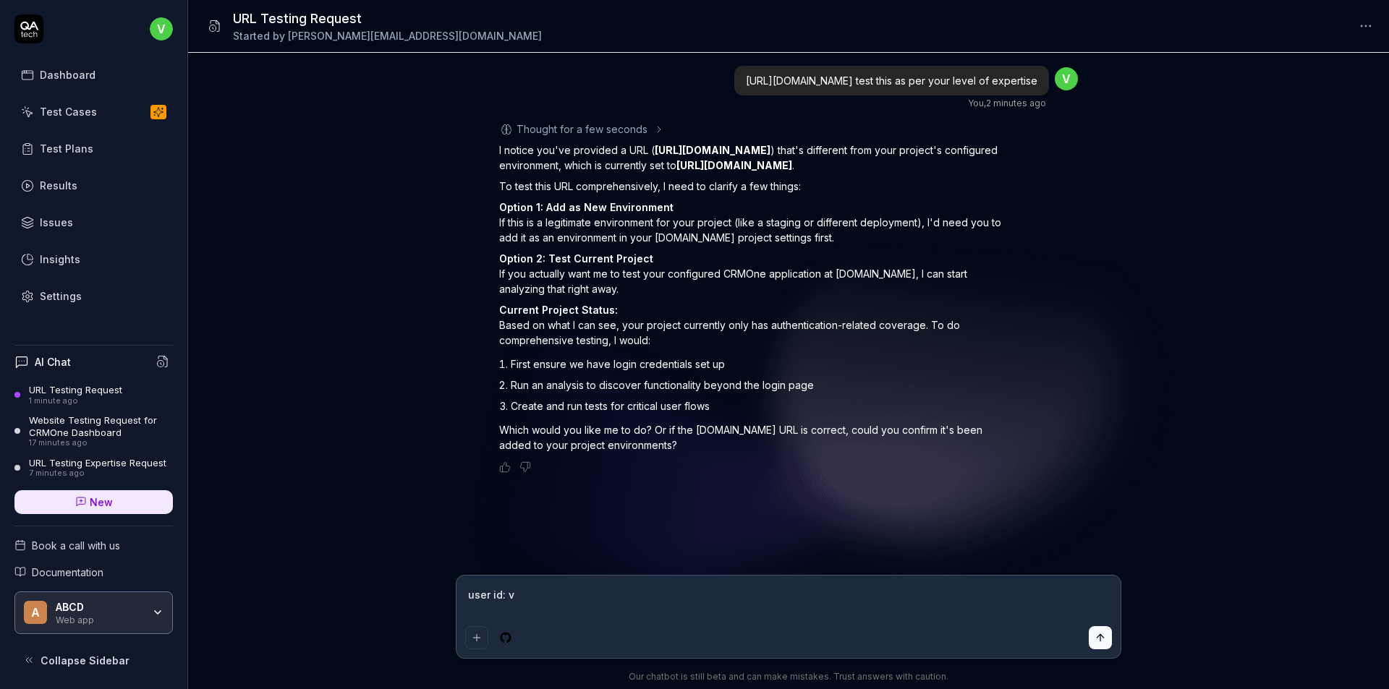
type textarea "*"
type textarea "user id: vr"
type textarea "*"
type textarea "user id: vru"
type textarea "*"
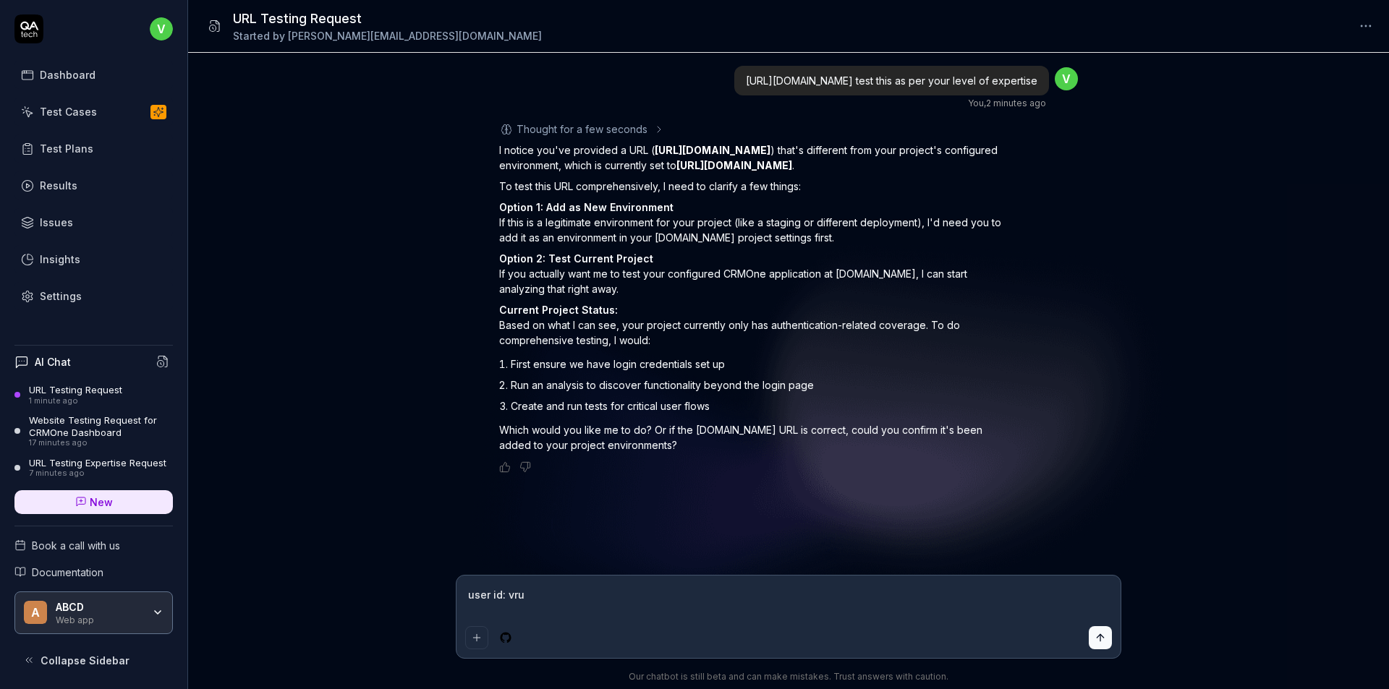
type textarea "user id: vrut"
type textarea "*"
type textarea "user id: vruta"
type textarea "*"
type textarea "user id: vrutant"
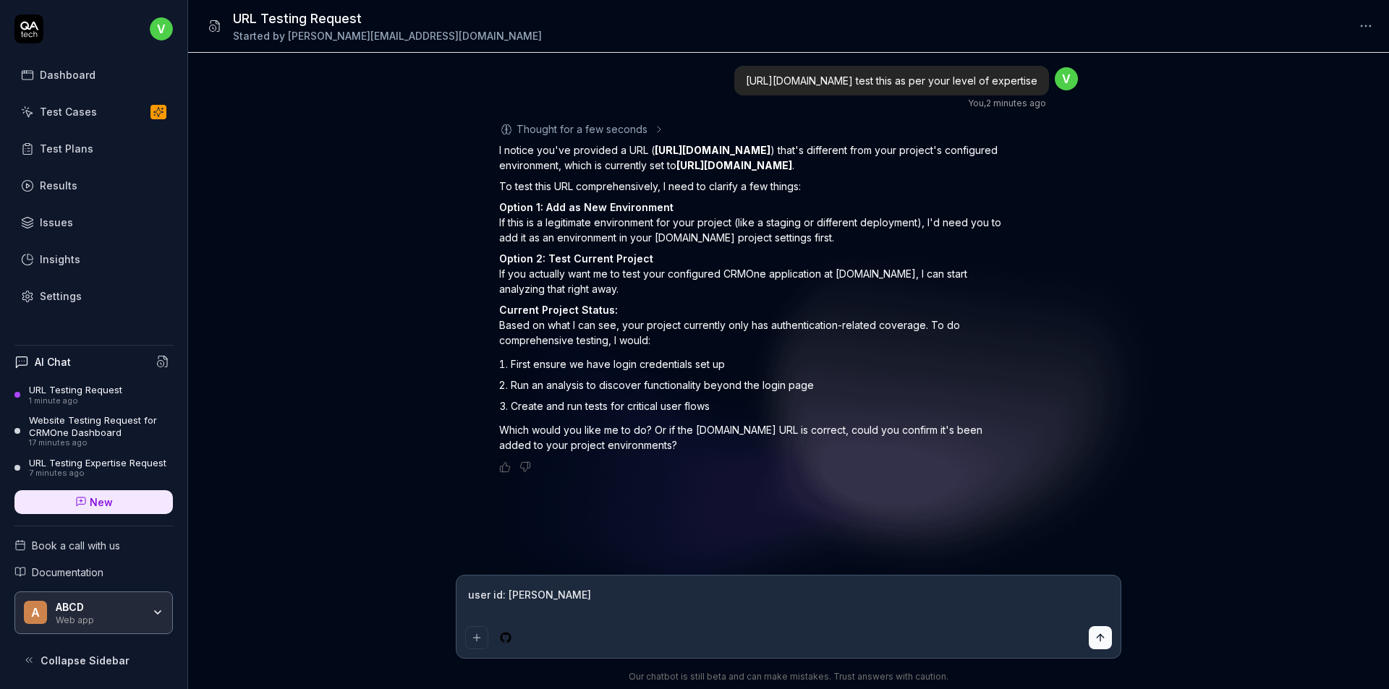
type textarea "*"
type textarea "user id: vrutan"
type textarea "*"
type textarea "user id: vrutant"
type textarea "*"
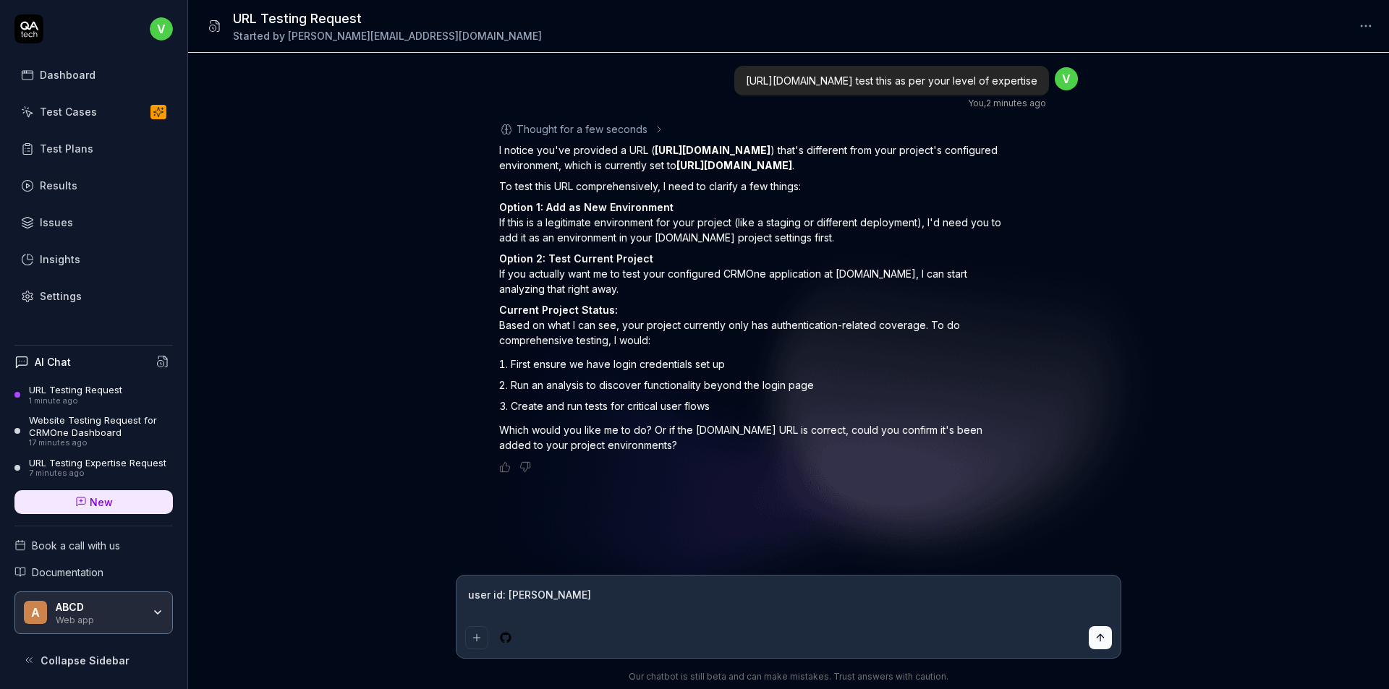
type textarea "user id: vrutant."
type textarea "*"
type textarea "user id: vrutant.l"
type textarea "*"
type textarea "user id: vrutant.la"
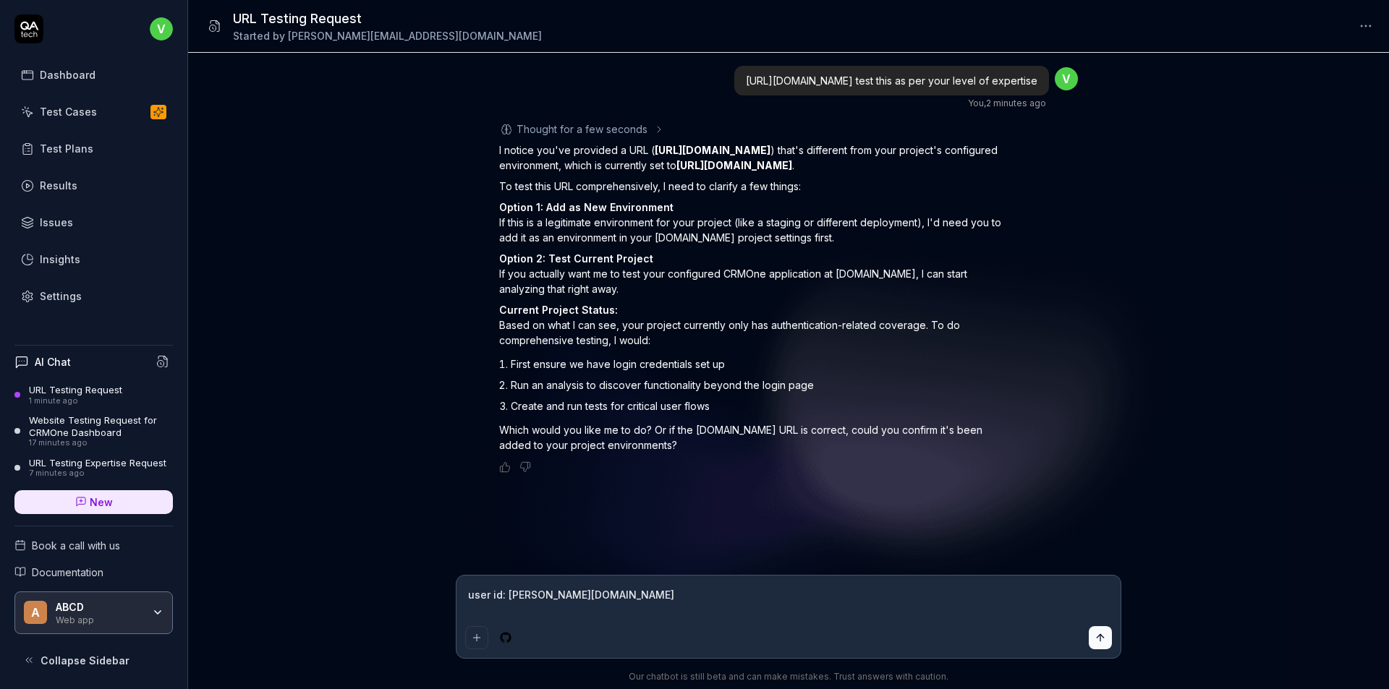
type textarea "*"
type textarea "user id: vrutant.lan"
type textarea "*"
type textarea "user id: vrutant.lane"
type textarea "*"
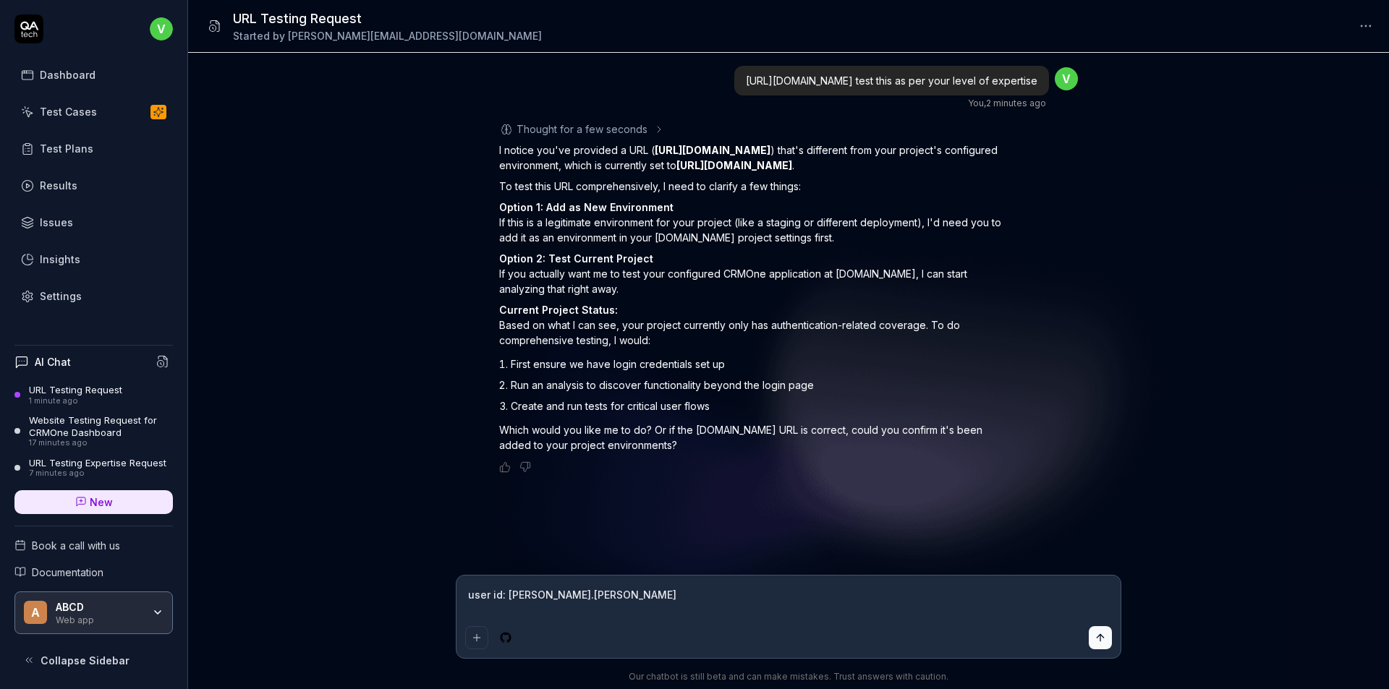
type textarea "user id: vrutant.lanet"
type textarea "*"
type textarea "user id: vrutant.lanett"
type textarea "*"
type textarea "user id: vrutant.lanette"
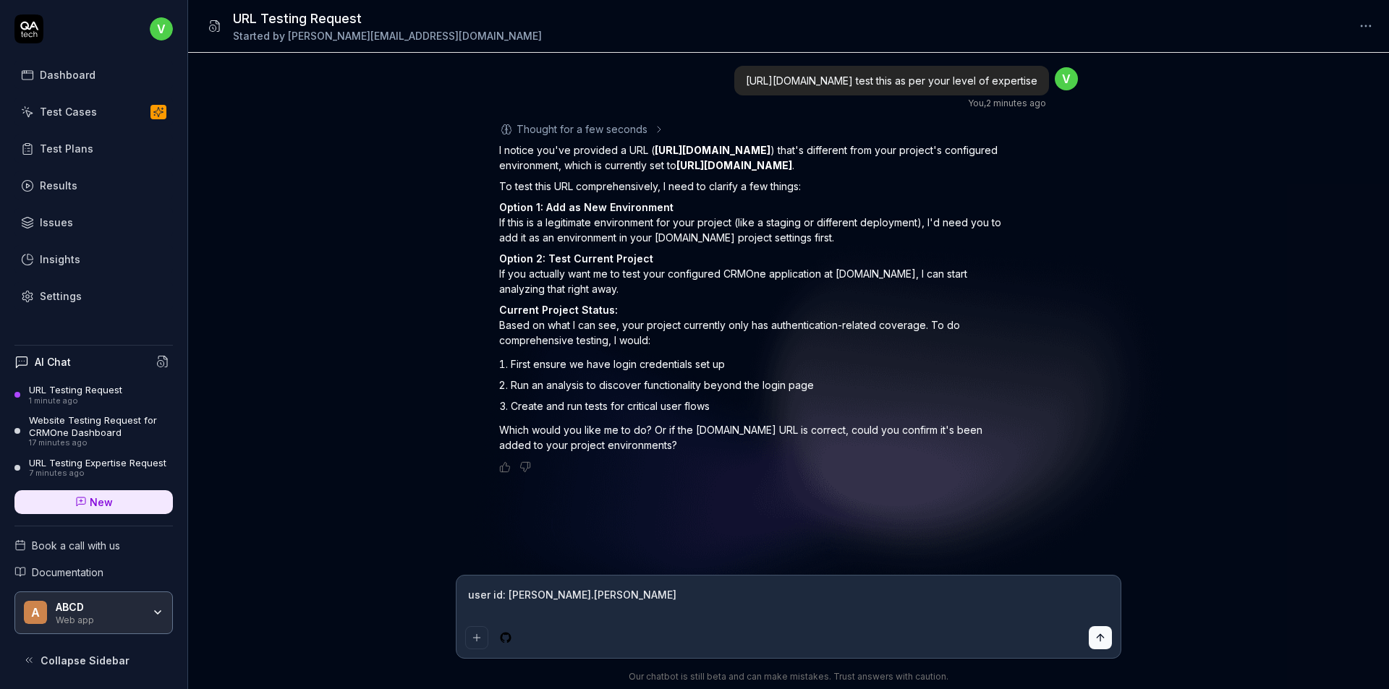
type textarea "*"
type textarea "user id: vrutant.lanettea"
type textarea "*"
type textarea "user id: vrutant.lanetteam"
type textarea "*"
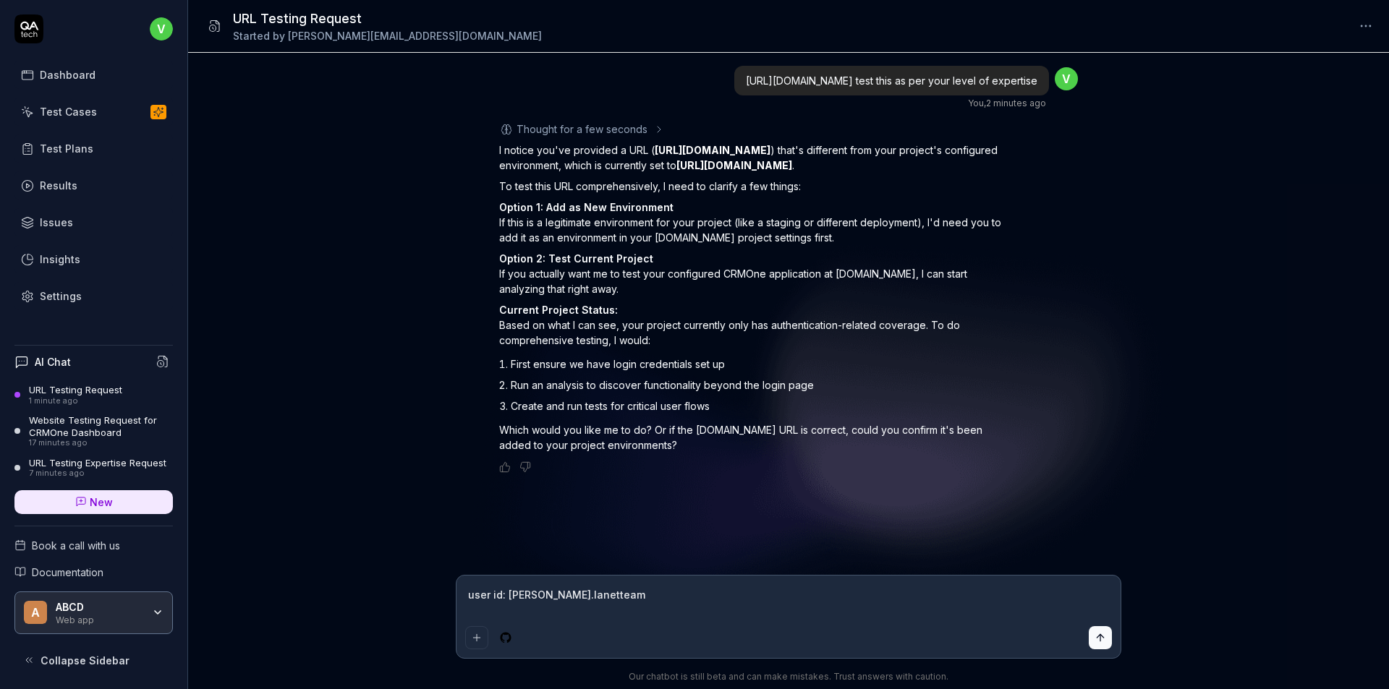
type textarea "user id: vrutant.lanetteam@"
type textarea "*"
type textarea "user id: vrutant.lanetteam@g"
type textarea "*"
type textarea "user id: vrutant.lanetteam@gma"
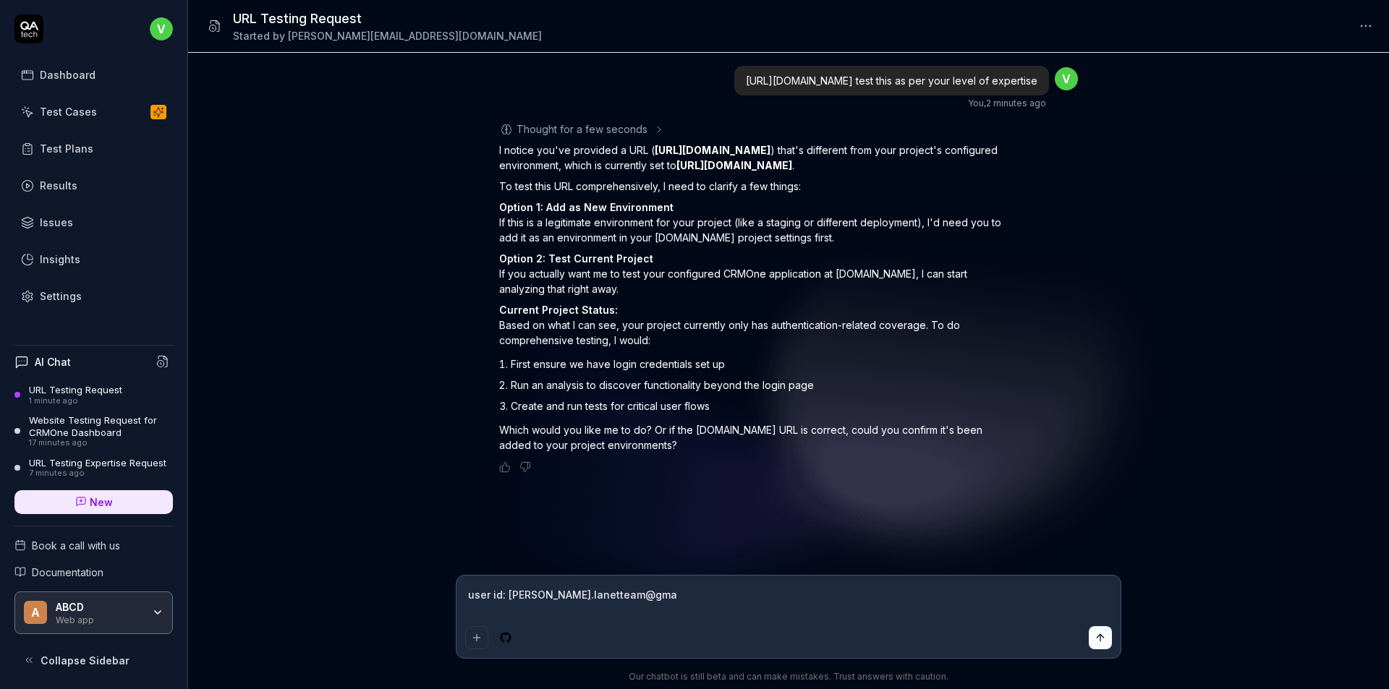
type textarea "*"
type textarea "user id: vrutant.lanetteam@gmai"
type textarea "*"
type textarea "user id: vrutant.lanetteam@gmail"
type textarea "*"
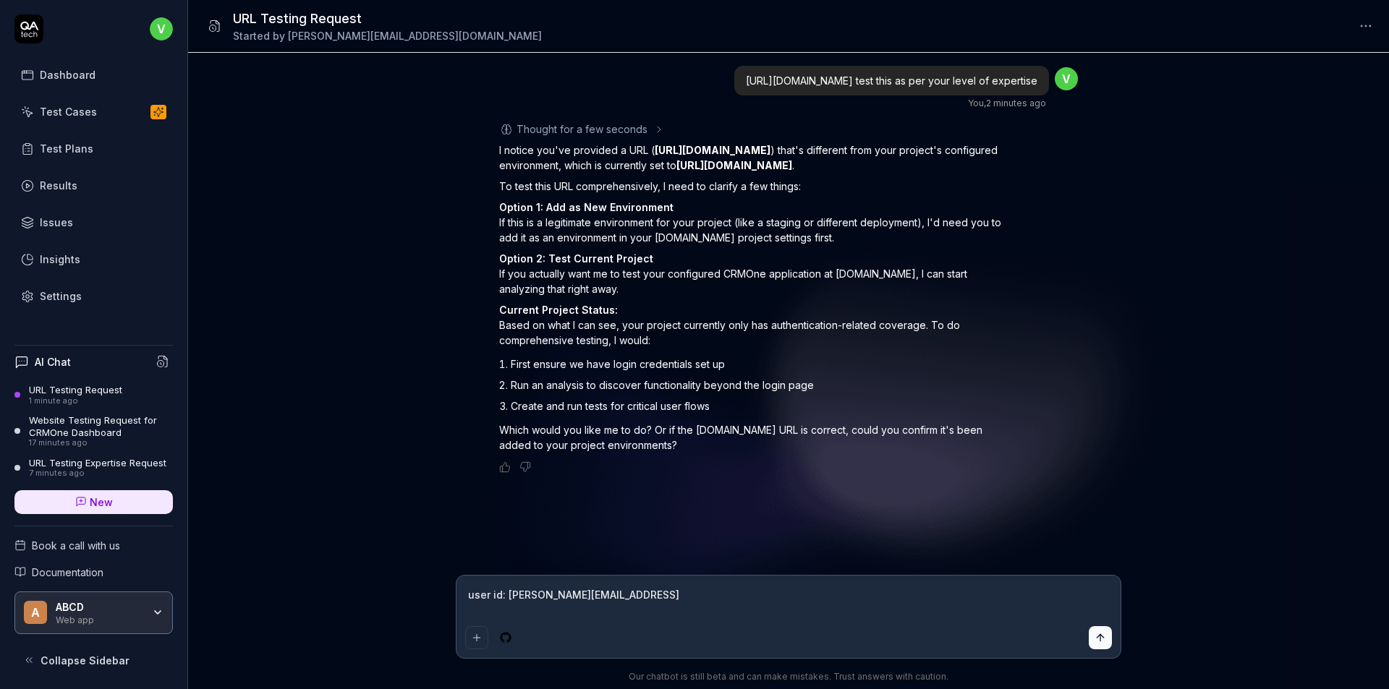
type textarea "user id: vrutant.lanetteam@gmail."
type textarea "*"
type textarea "user id: vrutant.lanetteam@gmail.c"
type textarea "*"
type textarea "user id: vrutant.lanetteam@gmail.co"
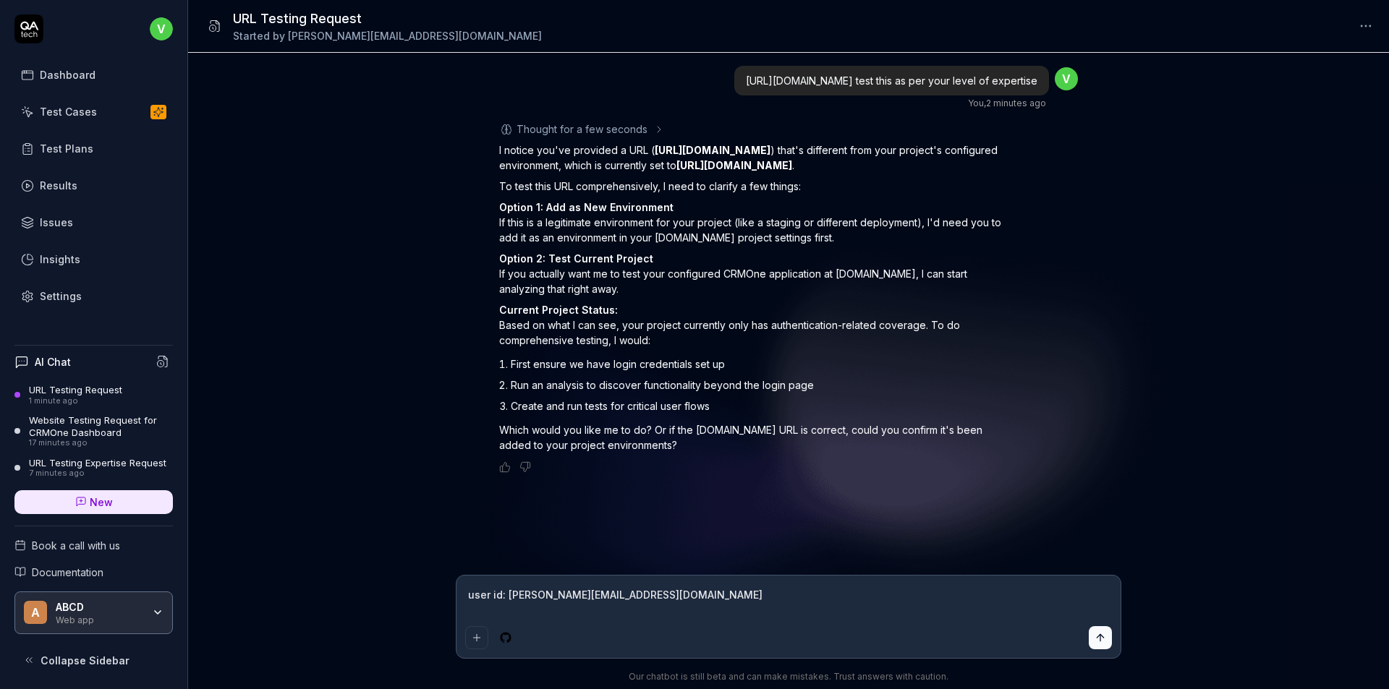
type textarea "*"
type textarea "user id: vrutant.lanetteam@gmail.com"
type textarea "*"
type textarea "user id: vrutant.lanetteam@gmail.com"
type textarea "*"
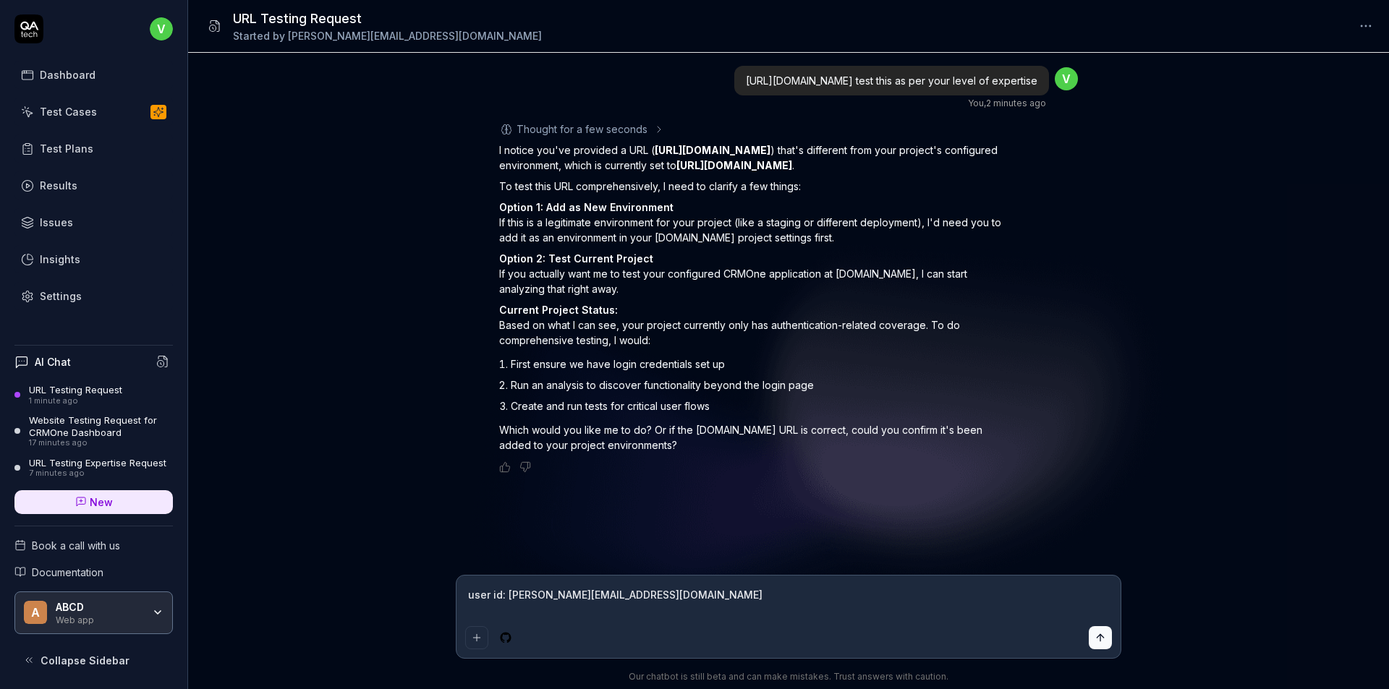
type textarea "user id: vrutant.lanetteam@gmail.com p"
type textarea "*"
type textarea "user id: vrutant.lanetteam@gmail.com pa"
type textarea "*"
type textarea "user id: vrutant.lanetteam@gmail.com pas"
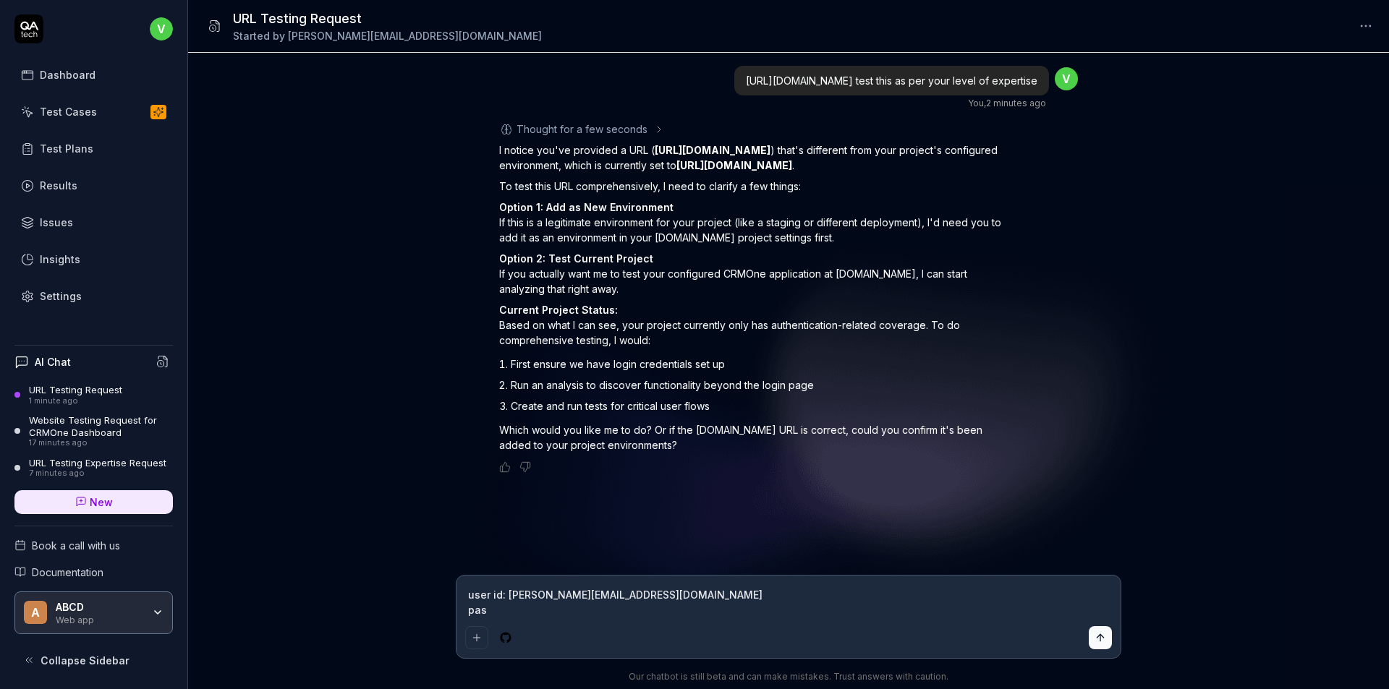
type textarea "*"
type textarea "user id: vrutant.lanetteam@gmail.com pass"
type textarea "*"
type textarea "user id: vrutant.lanetteam@gmail.com passw"
type textarea "*"
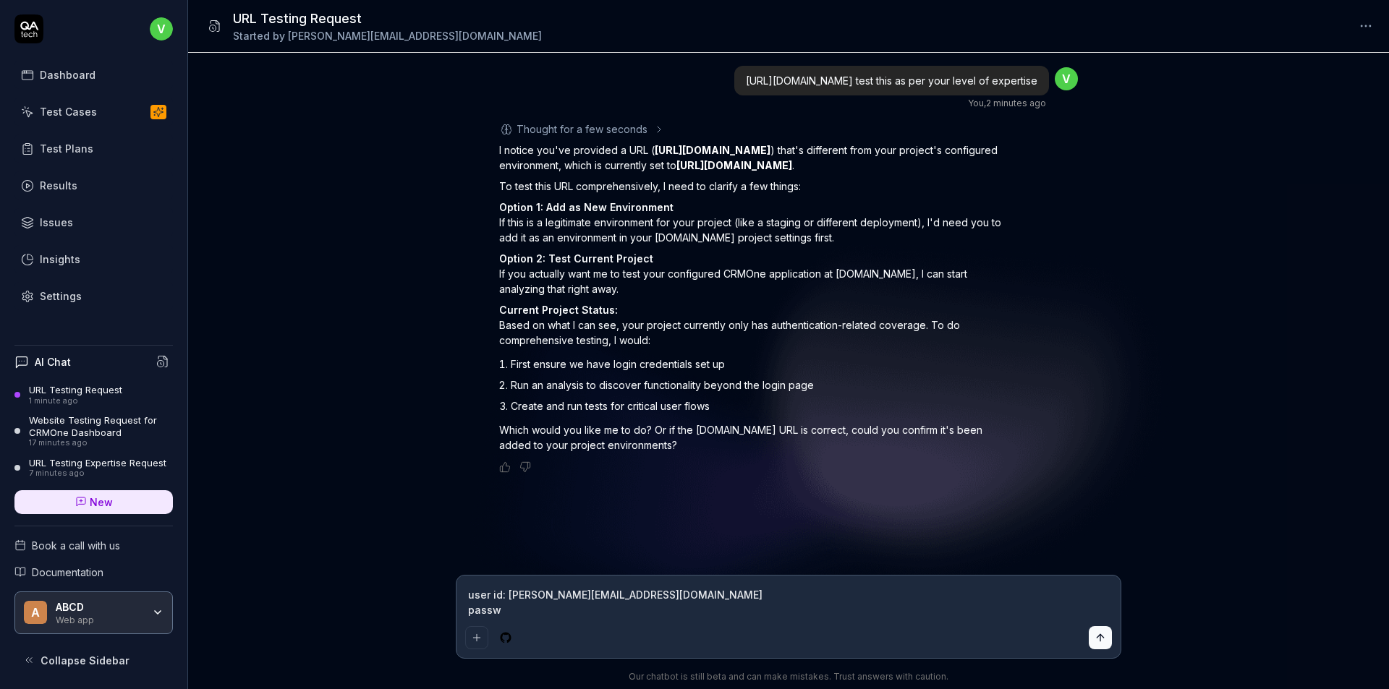
type textarea "user id: vrutant.lanetteam@gmail.com passwo"
type textarea "*"
type textarea "user id: vrutant.lanetteam@gmail.com passwor"
type textarea "*"
type textarea "user id: vrutant.lanetteam@gmail.com password"
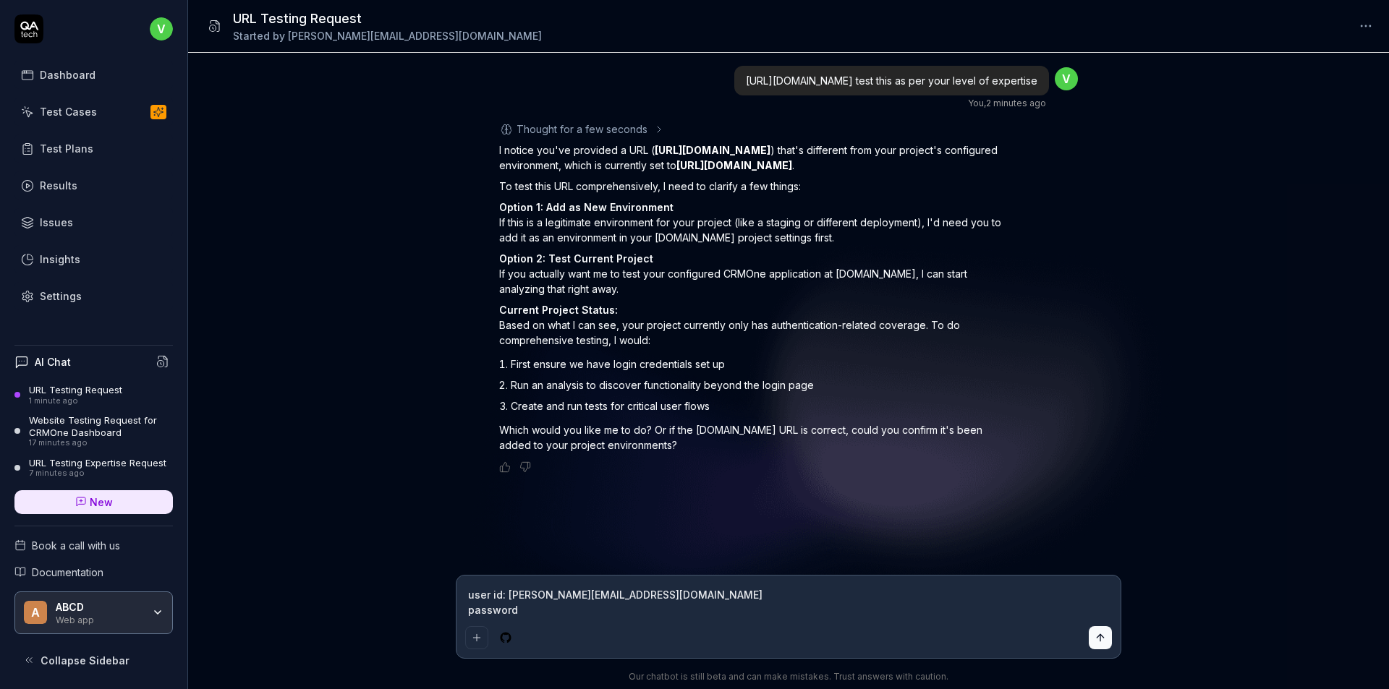
type textarea "*"
type textarea "user id: vrutant.lanetteam@gmail.com password:"
type textarea "*"
type textarea "user id: vrutant.lanetteam@gmail.com password: 1"
type textarea "*"
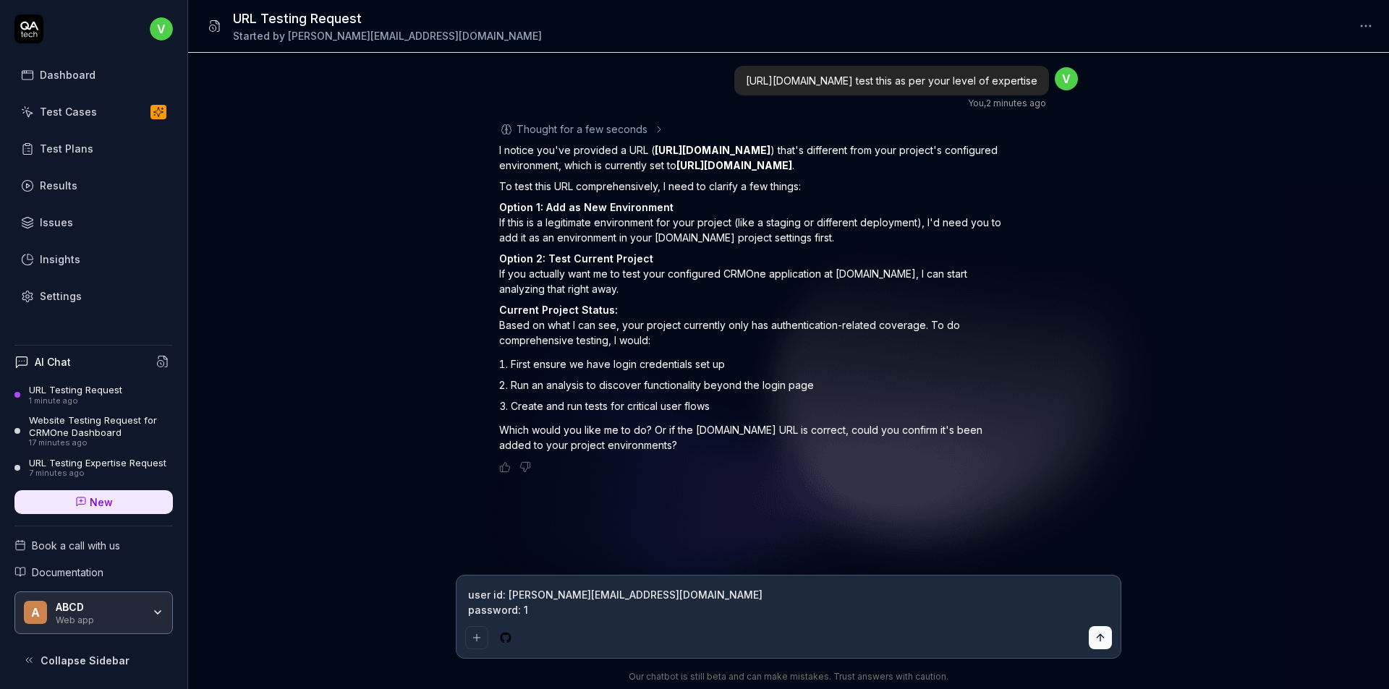
type textarea "user id: vrutant.lanetteam@gmail.com password: 12"
type textarea "*"
type textarea "user id: vrutant.lanetteam@gmail.com password: 123"
type textarea "*"
type textarea "user id: vrutant.lanetteam@gmail.com password: 1234"
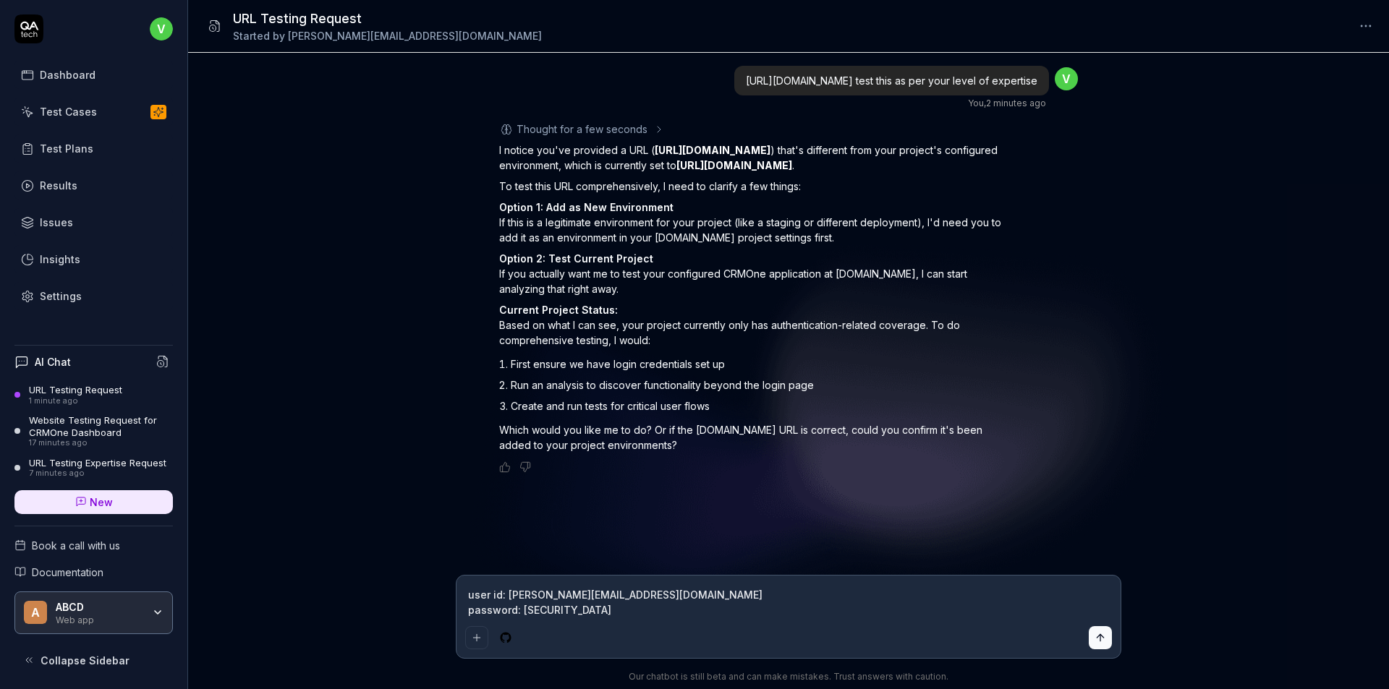
type textarea "*"
type textarea "user id: vrutant.lanetteam@gmail.com password: 12345"
type textarea "*"
type textarea "user id: vrutant.lanetteam@gmail.com password: 123456"
click at [1095, 630] on button "submit" at bounding box center [1100, 638] width 23 height 23
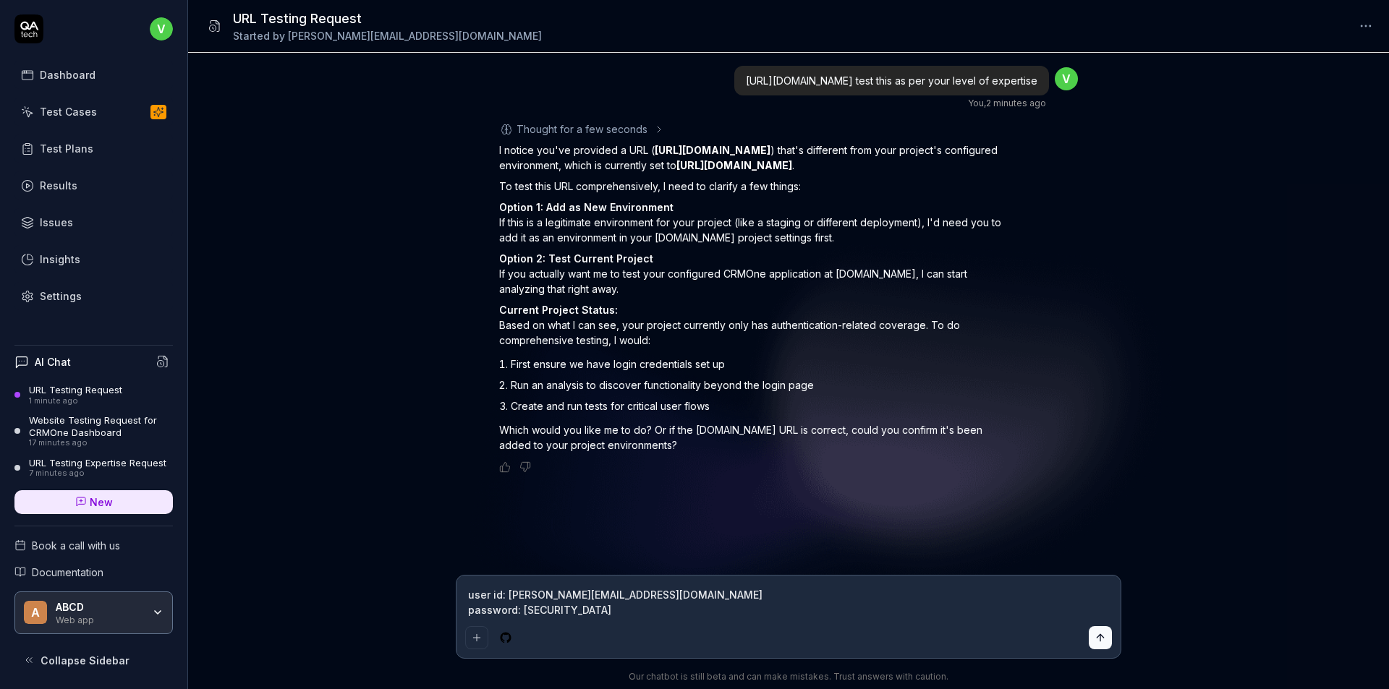
type textarea "*"
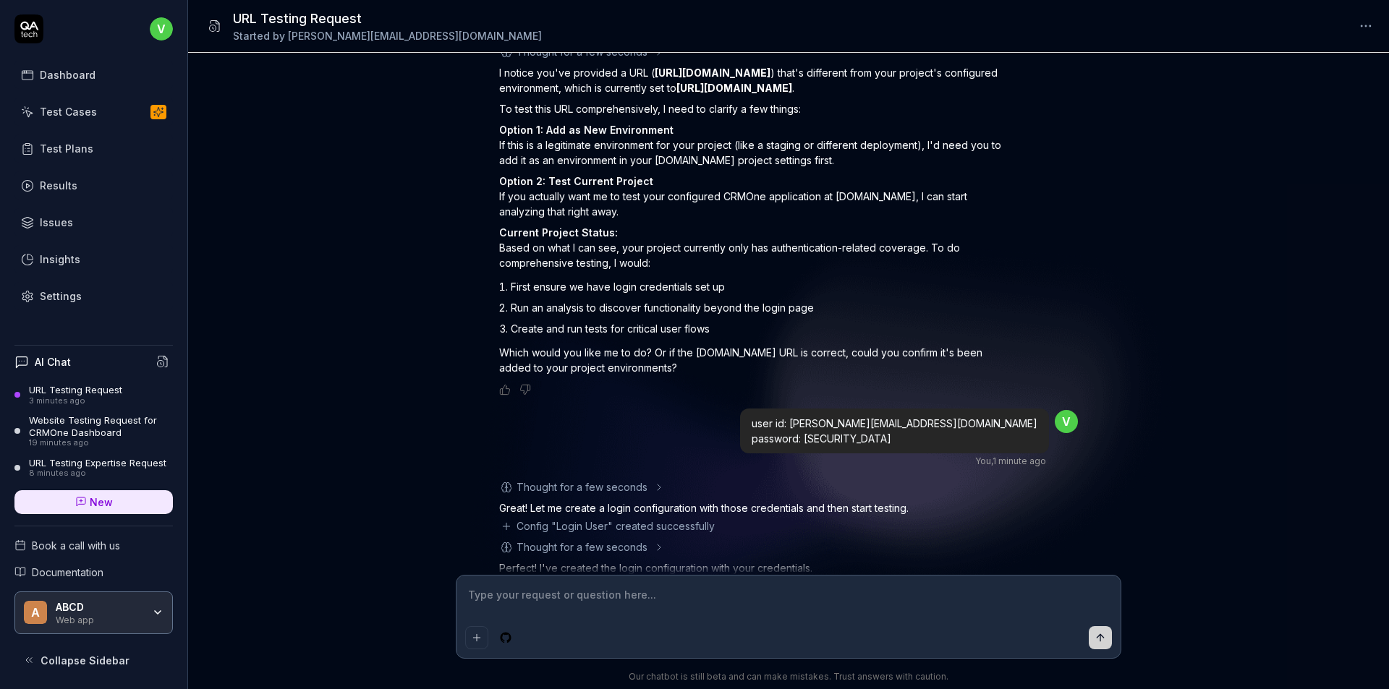
scroll to position [395, 0]
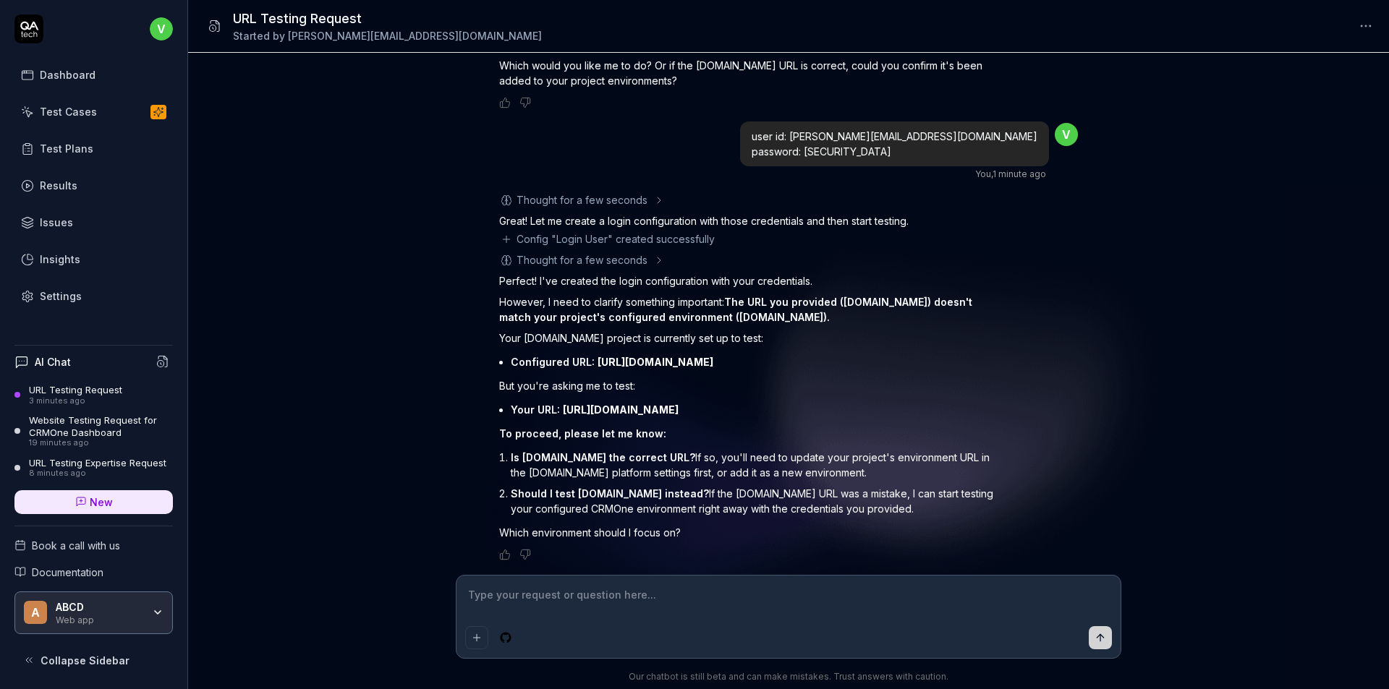
click at [680, 282] on p "Perfect! I've created the login configuration with your credentials." at bounding box center [752, 280] width 506 height 15
click at [531, 587] on textarea at bounding box center [788, 603] width 647 height 36
drag, startPoint x: 520, startPoint y: 458, endPoint x: 593, endPoint y: 458, distance: 72.3
click at [593, 458] on span "Is app.trendev.in the correct URL?" at bounding box center [603, 457] width 184 height 12
copy span "app.trendev.in"
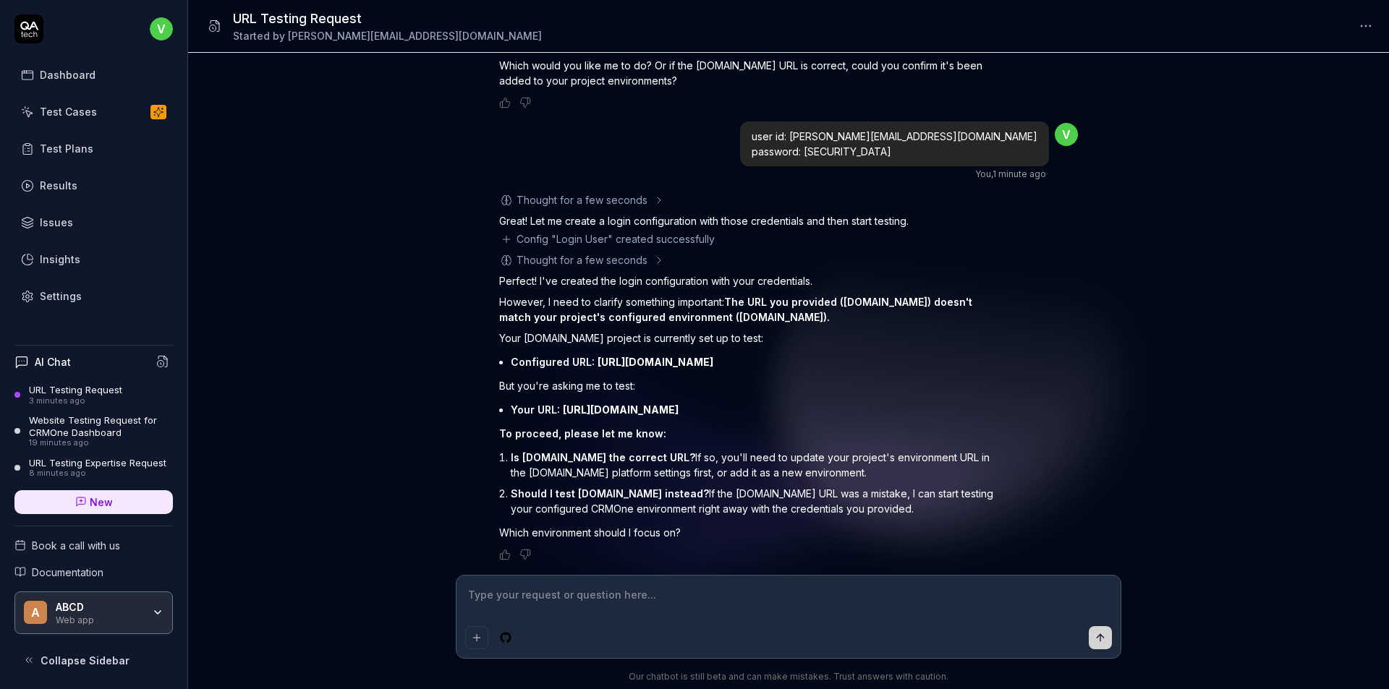
click at [575, 584] on div at bounding box center [789, 617] width 664 height 82
paste textarea "app.trendev.in"
type textarea "*"
type textarea "app.trendev.in"
type textarea "*"
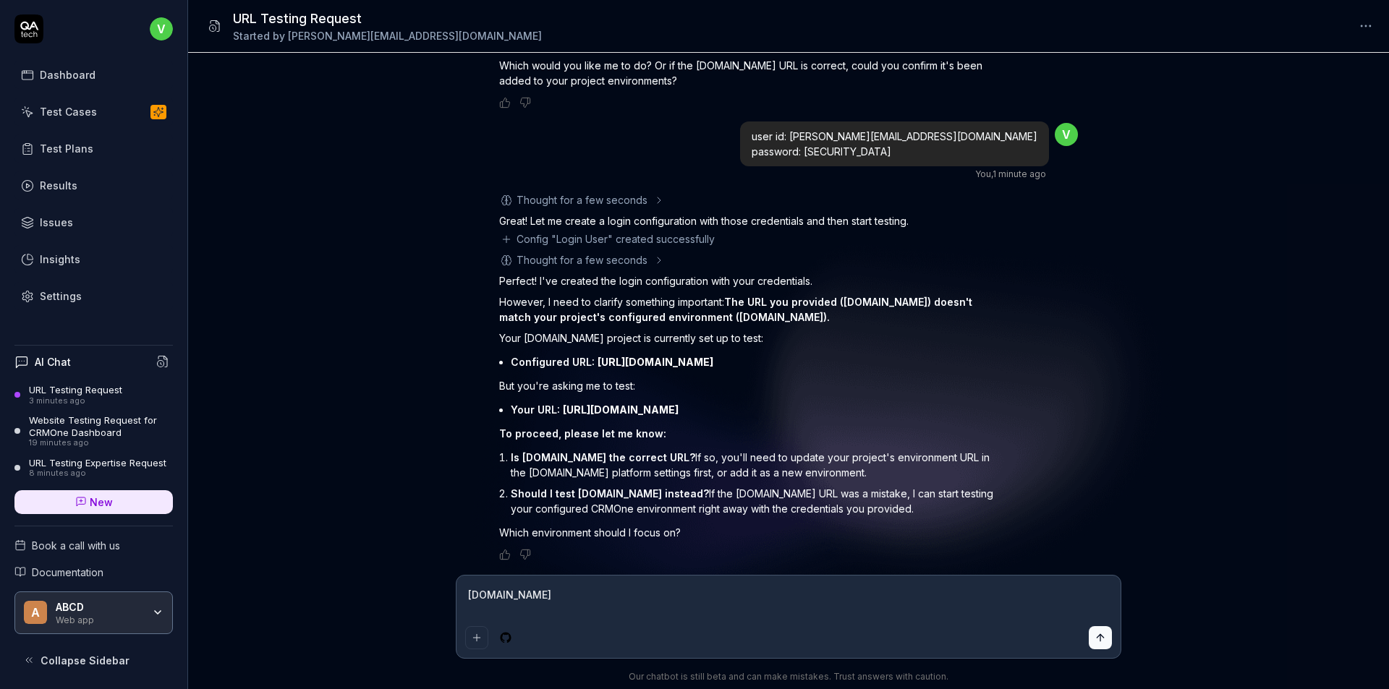
type textarea "app.trendev.in"
type textarea "*"
type textarea "app.trendev.in i"
type textarea "*"
type textarea "app.trendev.in is"
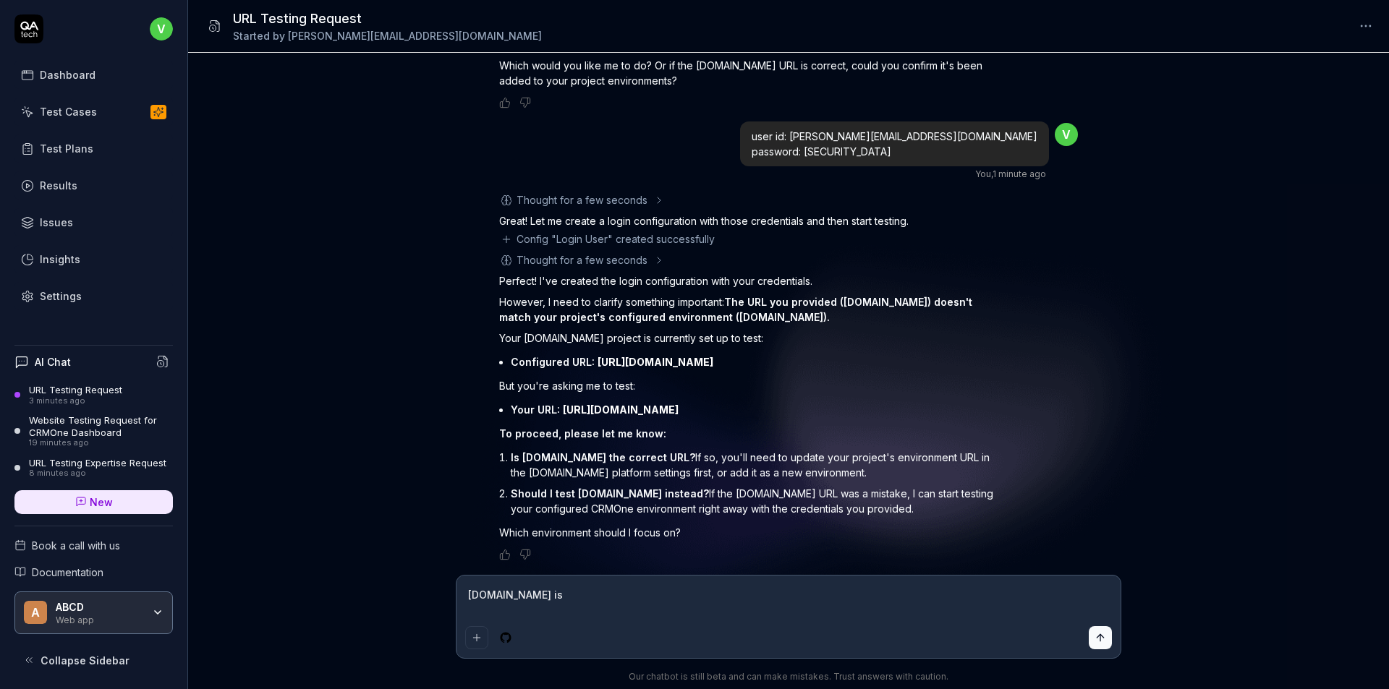
type textarea "*"
type textarea "app.trendev.in is"
type textarea "*"
type textarea "app.trendev.in is t"
type textarea "*"
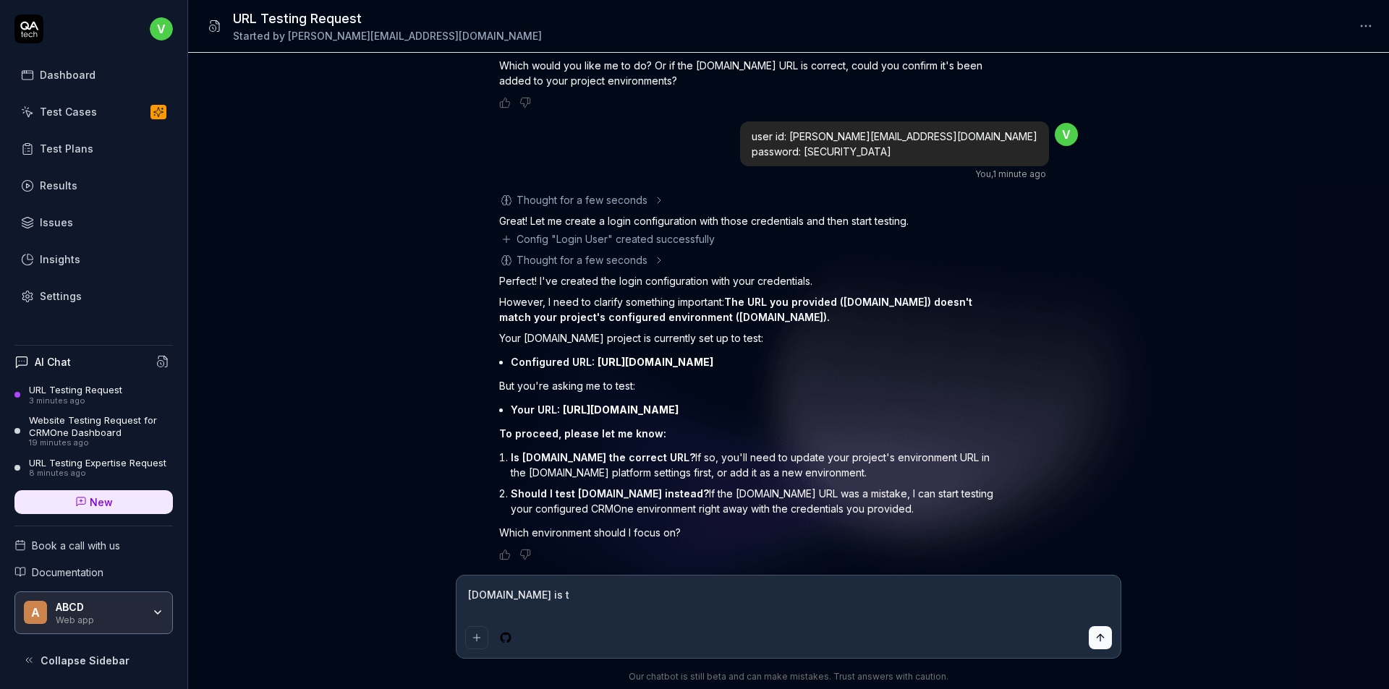
type textarea "app.trendev.in is th"
type textarea "*"
type textarea "app.trendev.in is the"
type textarea "*"
type textarea "app.trendev.in is the c"
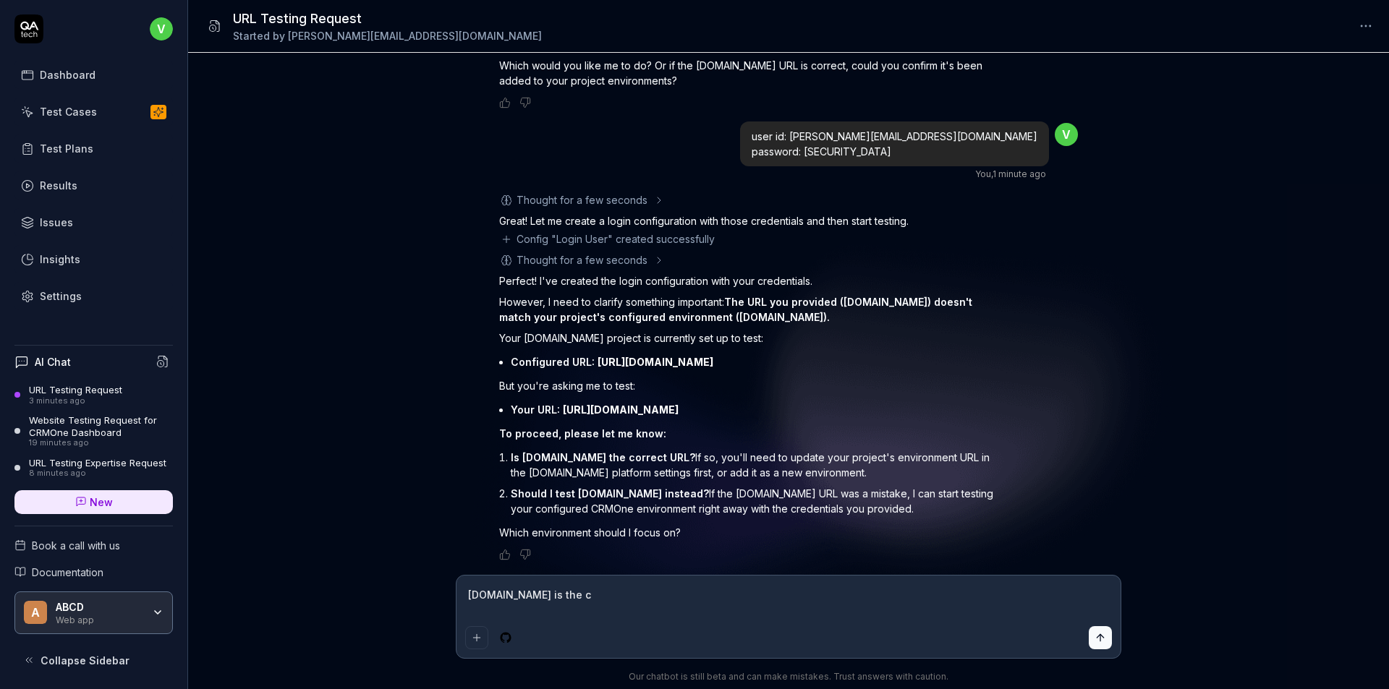
type textarea "*"
type textarea "app.trendev.in is the co"
type textarea "*"
type textarea "app.trendev.in is the cor"
type textarea "*"
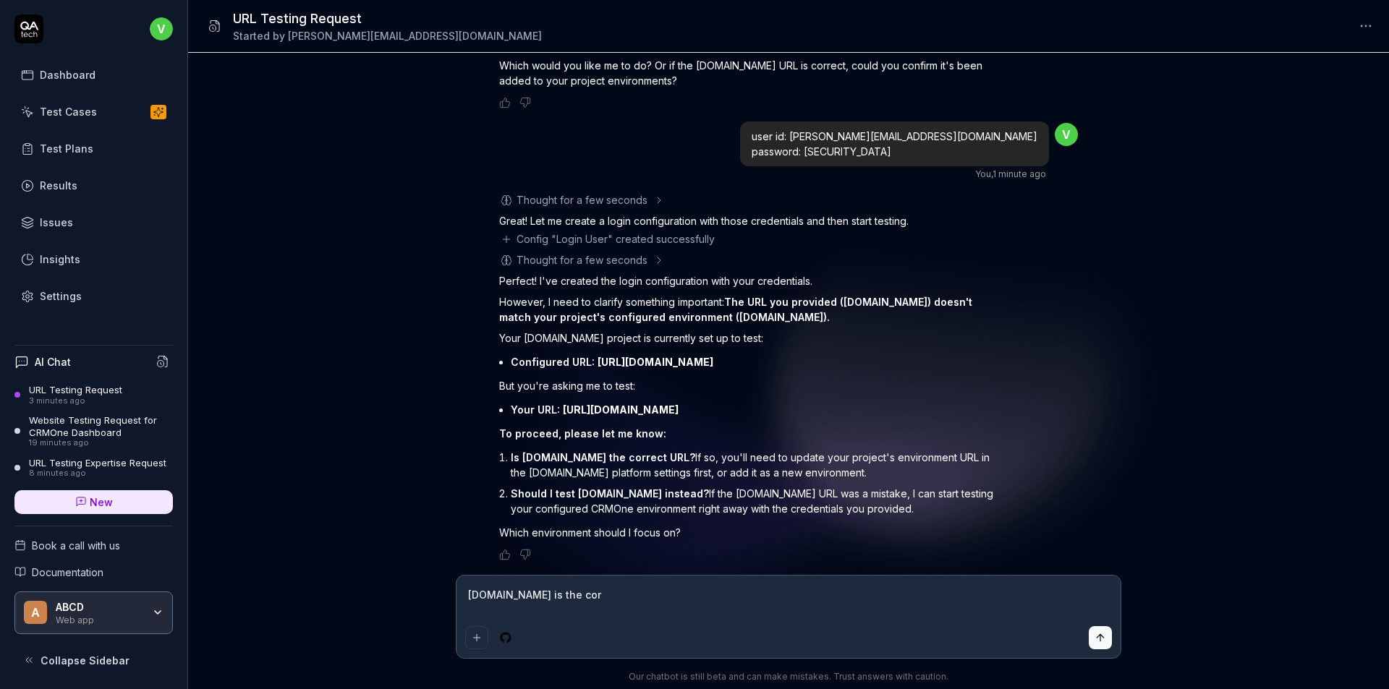
type textarea "app.trendev.in is the corr"
type textarea "*"
type textarea "app.trendev.in is the corre"
type textarea "*"
type textarea "app.trendev.in is the corree"
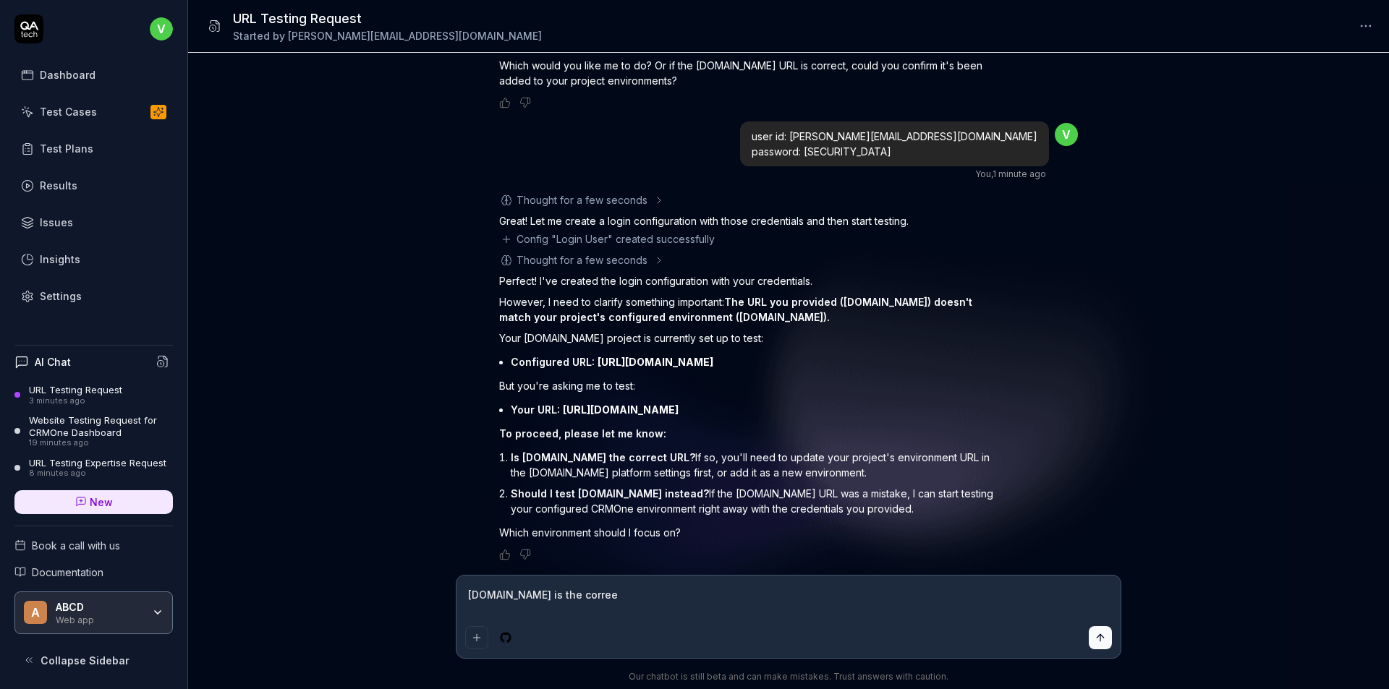
type textarea "*"
type textarea "app.trendev.in is the correec"
type textarea "*"
type textarea "app.trendev.in is the correect"
type textarea "*"
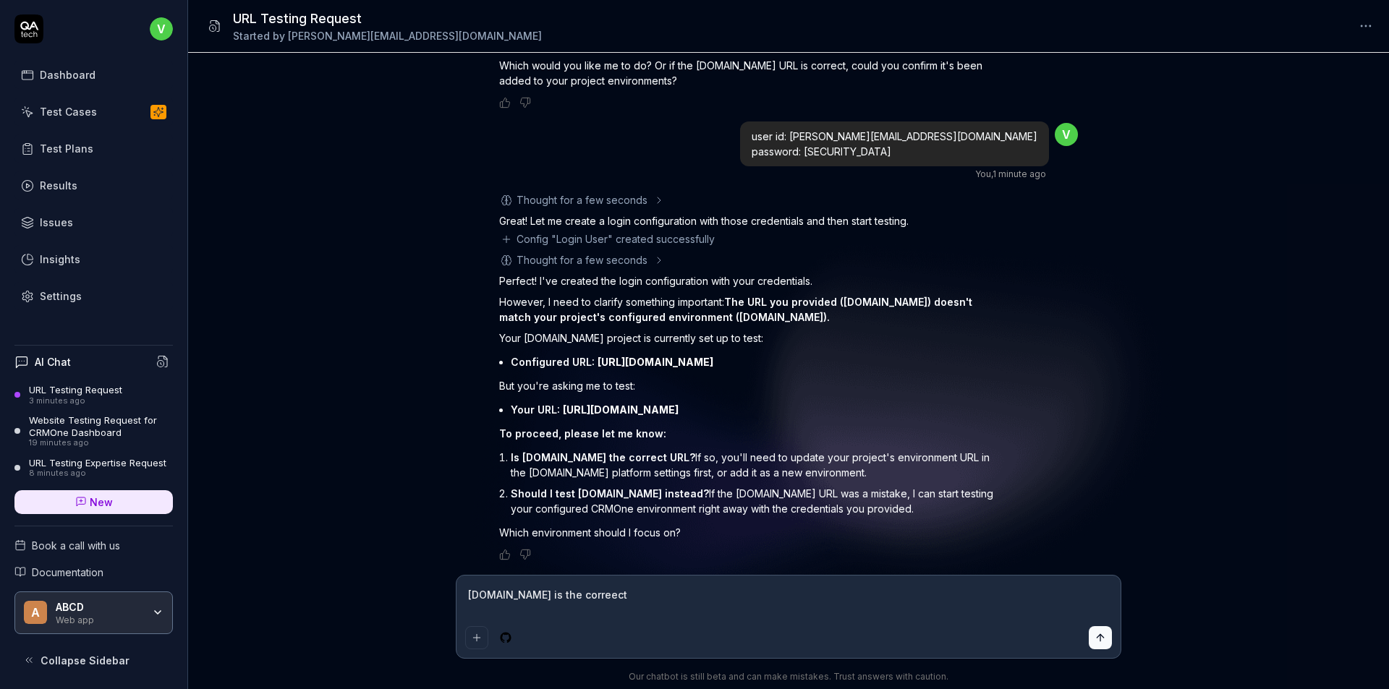
type textarea "app.trendev.in is the correect"
type textarea "*"
type textarea "app.trendev.in is the correect u"
type textarea "*"
type textarea "app.trendev.in is the correect ur"
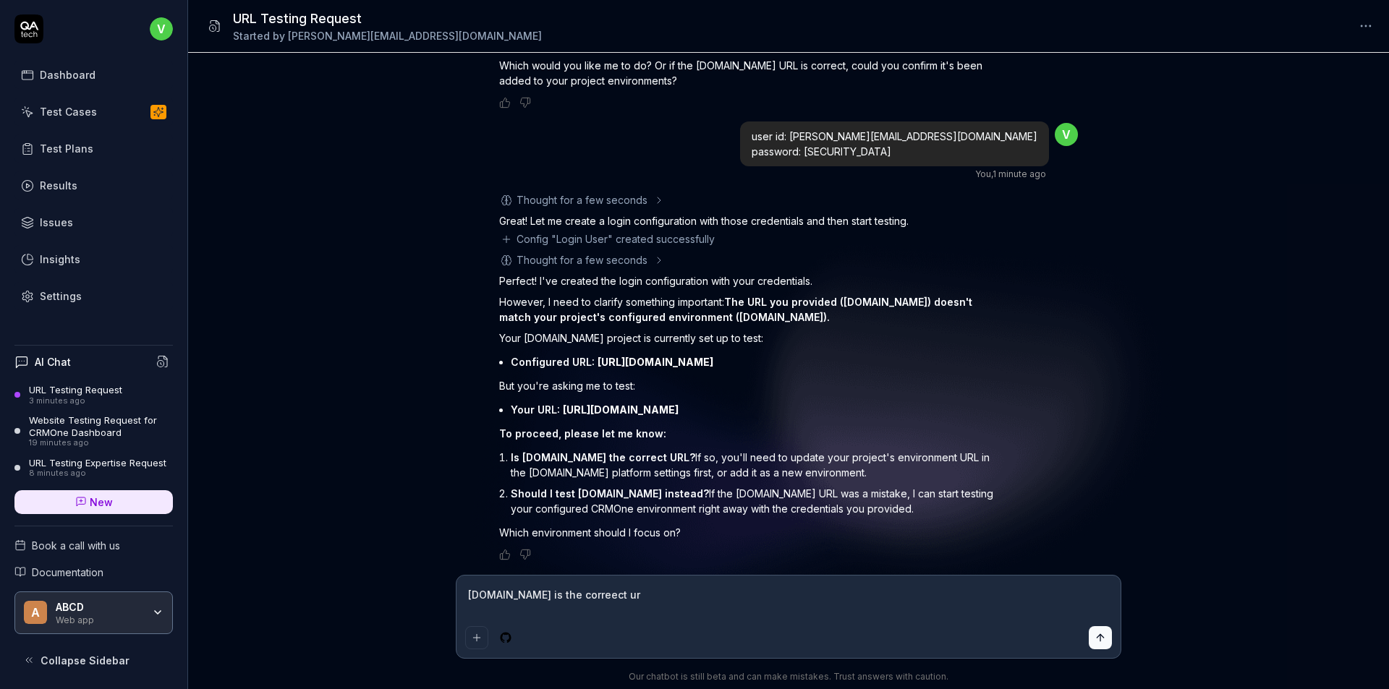
type textarea "*"
type textarea "app.trendev.in is the correect url"
type textarea "*"
type textarea "app.trendev.in is the correct url"
type textarea "*"
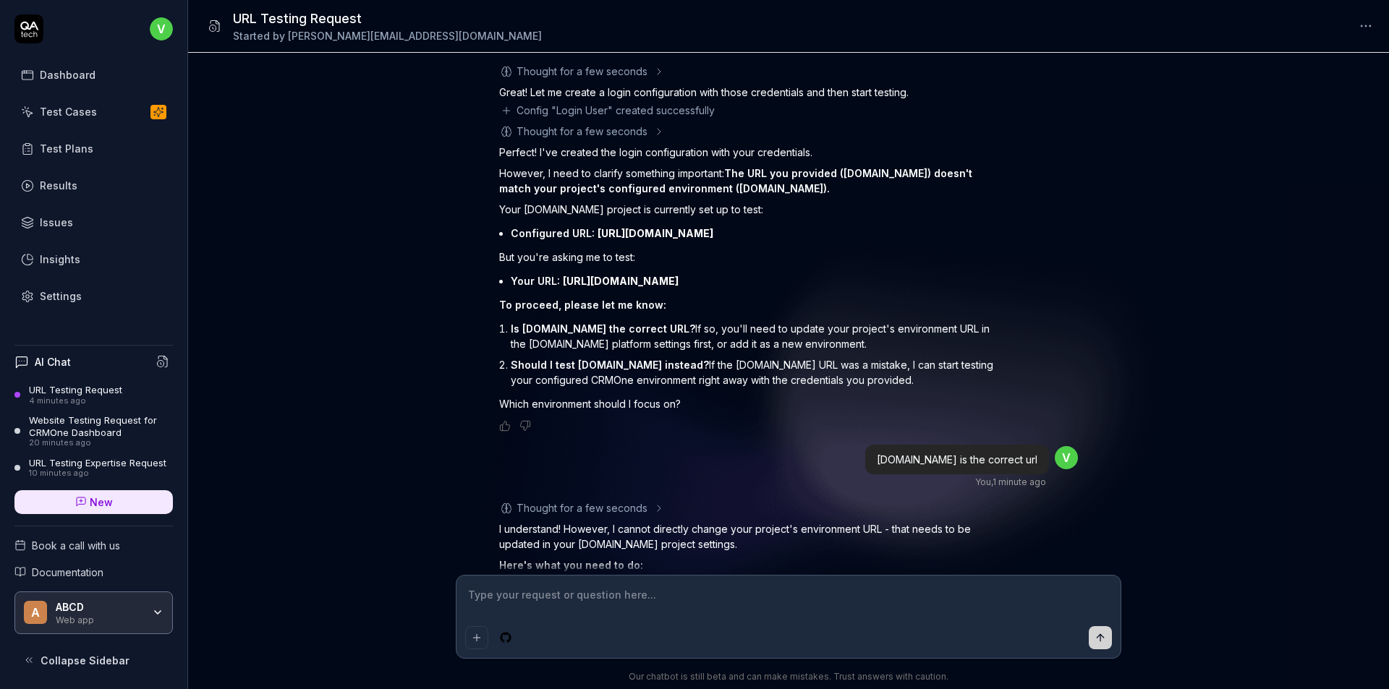
scroll to position [840, 0]
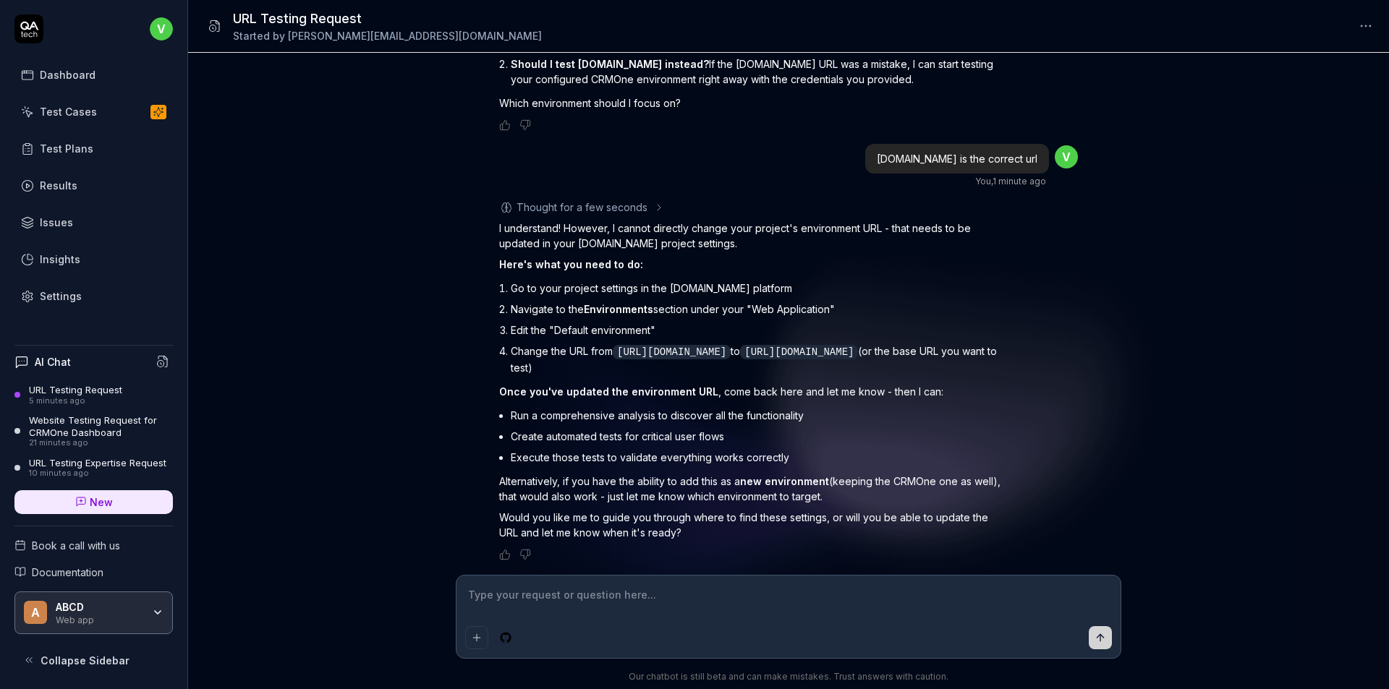
type textarea "*"
drag, startPoint x: 516, startPoint y: 350, endPoint x: 917, endPoint y: 355, distance: 400.8
click at [858, 355] on code "[URL][DOMAIN_NAME]" at bounding box center [799, 352] width 118 height 14
copy code "[URL][DOMAIN_NAME]"
click at [40, 294] on div "Settings" at bounding box center [61, 296] width 42 height 15
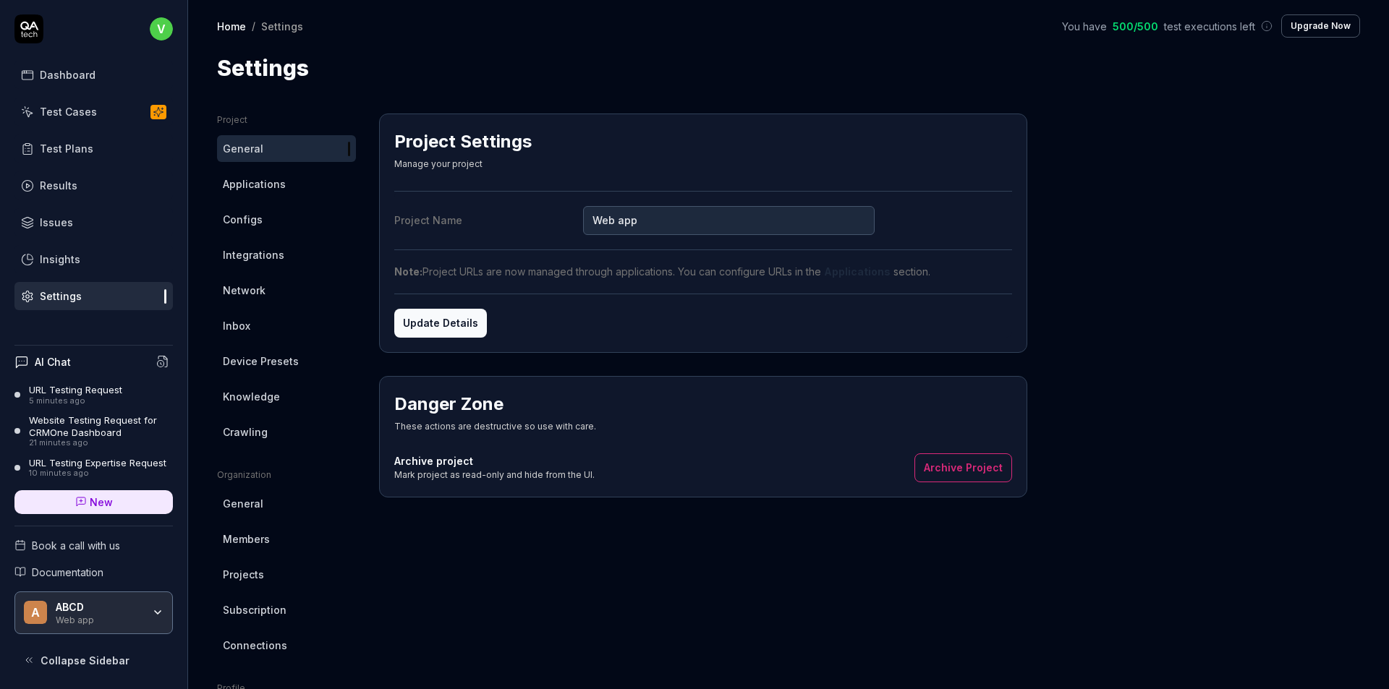
click at [435, 323] on button "Update Details" at bounding box center [440, 323] width 93 height 29
click at [266, 182] on span "Applications" at bounding box center [254, 184] width 63 height 15
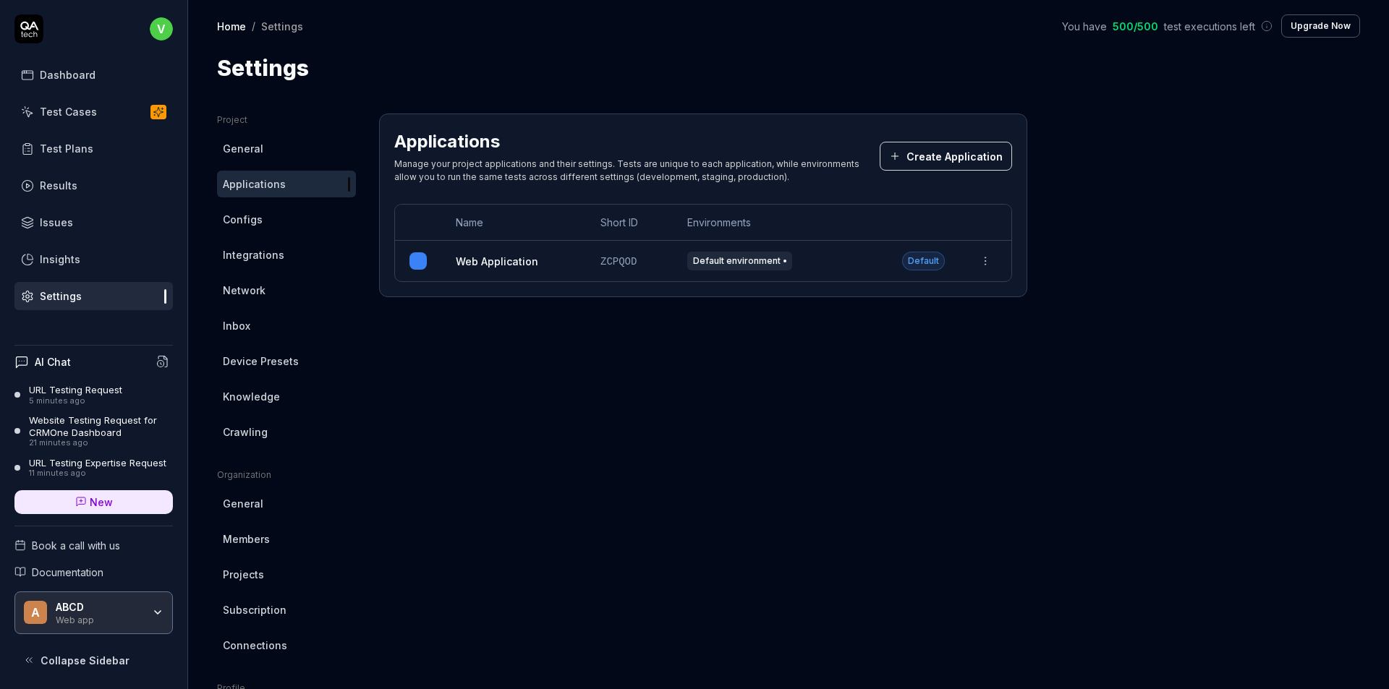
click at [491, 268] on link "Web Application" at bounding box center [497, 261] width 82 height 15
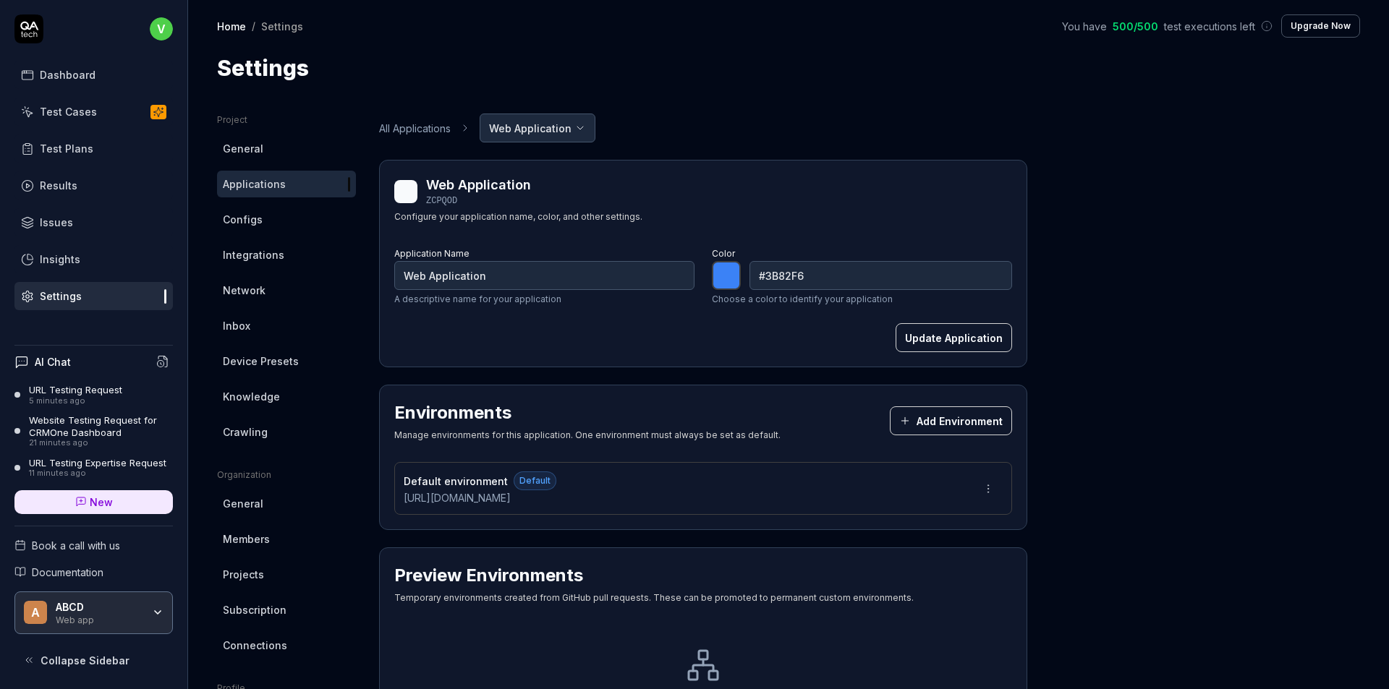
click at [753, 501] on div "Default environment Default https://app.crmone.com/new-prod-1/dashboard" at bounding box center [703, 488] width 618 height 53
click at [987, 488] on html "v Dashboard Test Cases Test Plans Results Issues Insights Settings AI Chat URL …" at bounding box center [694, 344] width 1389 height 689
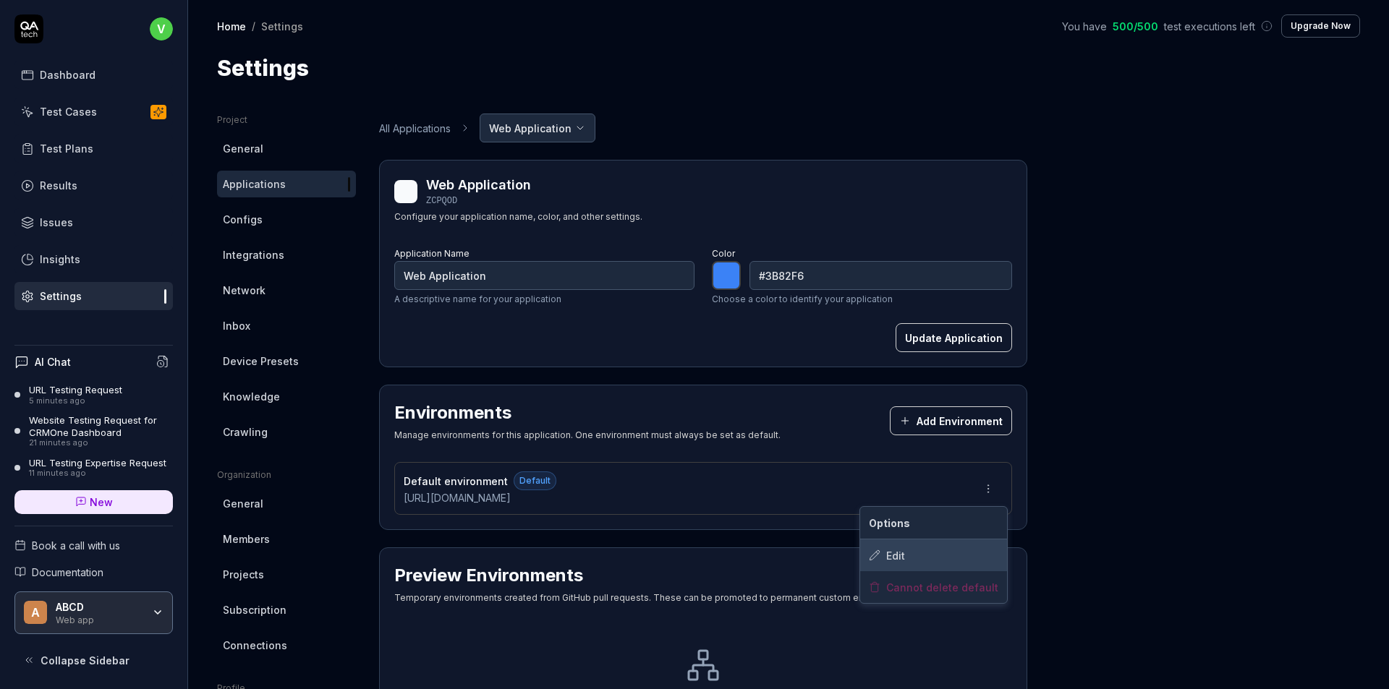
click at [934, 551] on div "Edit" at bounding box center [933, 556] width 147 height 32
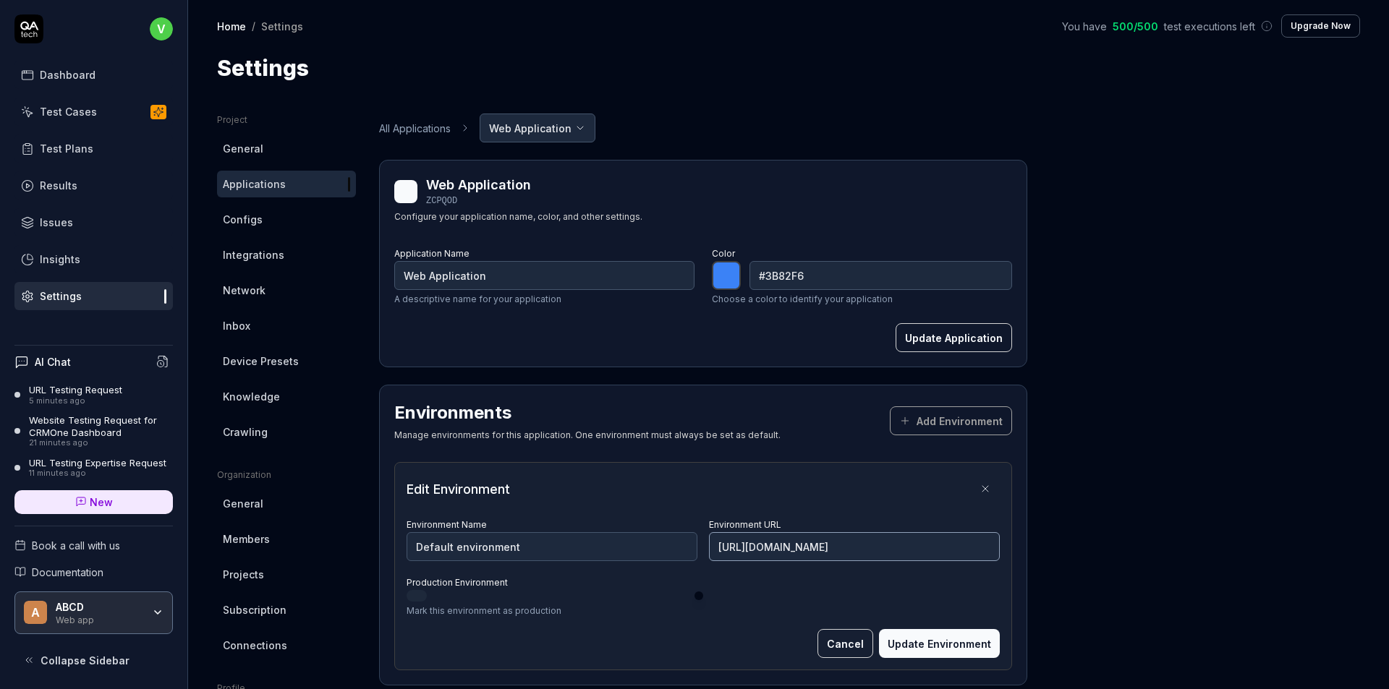
click at [969, 545] on input "[URL][DOMAIN_NAME]" at bounding box center [854, 546] width 291 height 29
paste input "[URL][DOMAIN_NAME]"
type input "[URL][DOMAIN_NAME]"
click at [927, 638] on button "Update Environment" at bounding box center [939, 643] width 121 height 29
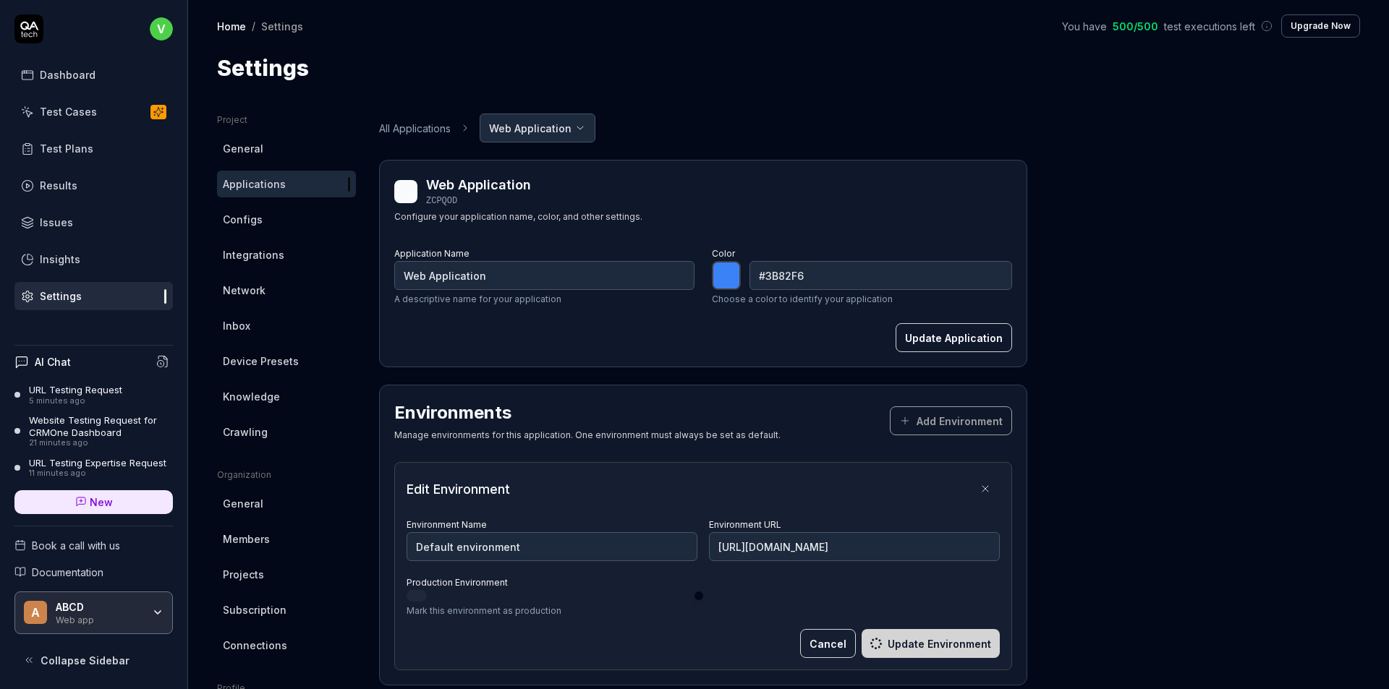
scroll to position [0, 0]
type input "*******"
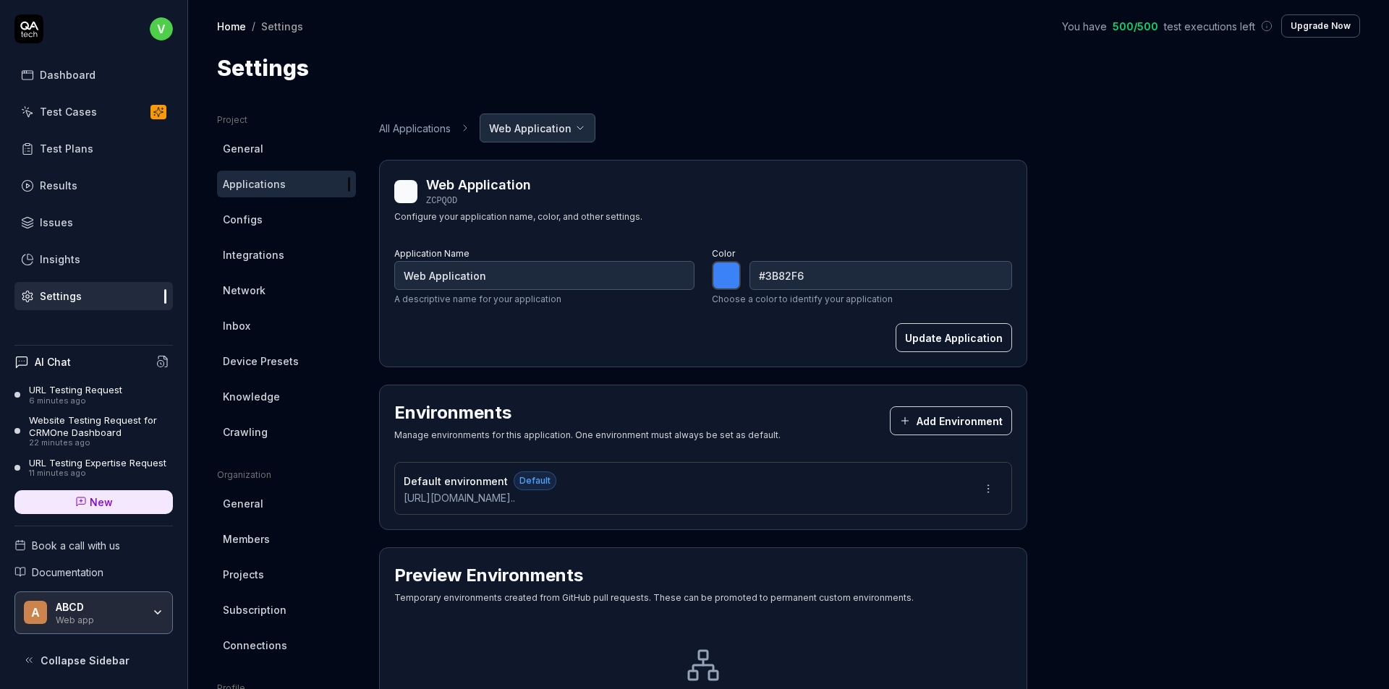
click at [80, 389] on div "URL Testing Request" at bounding box center [75, 390] width 93 height 12
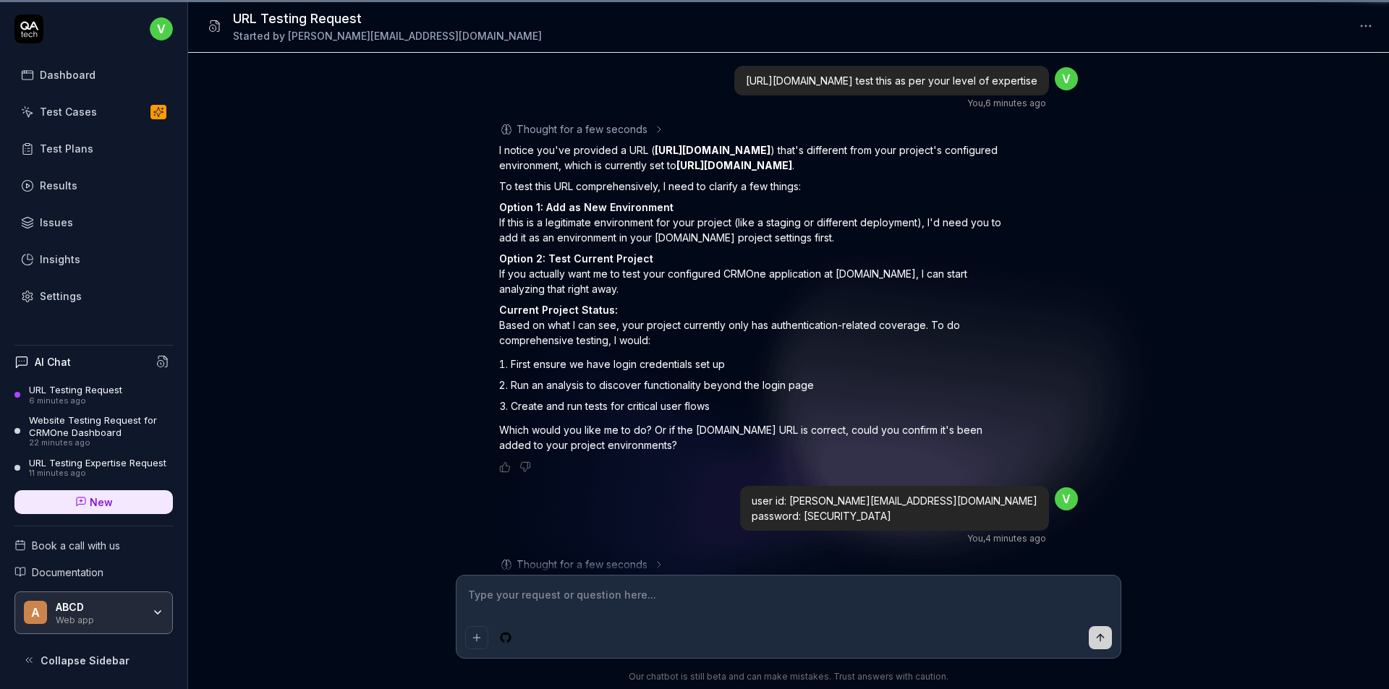
scroll to position [840, 0]
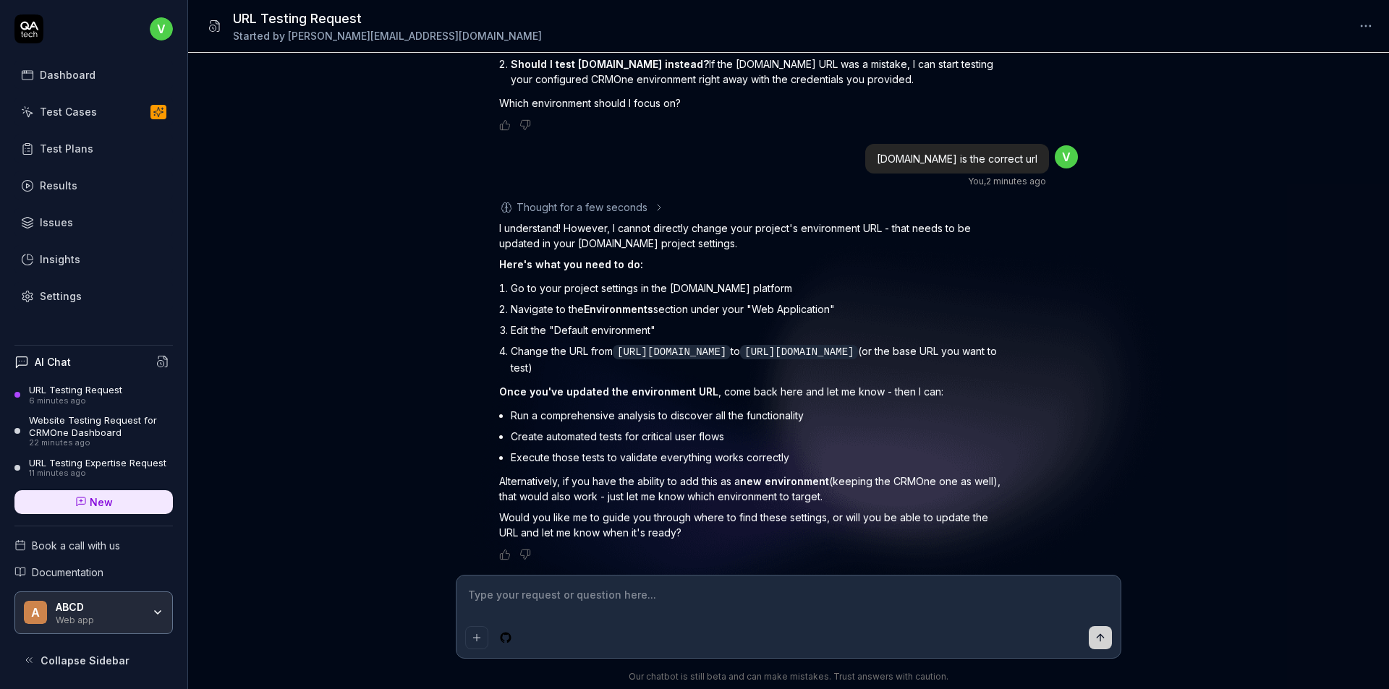
drag, startPoint x: 805, startPoint y: 409, endPoint x: 601, endPoint y: 582, distance: 267.4
click at [601, 582] on div at bounding box center [789, 617] width 664 height 82
type textarea "*"
type textarea "i"
type textarea "*"
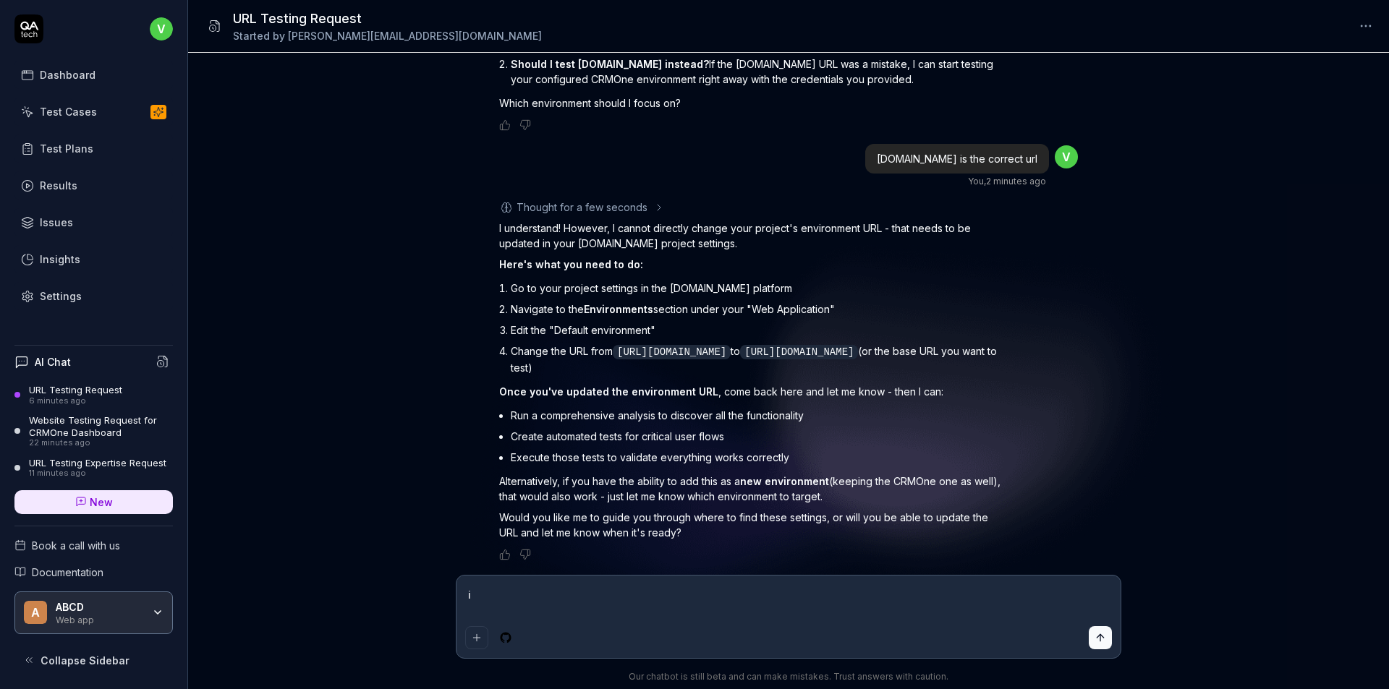
type textarea "i"
type textarea "*"
type textarea "i h"
type textarea "*"
type textarea "i ha"
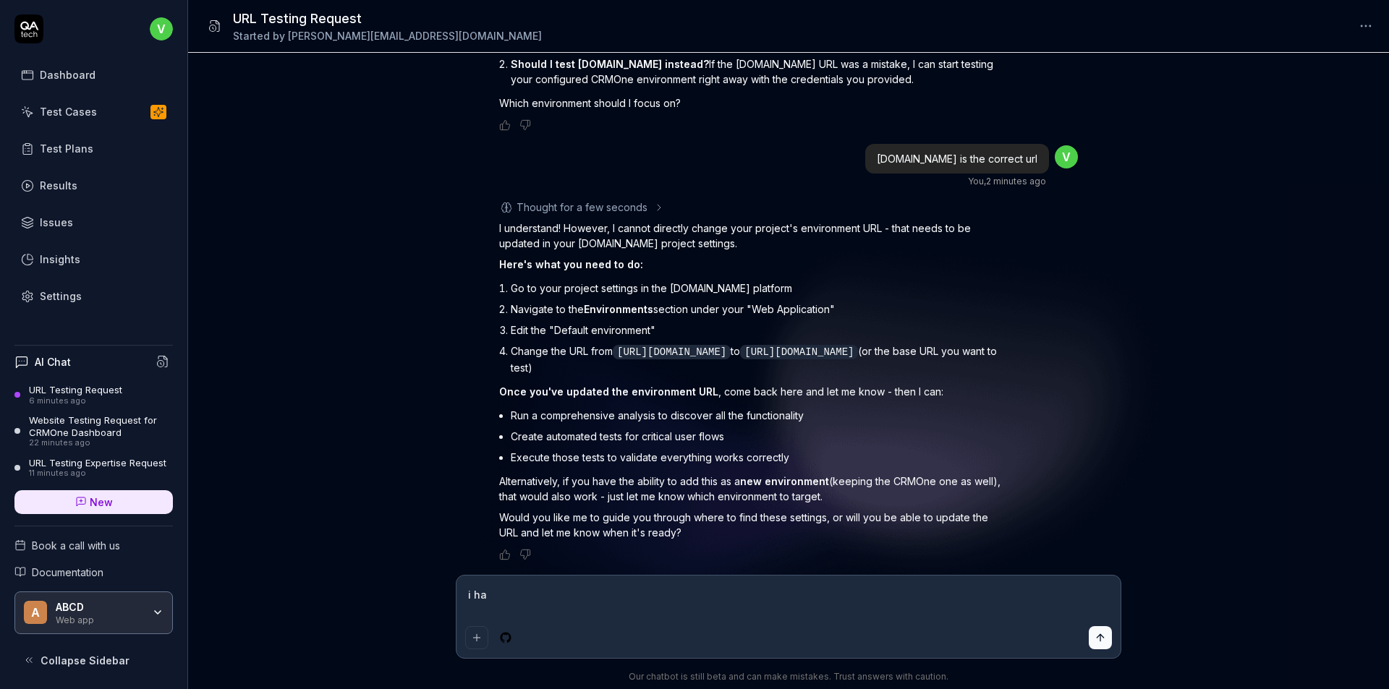
type textarea "*"
type textarea "i hav"
type textarea "*"
type textarea "i have"
type textarea "*"
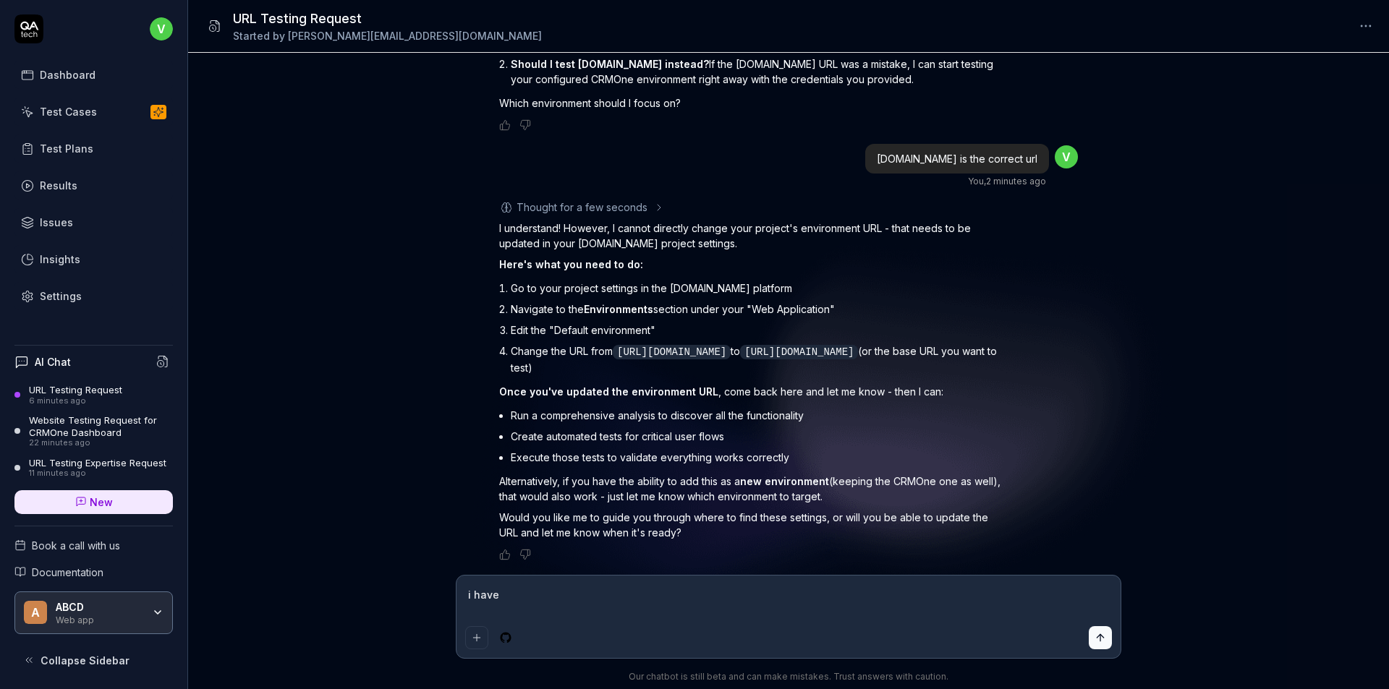
type textarea "i have"
type textarea "*"
type textarea "i have y"
type textarea "*"
type textarea "i have"
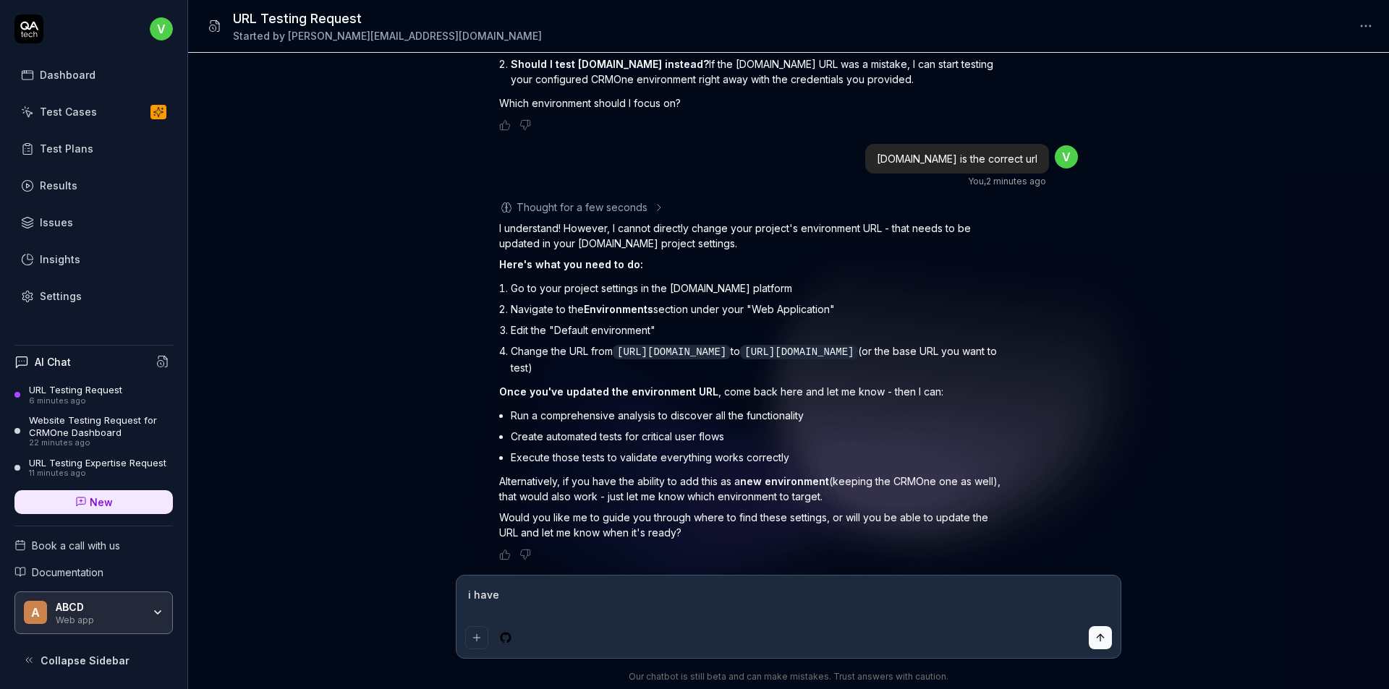
type textarea "*"
type textarea "i have u"
type textarea "*"
type textarea "i have up"
type textarea "*"
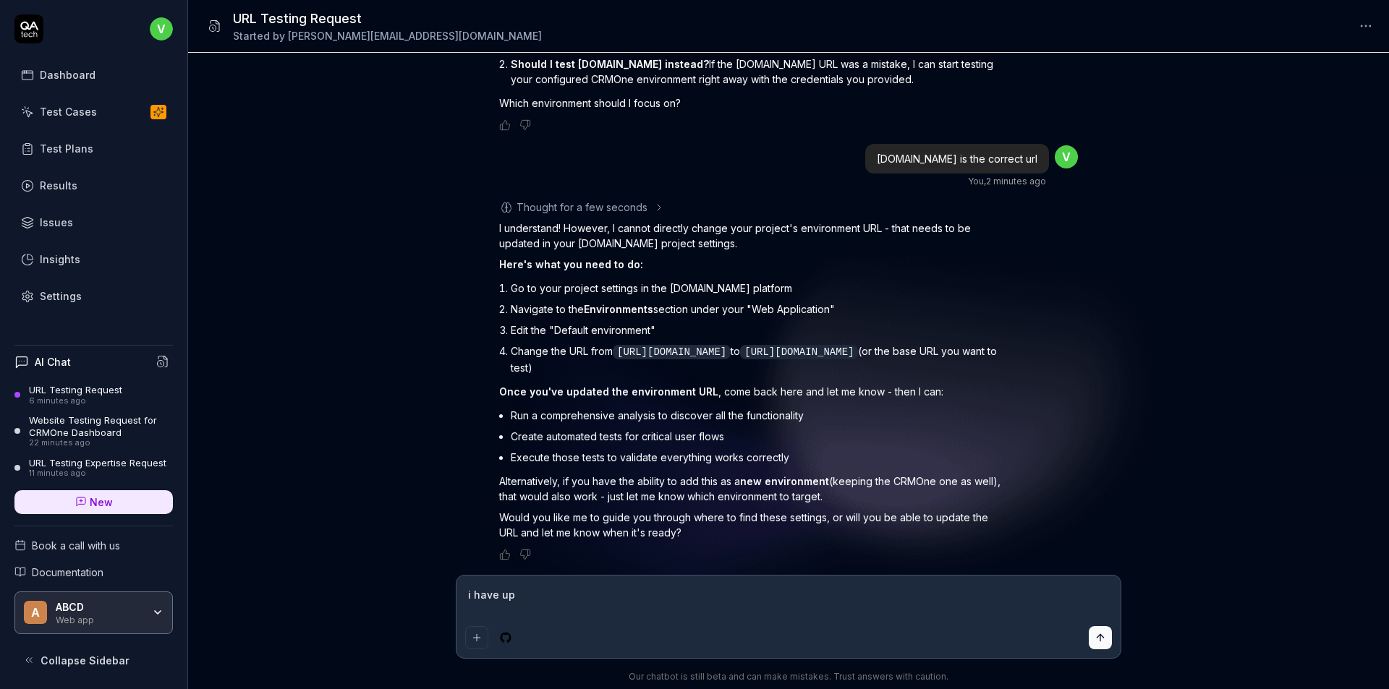
type textarea "i have upd"
type textarea "*"
type textarea "i have upda"
type textarea "*"
type textarea "i have updat"
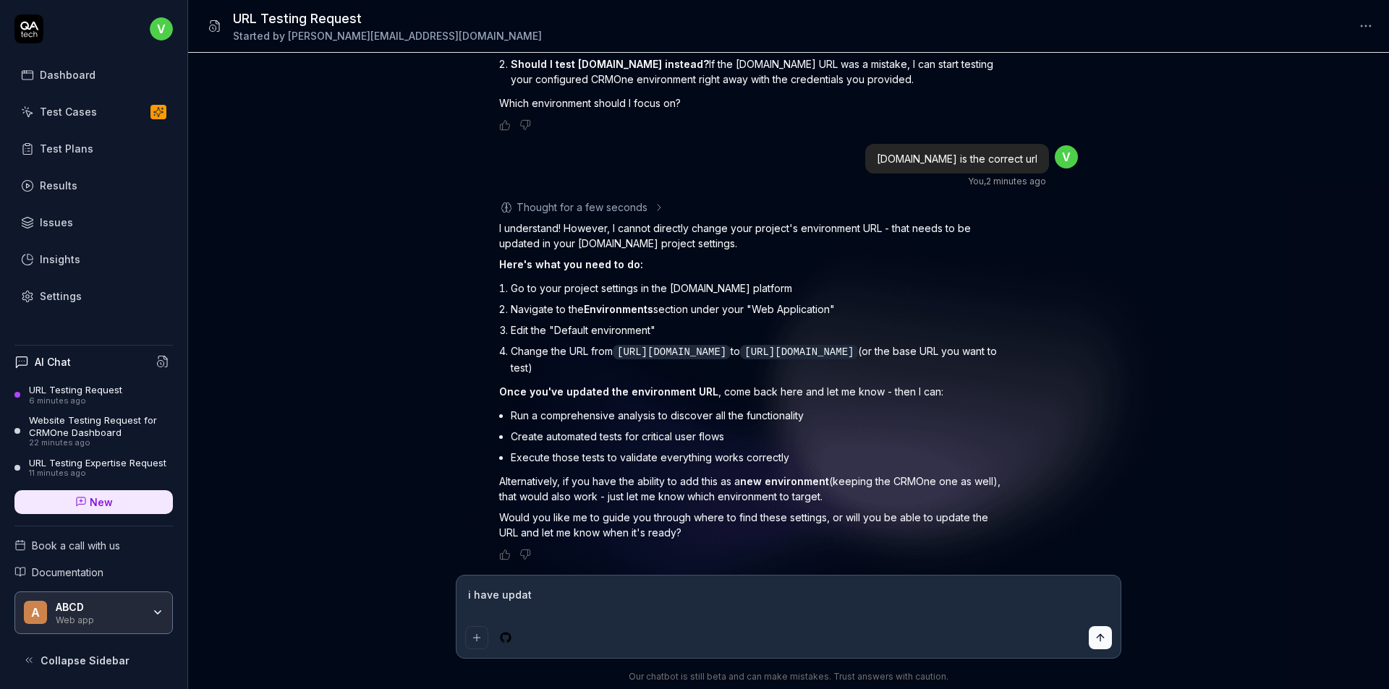
type textarea "*"
type textarea "i have update"
type textarea "*"
type textarea "i have updated"
type textarea "*"
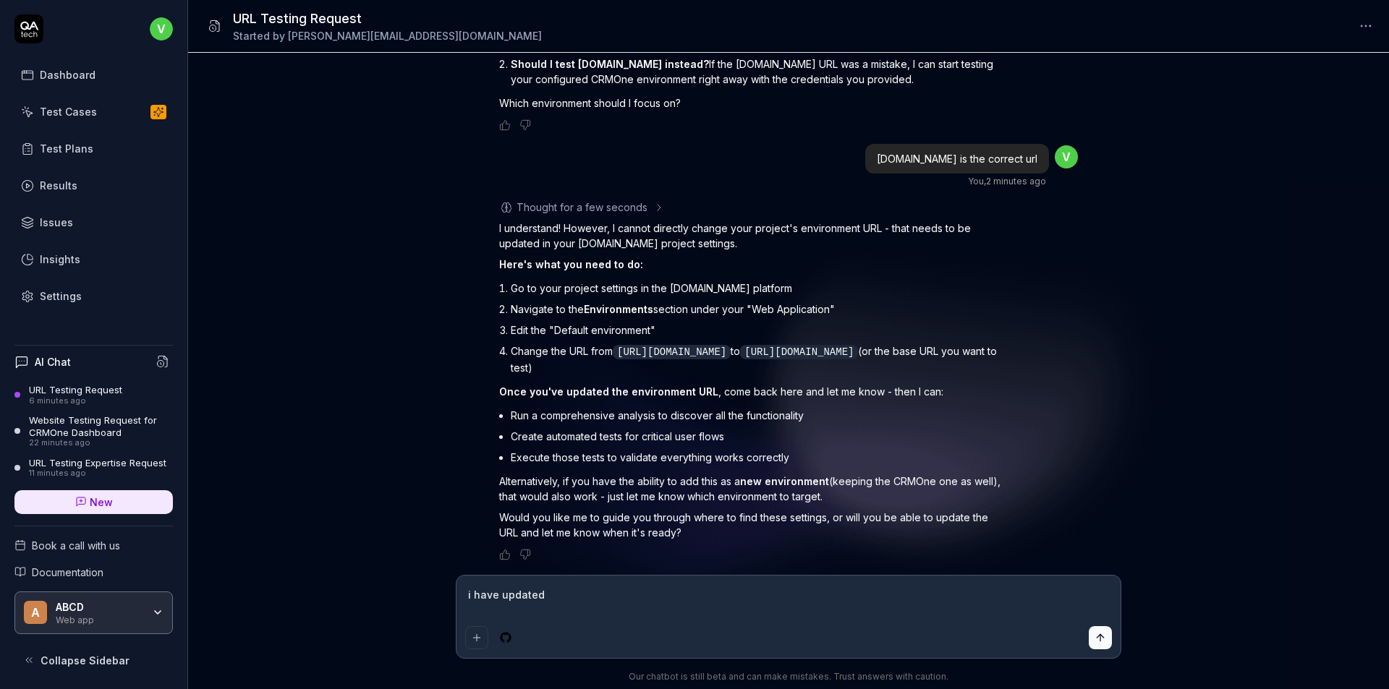
type textarea "i have updated i"
type textarea "*"
type textarea "i have updated it"
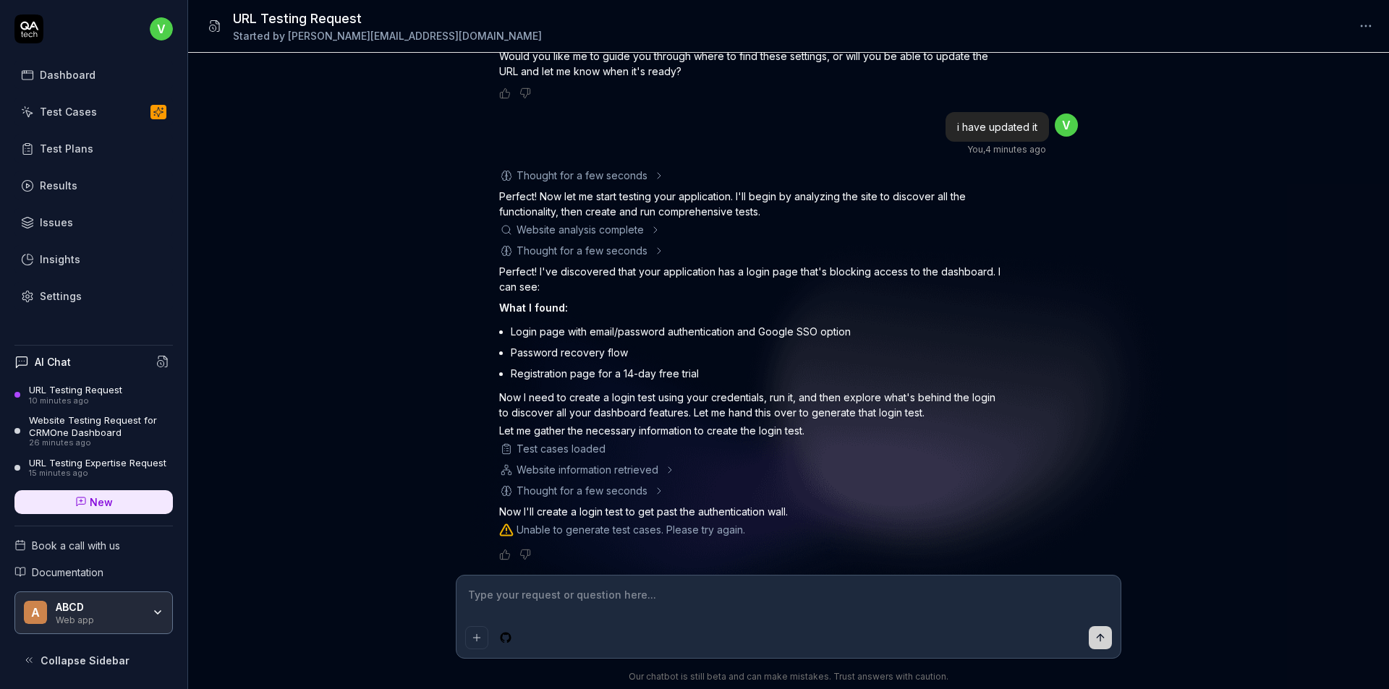
scroll to position [1302, 0]
type textarea "*"
click at [708, 531] on div "Unable to generate test cases. Please try again." at bounding box center [631, 529] width 229 height 15
click at [161, 20] on html "v Dashboard Test Cases Test Plans Results Issues Insights Settings AI Chat URL …" at bounding box center [694, 344] width 1389 height 689
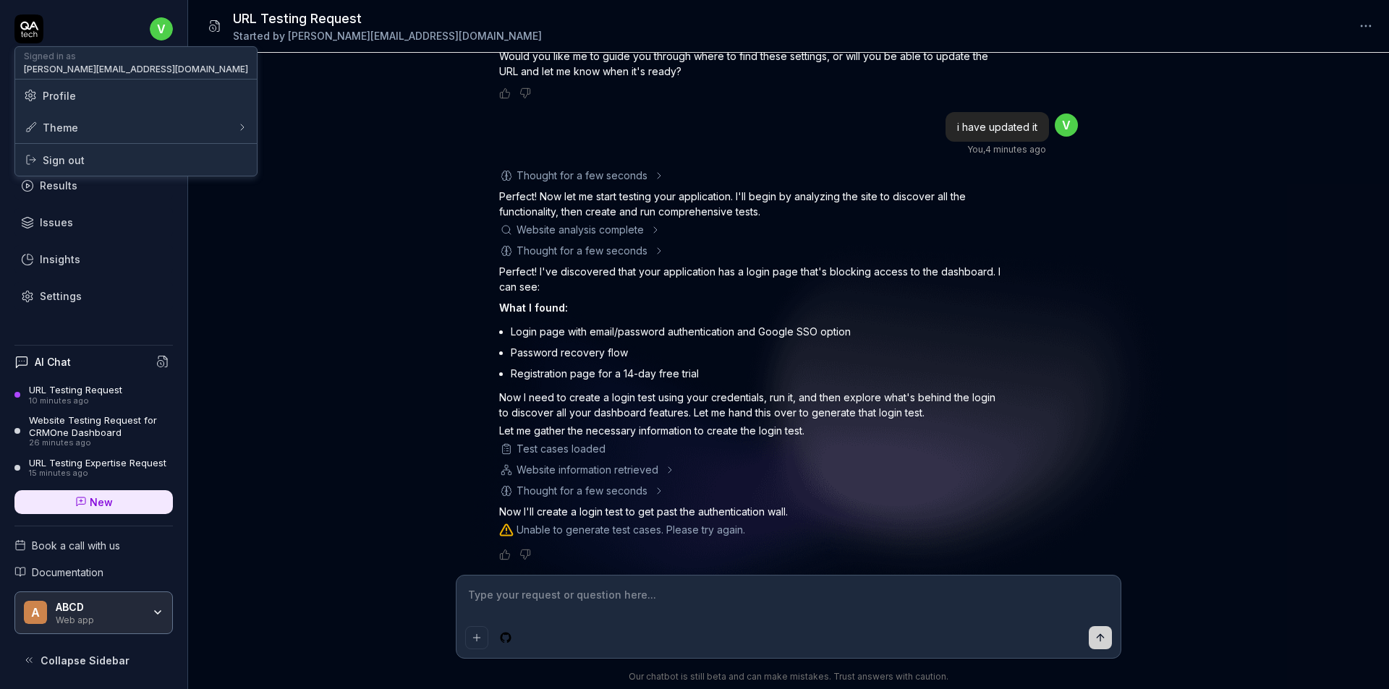
click at [116, 89] on span "Profile" at bounding box center [136, 95] width 224 height 15
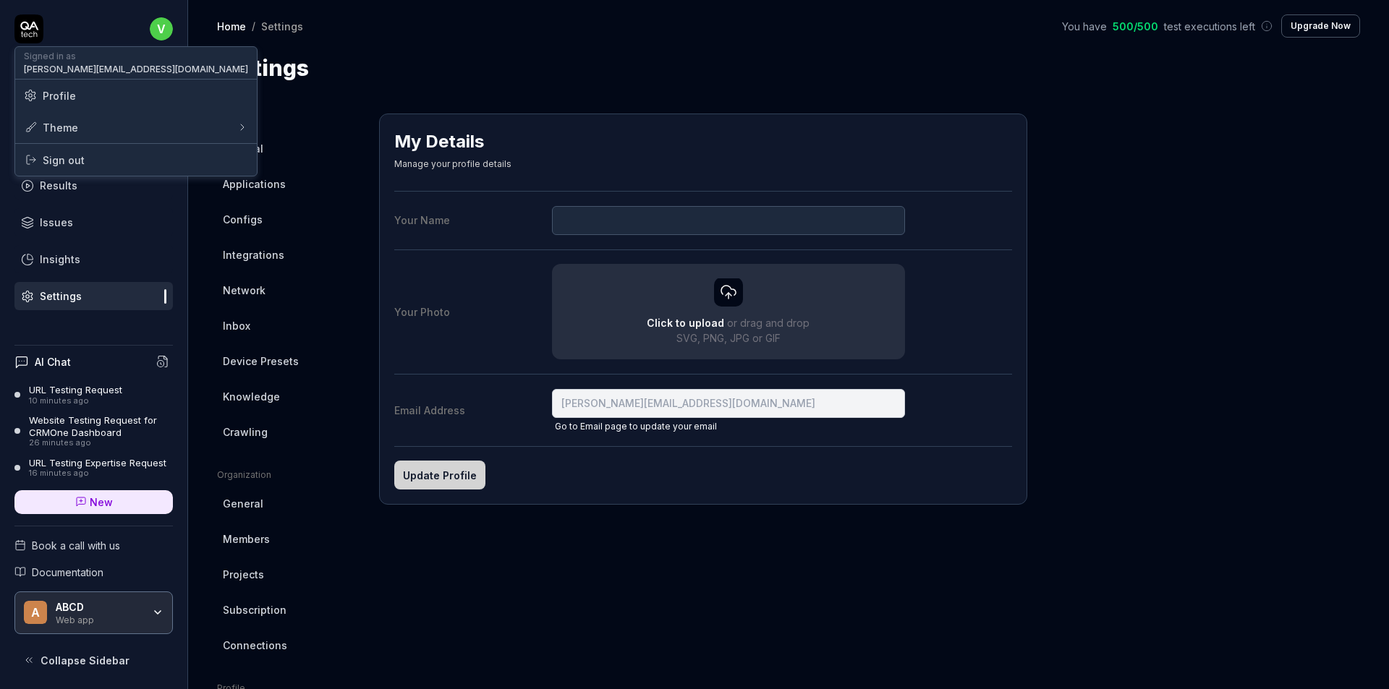
click at [48, 95] on span "Profile" at bounding box center [59, 95] width 33 height 15
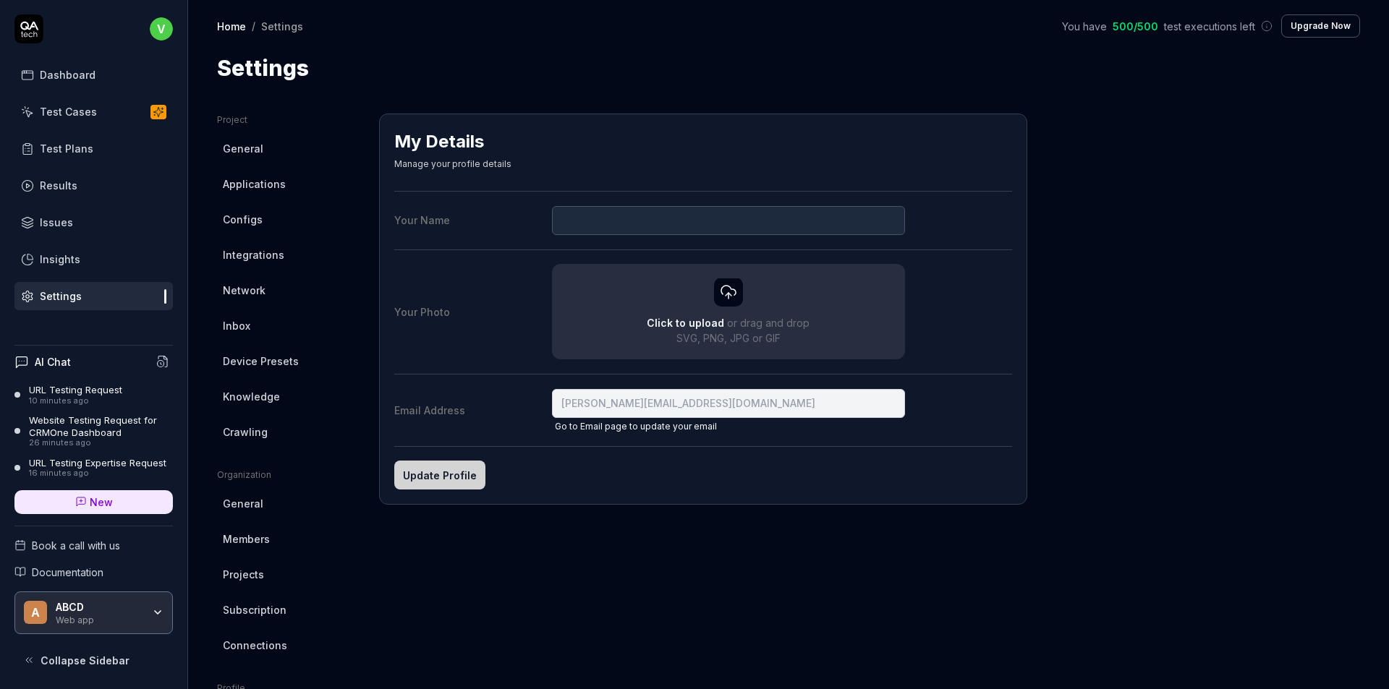
click at [480, 579] on html "v Dashboard Test Cases Test Plans Results Issues Insights Settings AI Chat URL …" at bounding box center [694, 344] width 1389 height 689
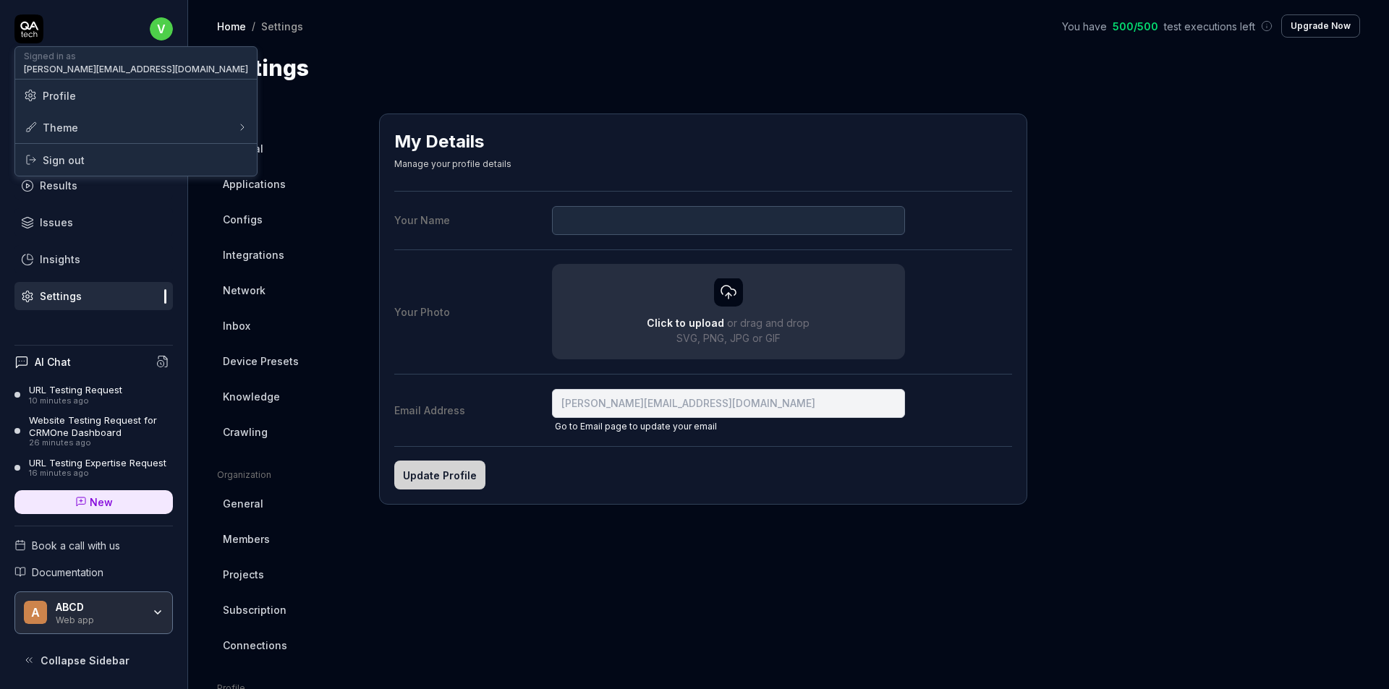
click at [525, 543] on html "v Dashboard Test Cases Test Plans Results Issues Insights Settings AI Chat URL …" at bounding box center [694, 344] width 1389 height 689
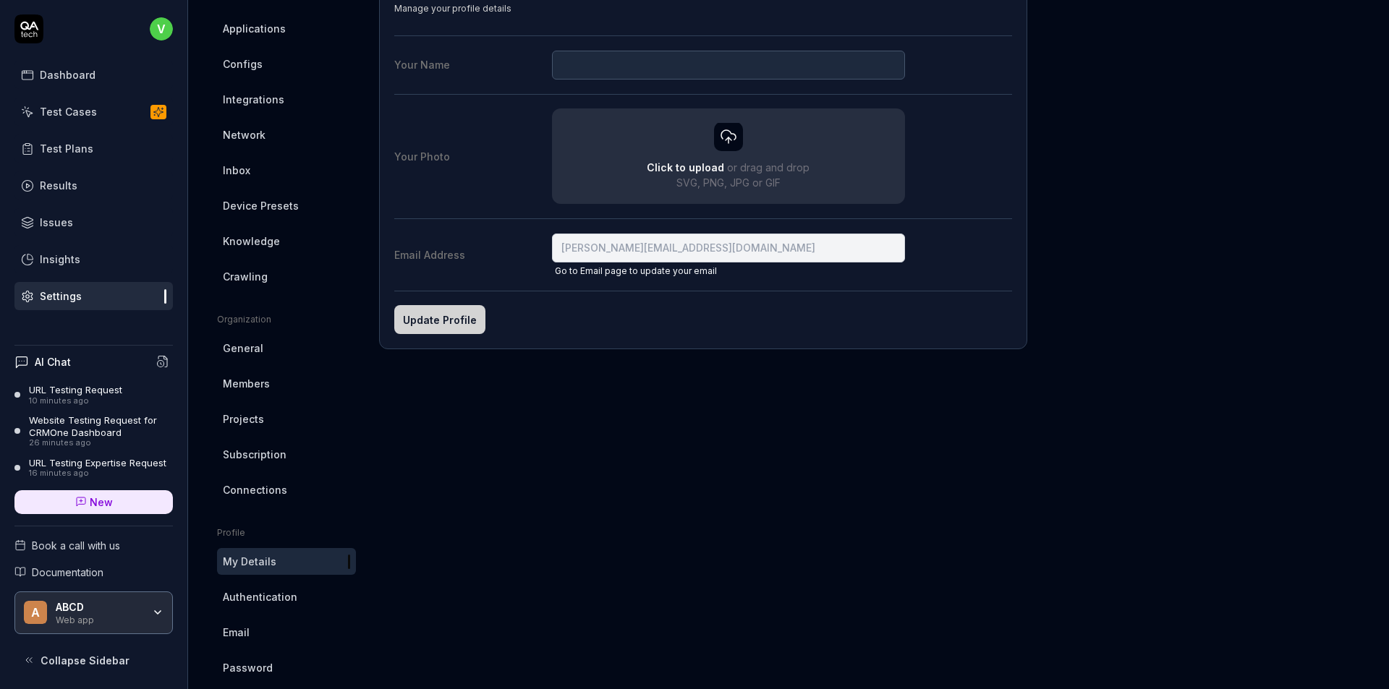
scroll to position [177, 0]
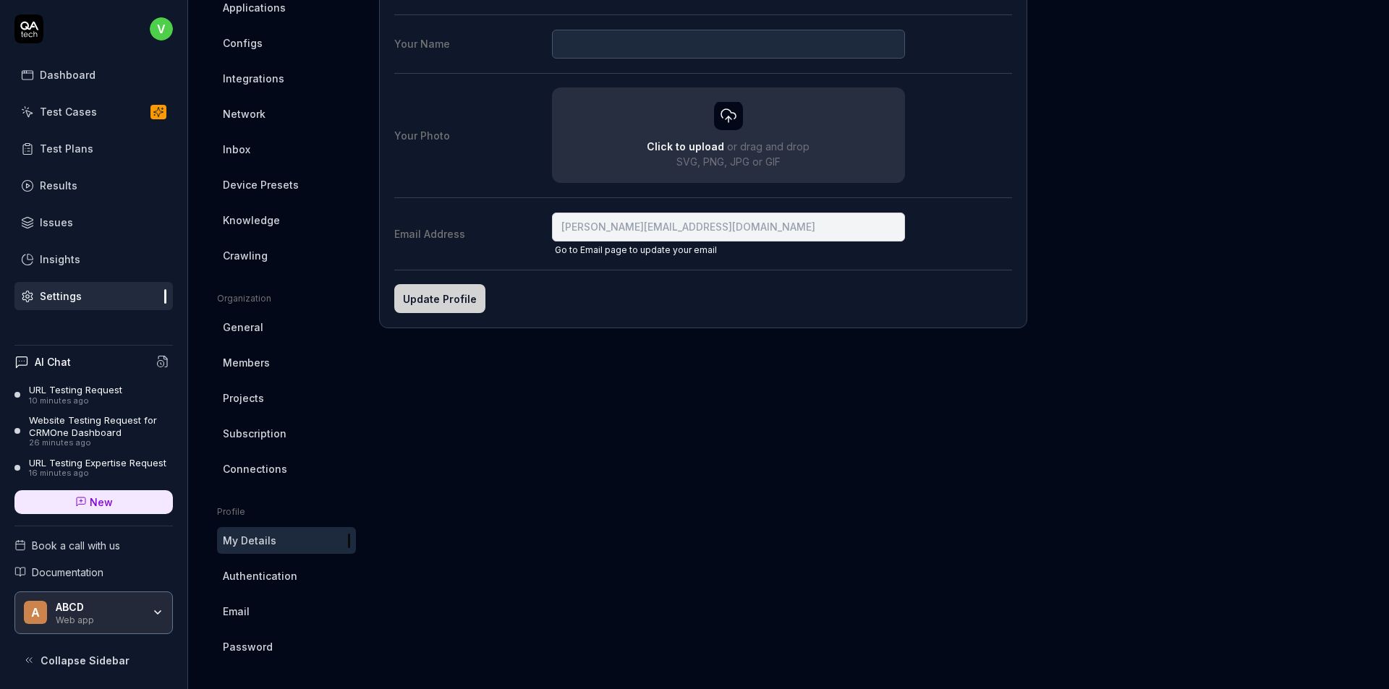
click at [255, 335] on link "General" at bounding box center [286, 327] width 139 height 27
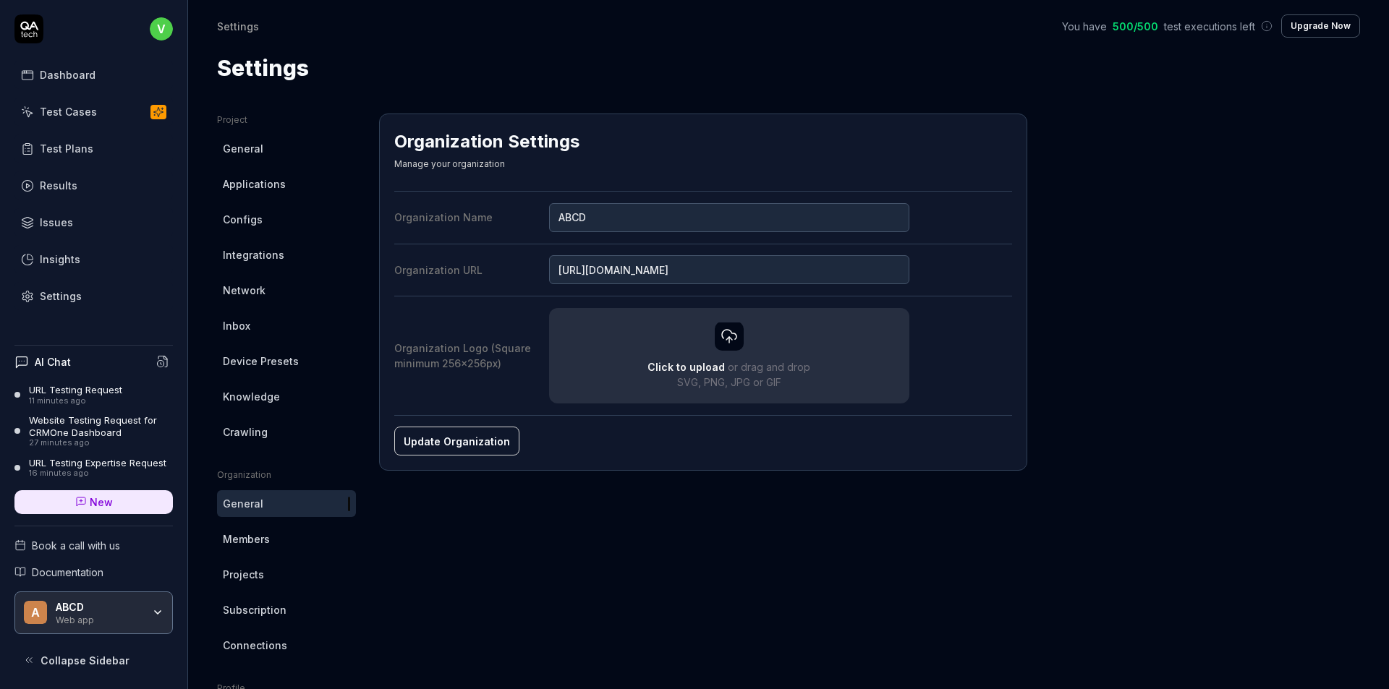
click at [247, 148] on span "General" at bounding box center [243, 148] width 41 height 15
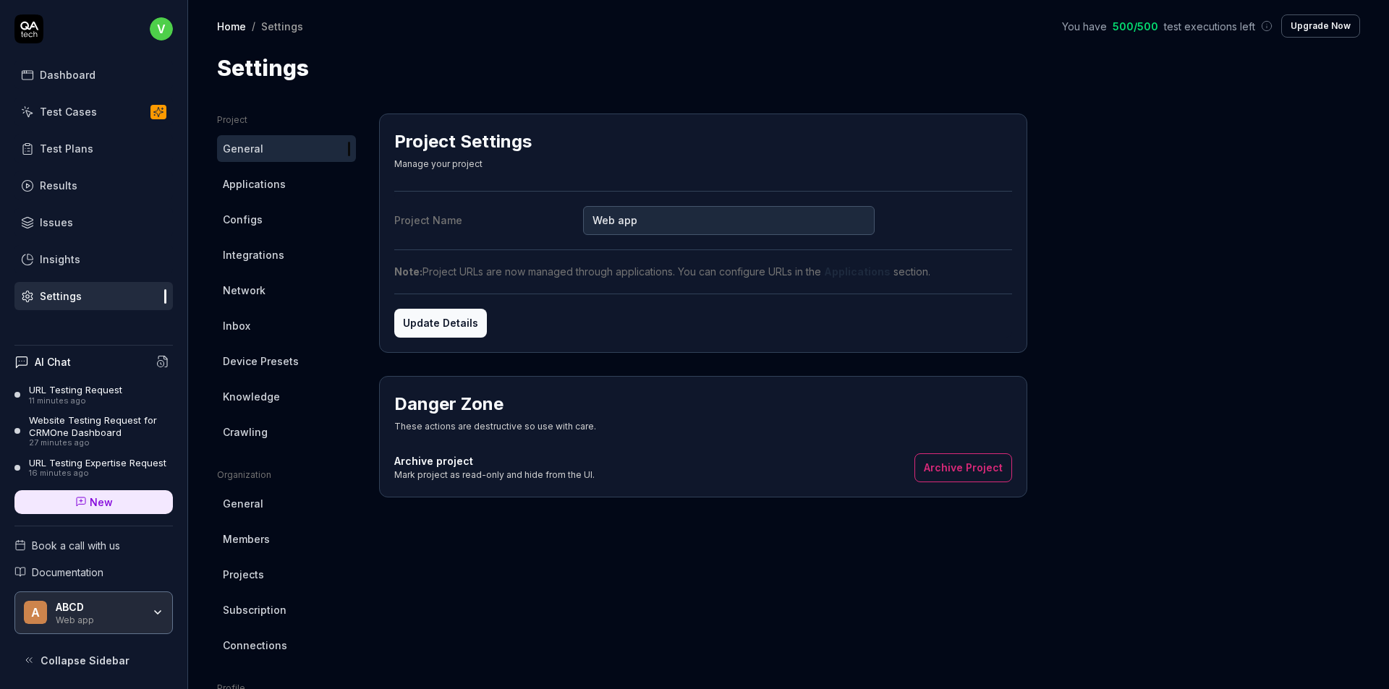
click at [161, 618] on icon "button" at bounding box center [158, 613] width 12 height 12
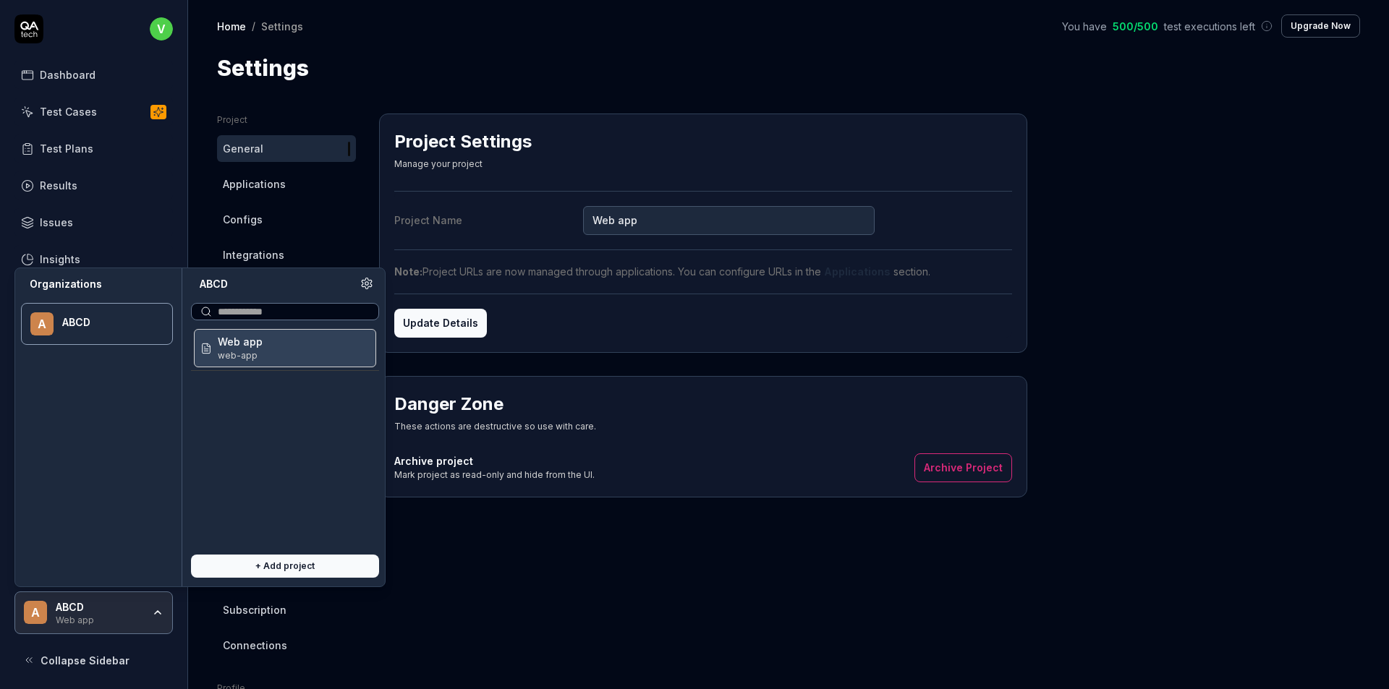
click at [371, 283] on icon at bounding box center [367, 284] width 10 height 11
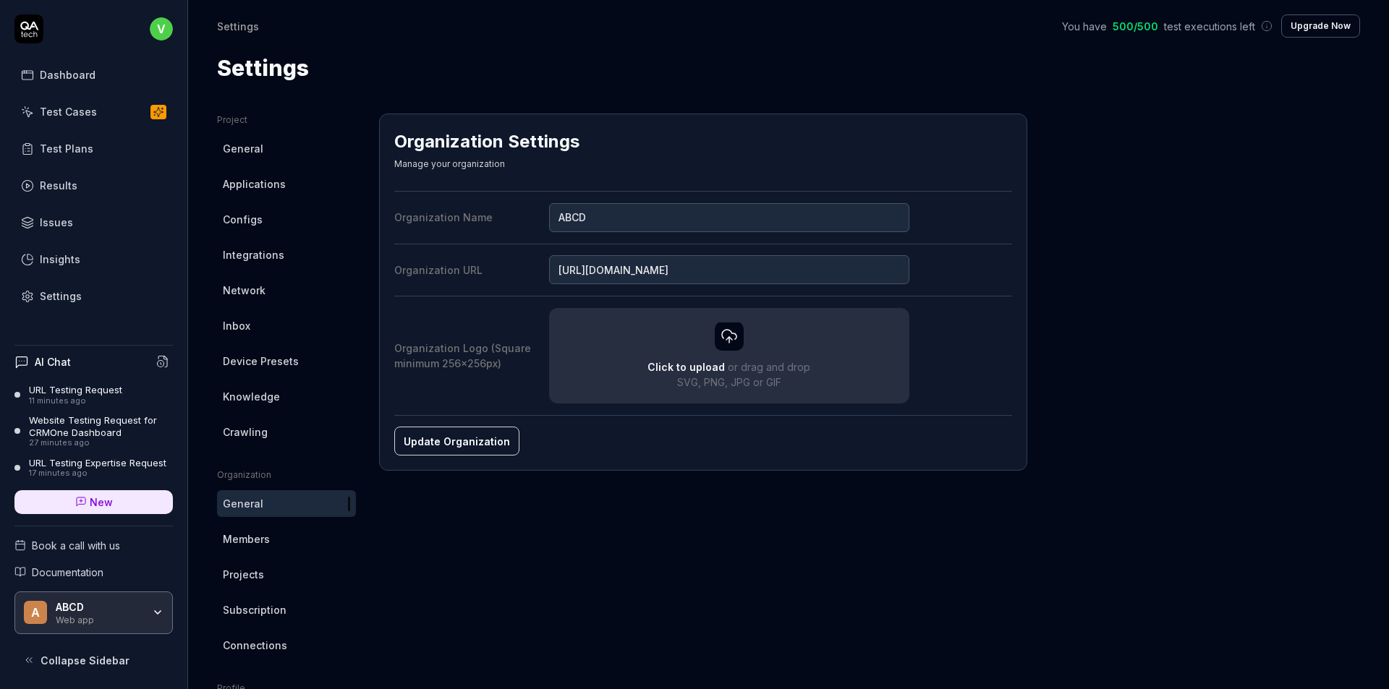
click at [93, 108] on div "Test Cases" at bounding box center [68, 111] width 57 height 15
